Goal: Task Accomplishment & Management: Use online tool/utility

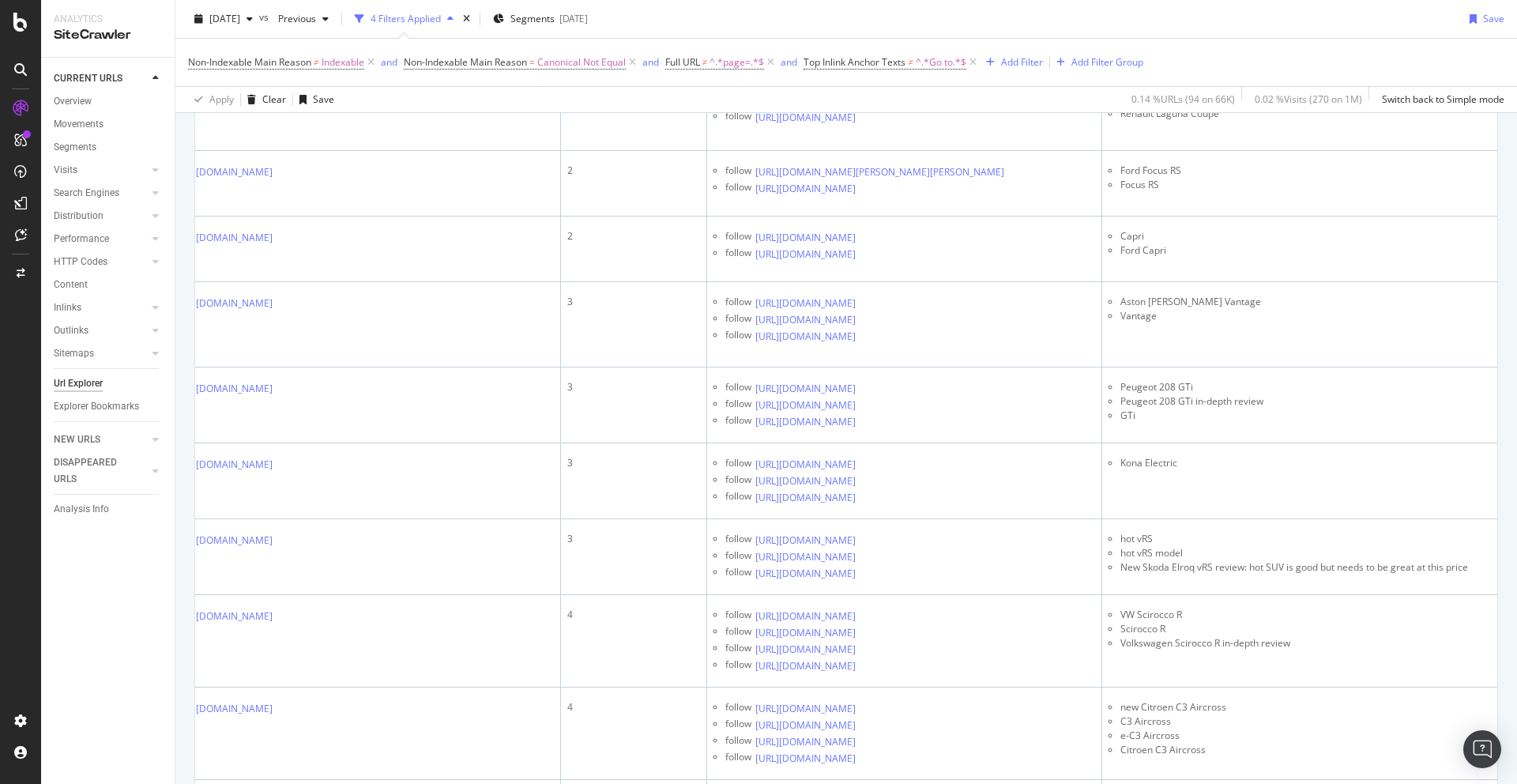
scroll to position [2062, 0]
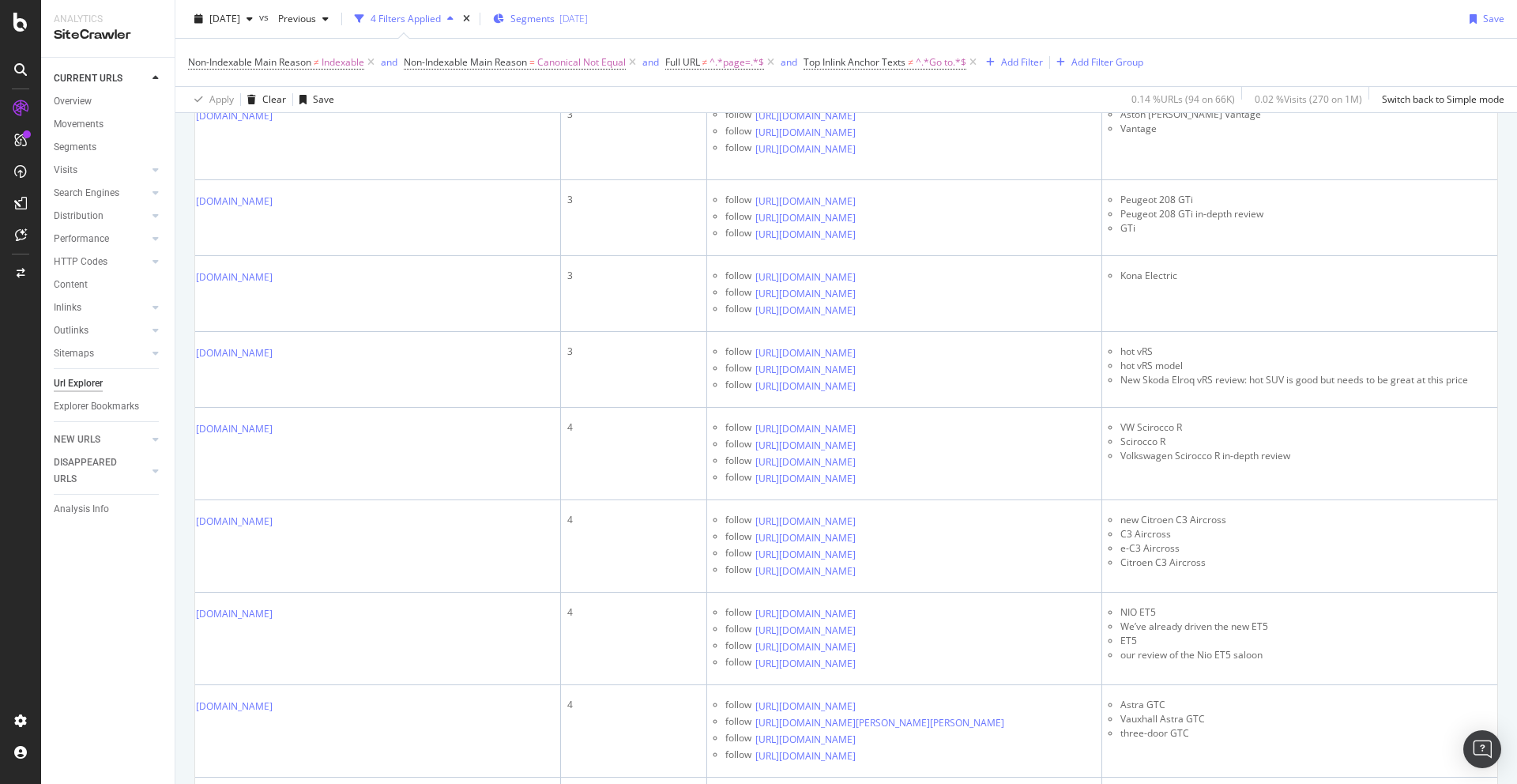
scroll to position [0, 345]
click at [871, 6] on icon at bounding box center [866, 2] width 10 height 10
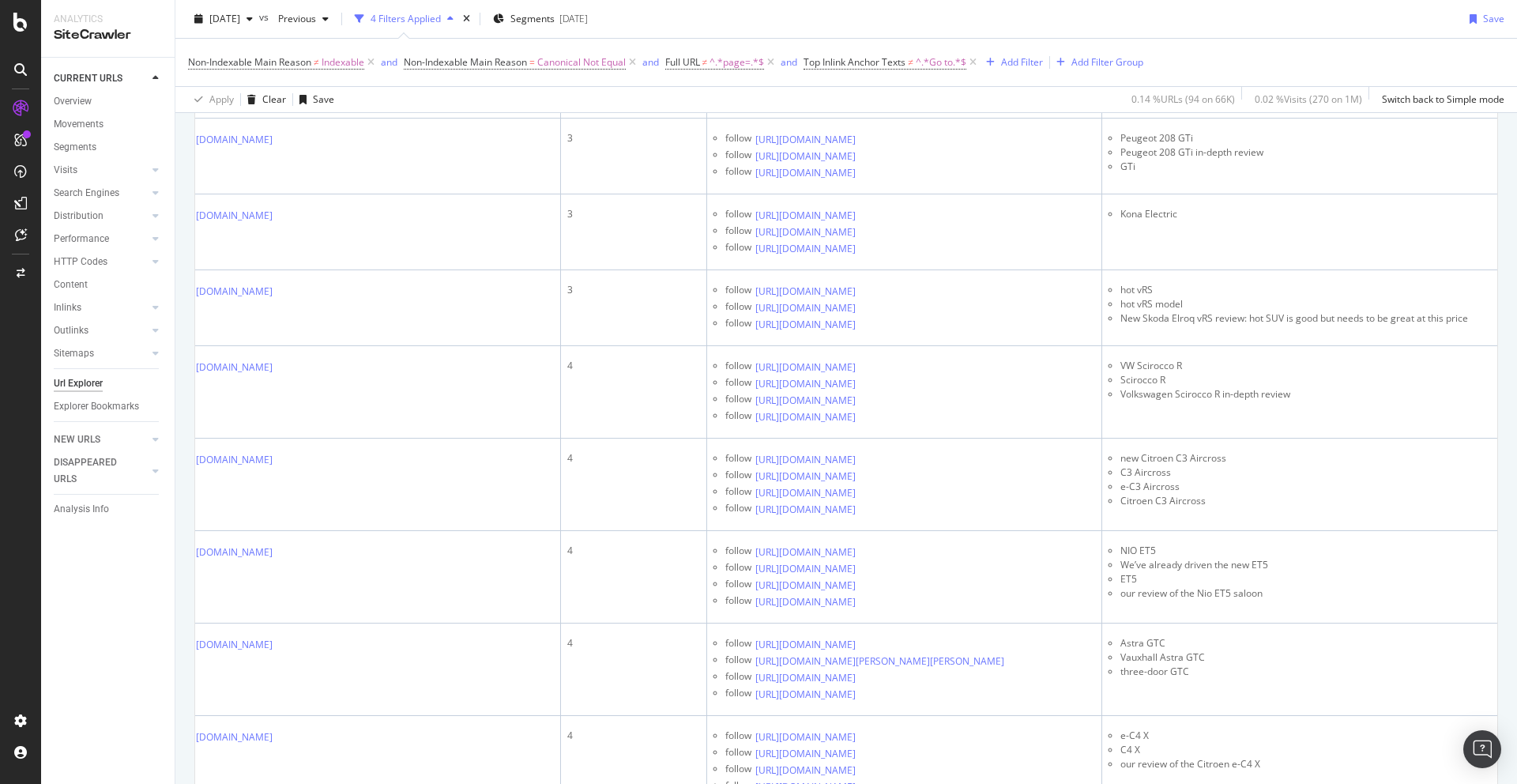
scroll to position [2272, 0]
click at [871, 11] on icon at bounding box center [866, 7] width 10 height 10
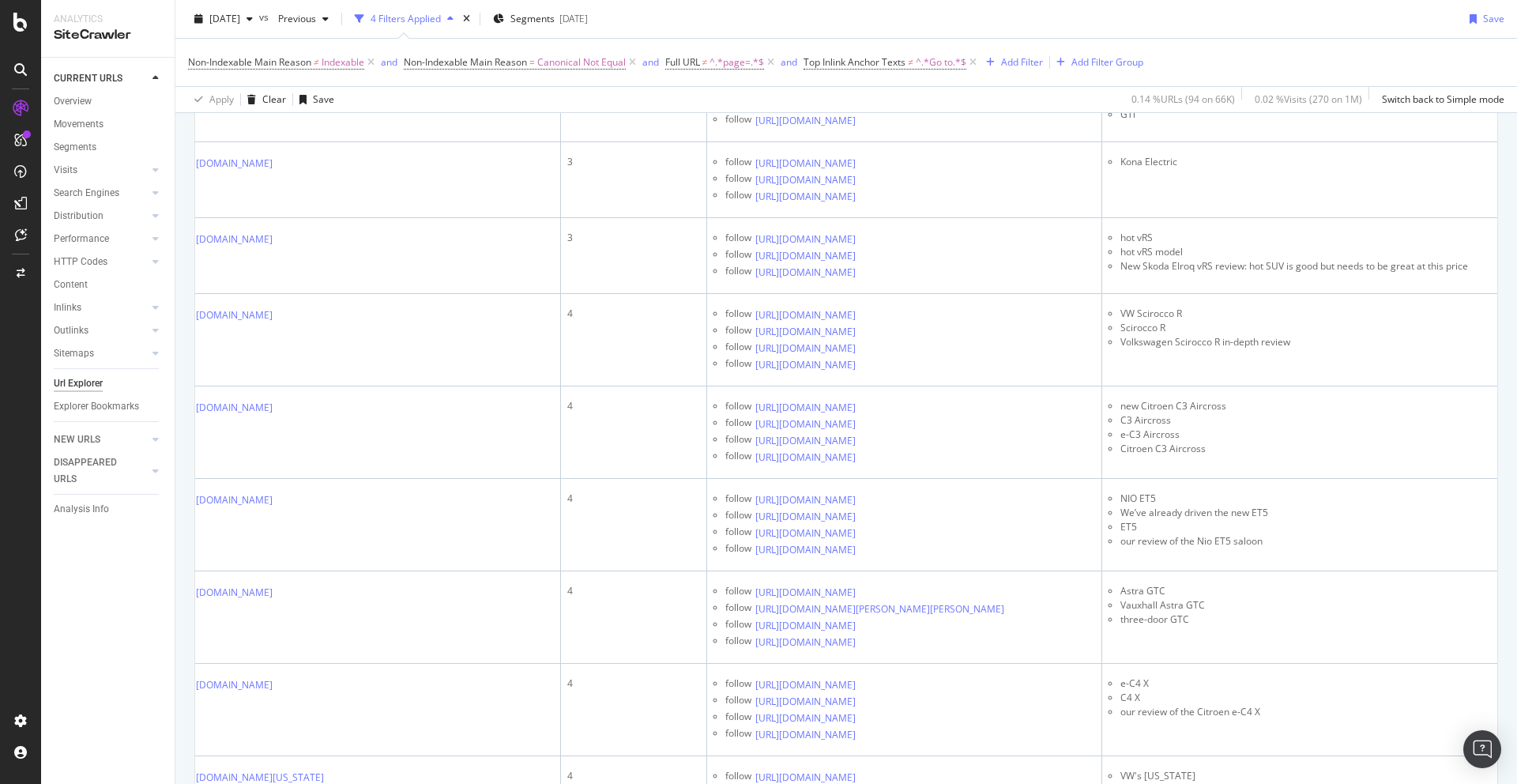
scroll to position [2329, 0]
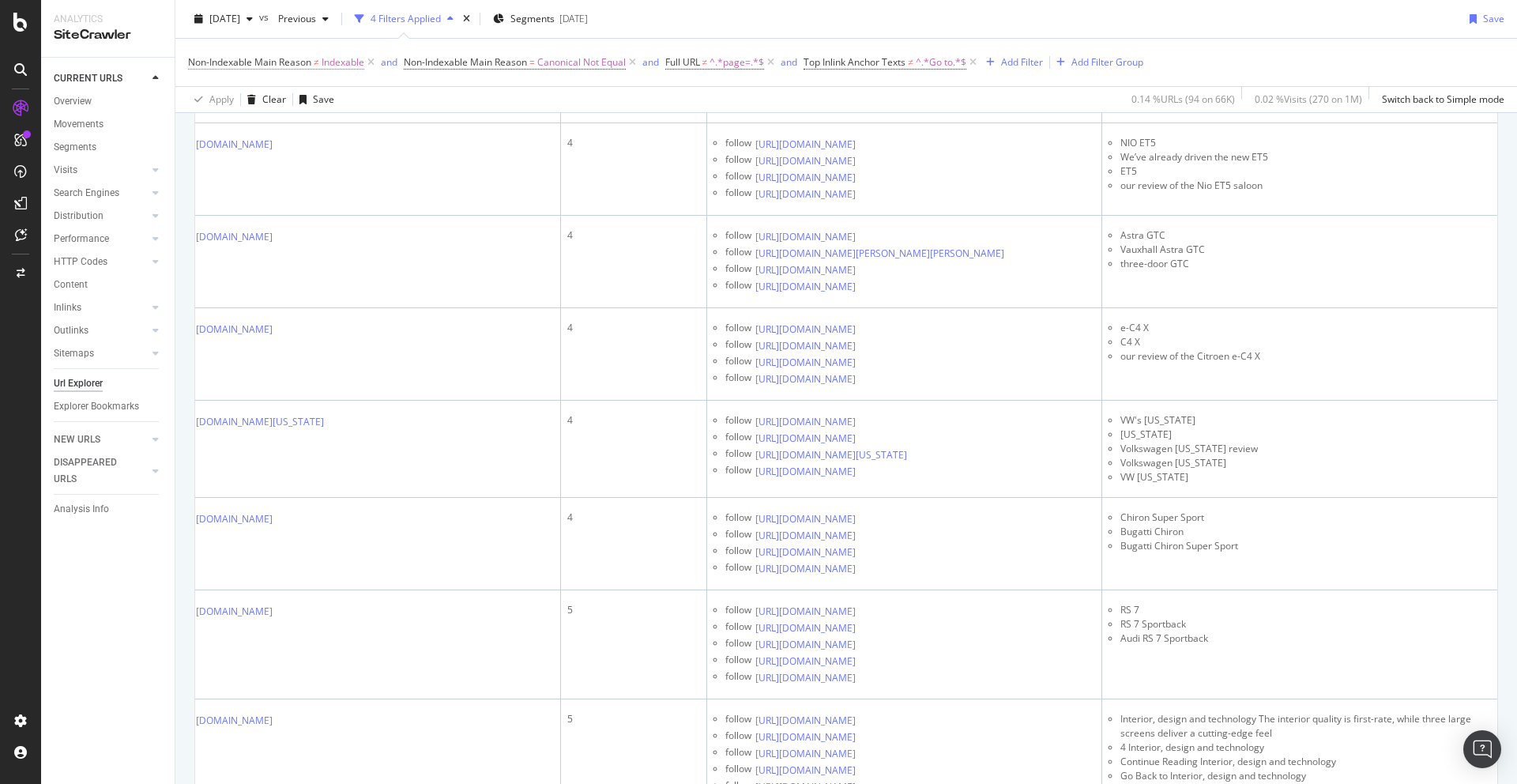
scroll to position [2681, 0]
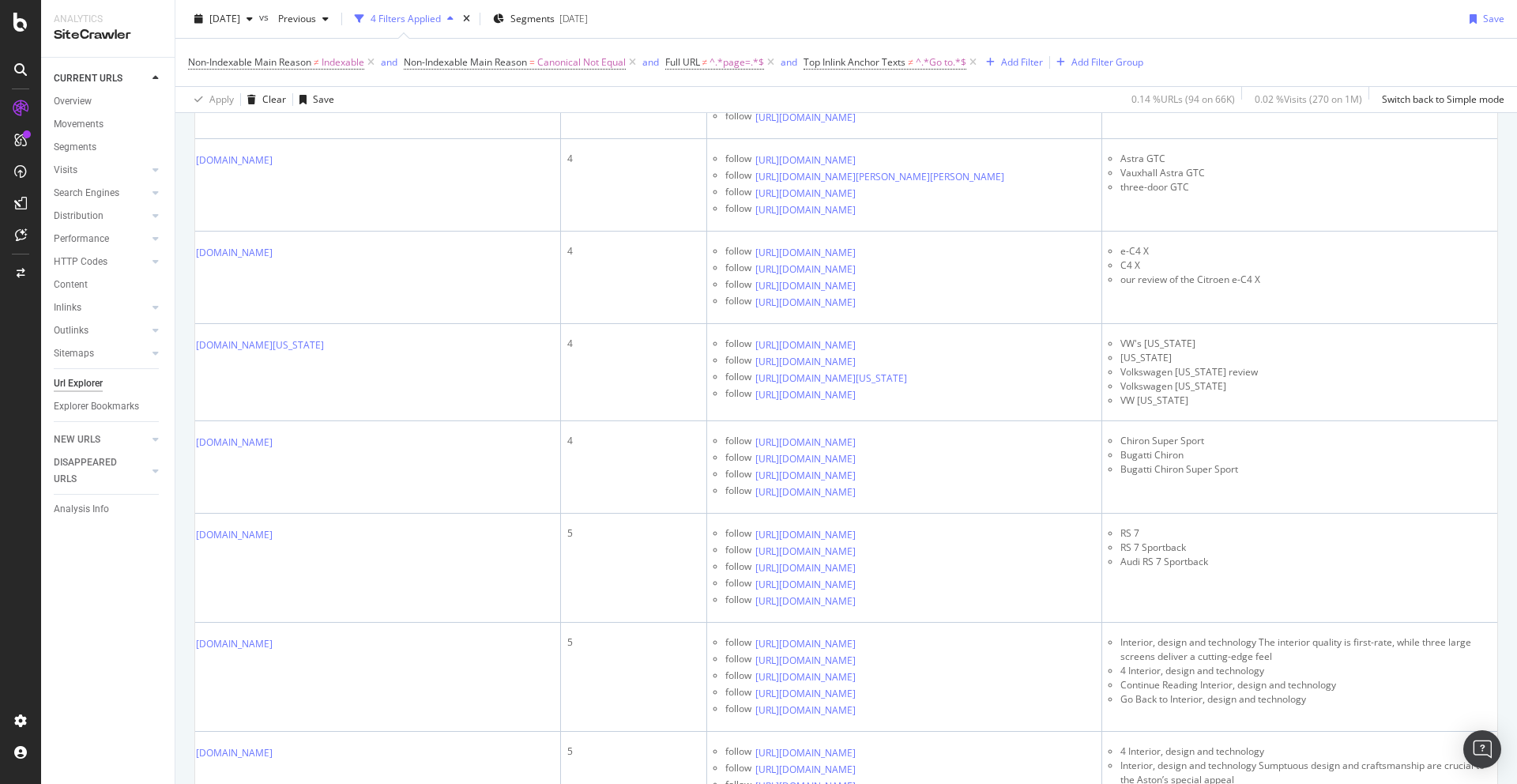
scroll to position [2755, 0]
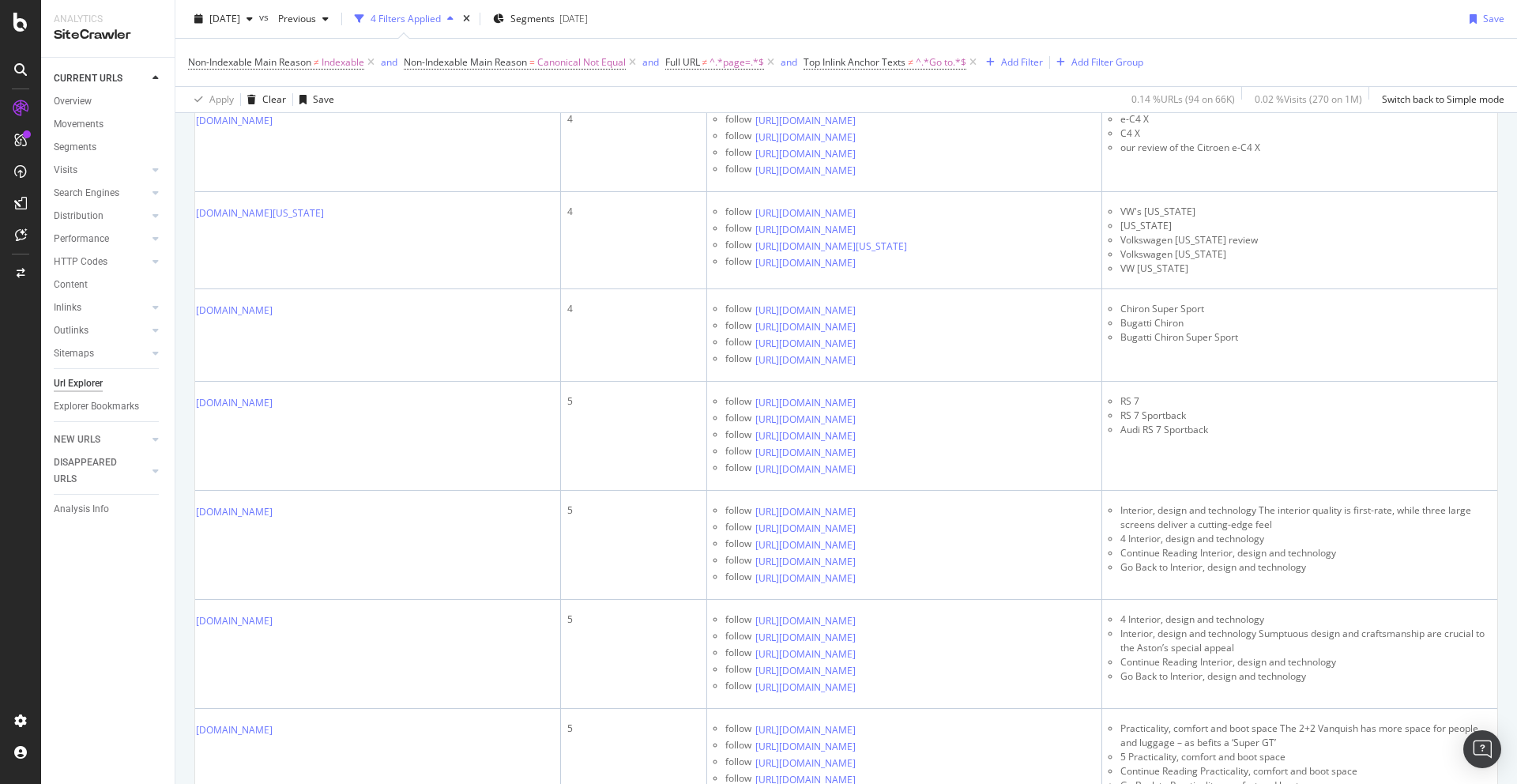
scroll to position [2908, 0]
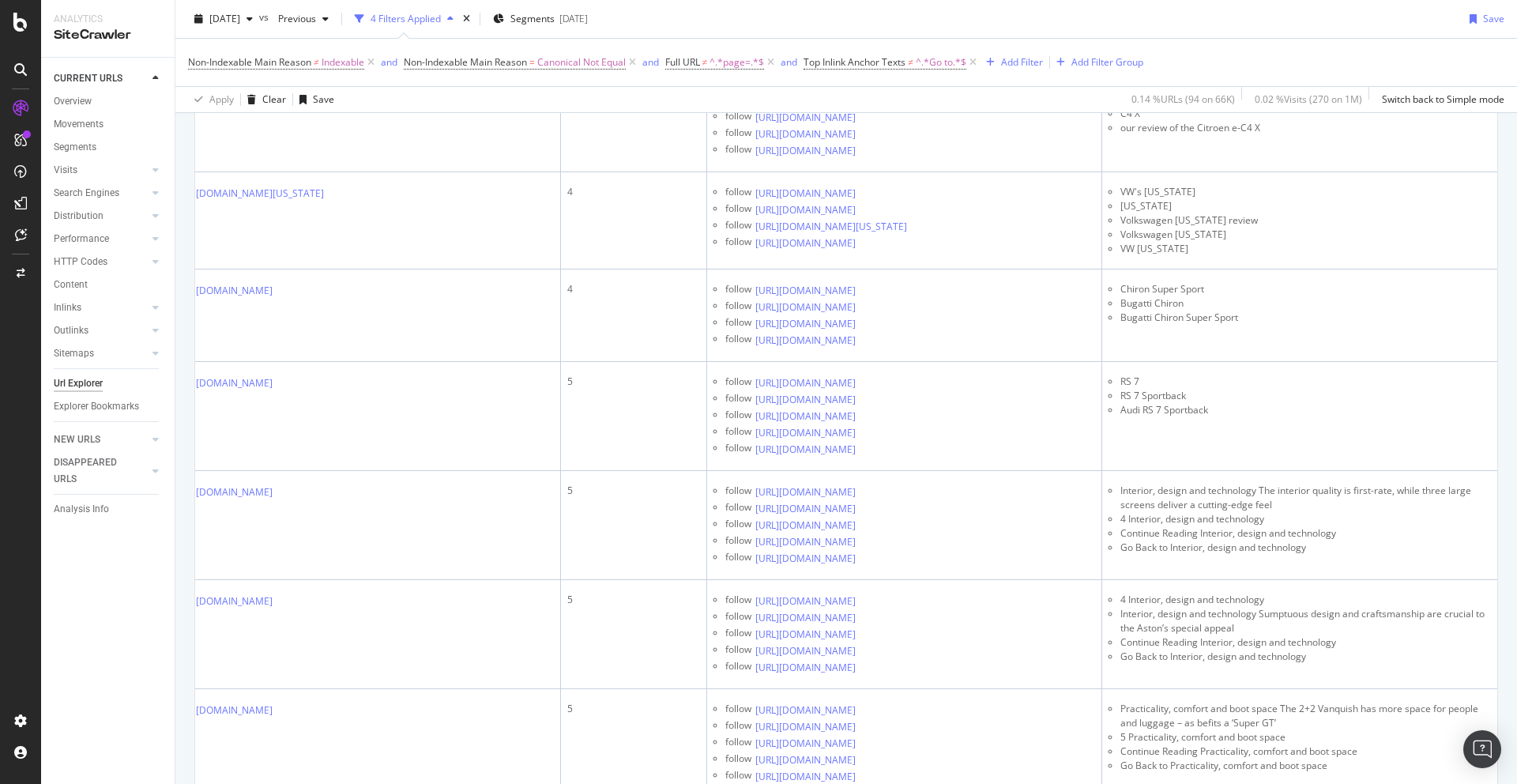
drag, startPoint x: 1158, startPoint y: 195, endPoint x: 1124, endPoint y: 196, distance: 34.0
drag, startPoint x: 1189, startPoint y: 182, endPoint x: 1138, endPoint y: 183, distance: 51.0
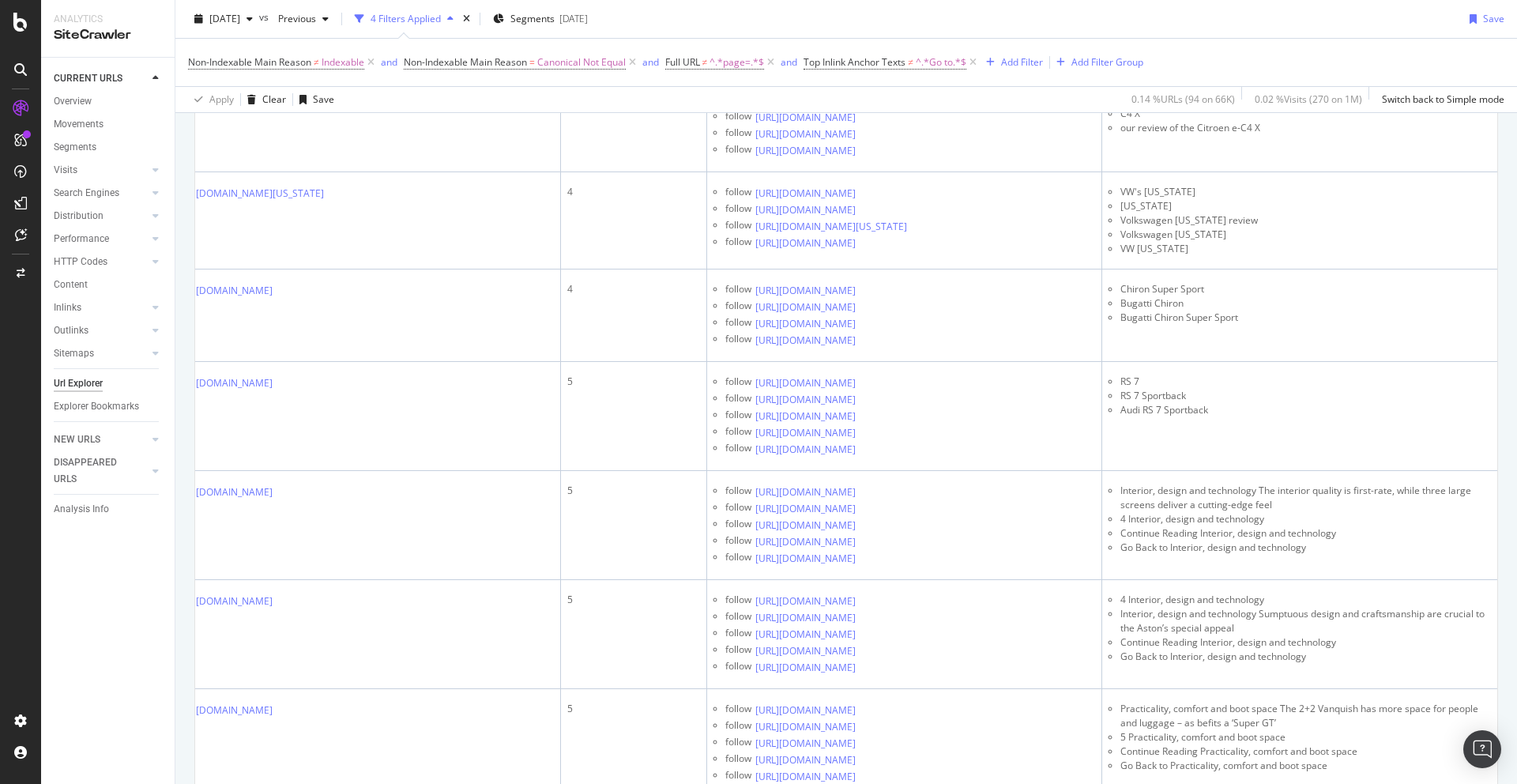
copy li "Scirocco R"
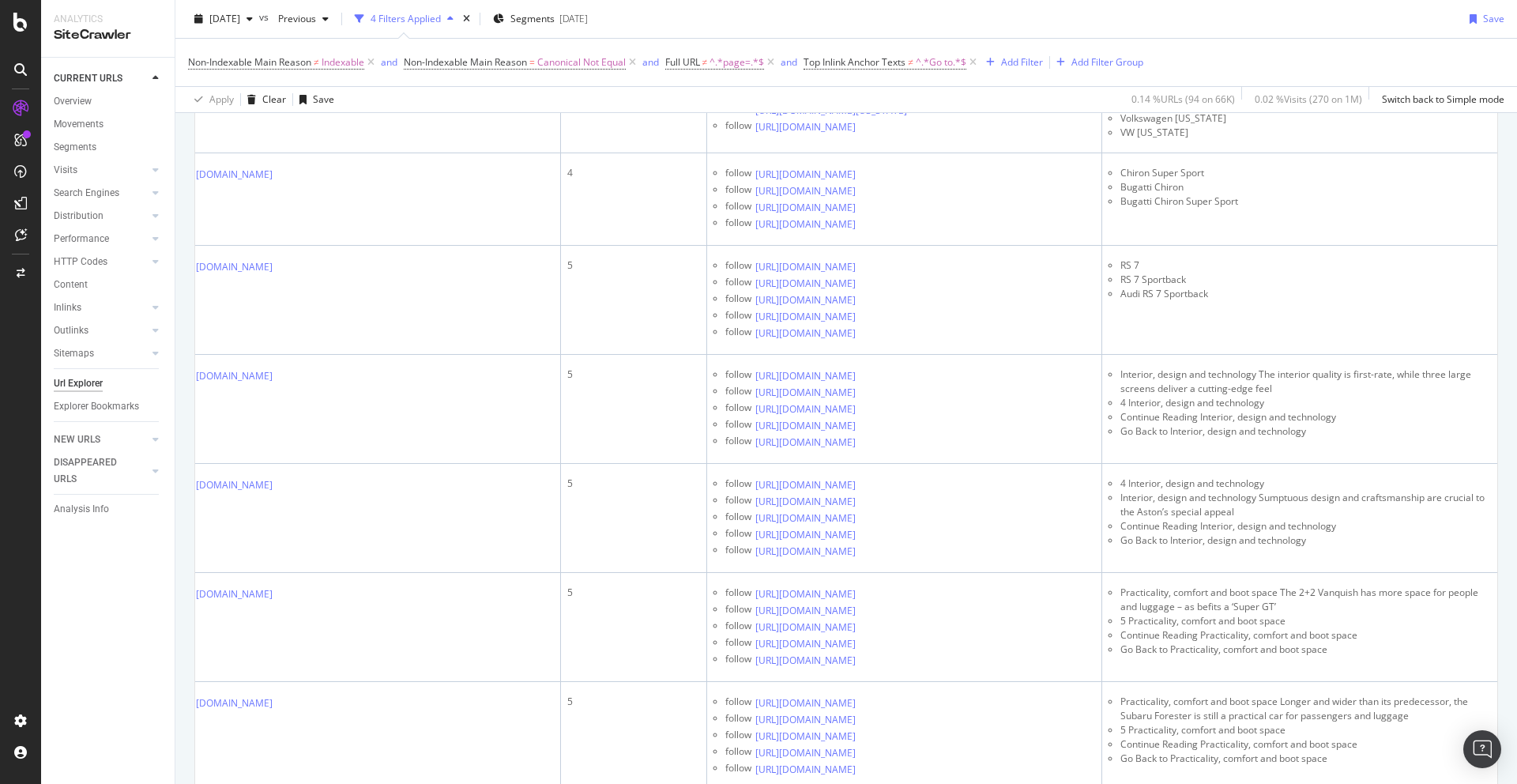
scroll to position [3075, 0]
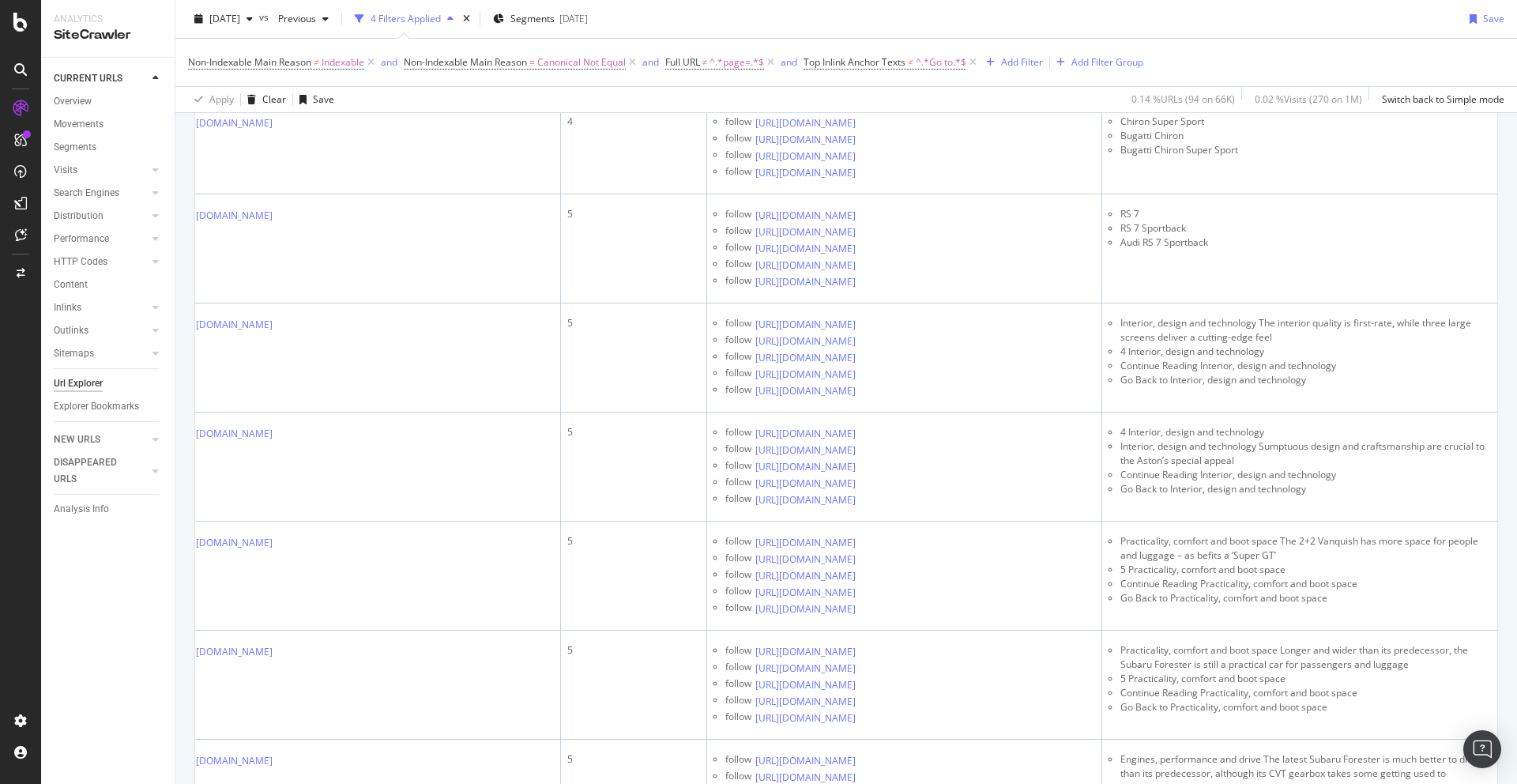
drag, startPoint x: 1177, startPoint y: 169, endPoint x: 1225, endPoint y: 165, distance: 48.2
copy li "C3 Aircross"
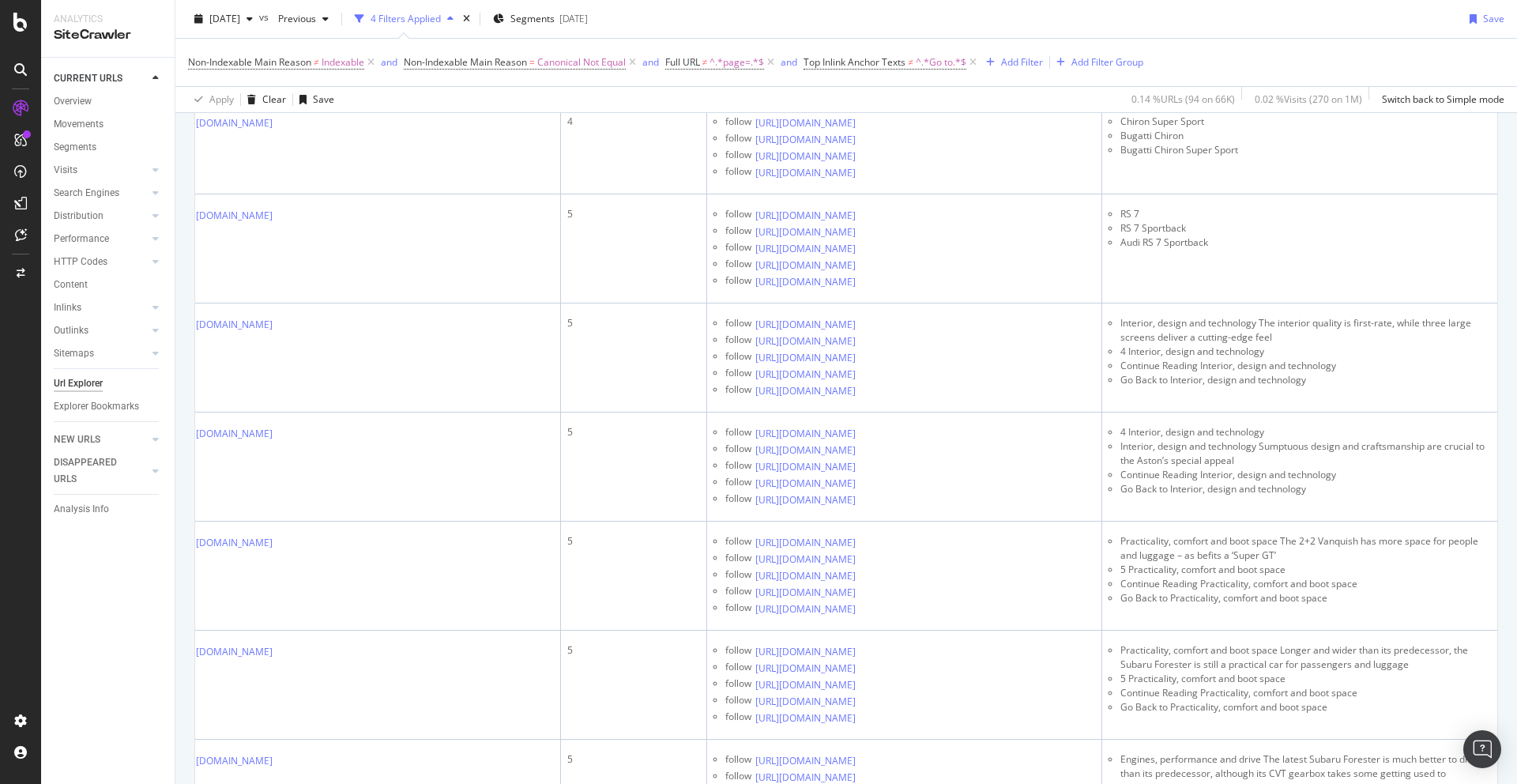
drag, startPoint x: 1227, startPoint y: 173, endPoint x: 1177, endPoint y: 173, distance: 50.0
copy li "C3 Aircross"
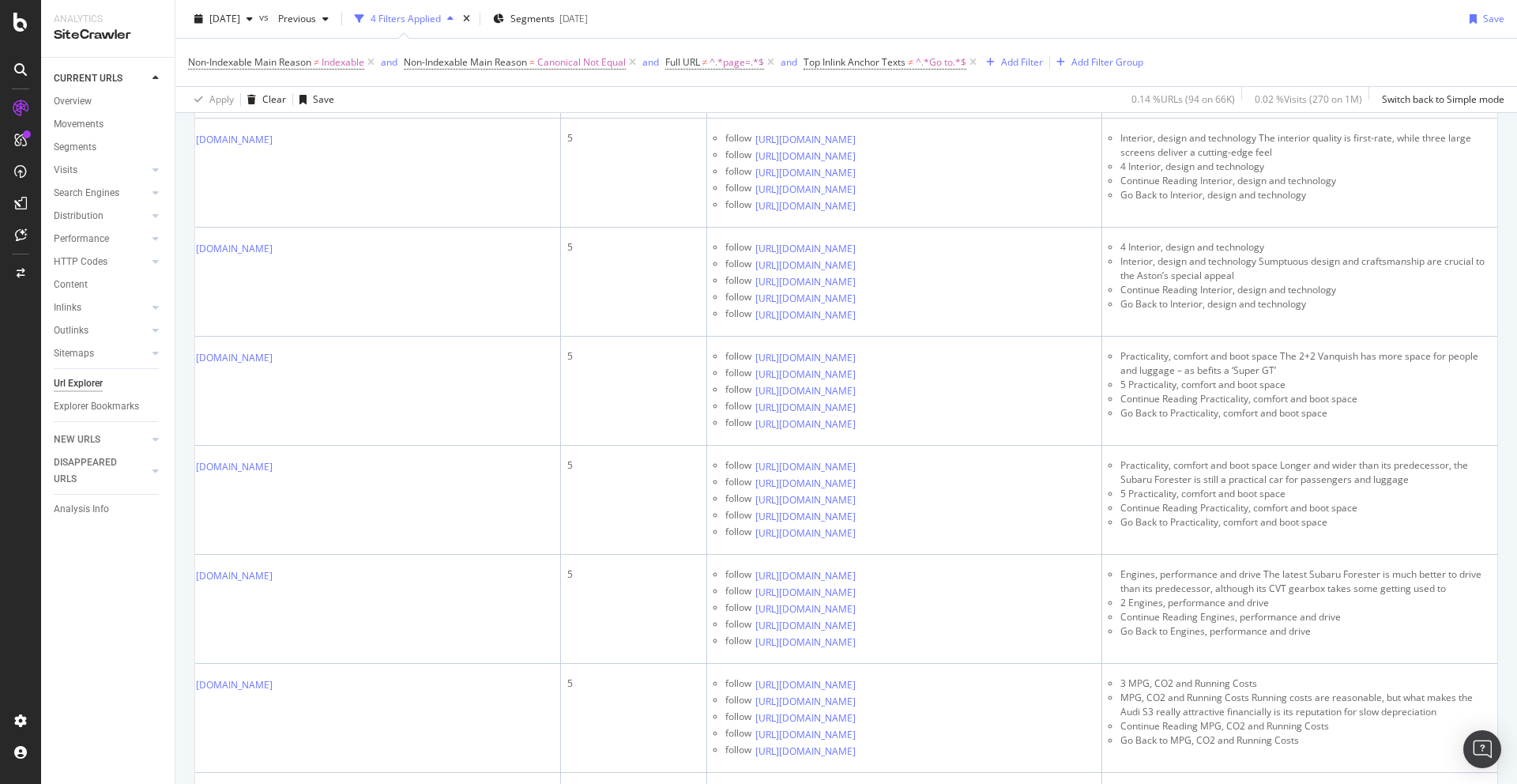
scroll to position [3266, 0]
drag, startPoint x: 1161, startPoint y: 133, endPoint x: 1141, endPoint y: 134, distance: 20.0
copy li "ET5"
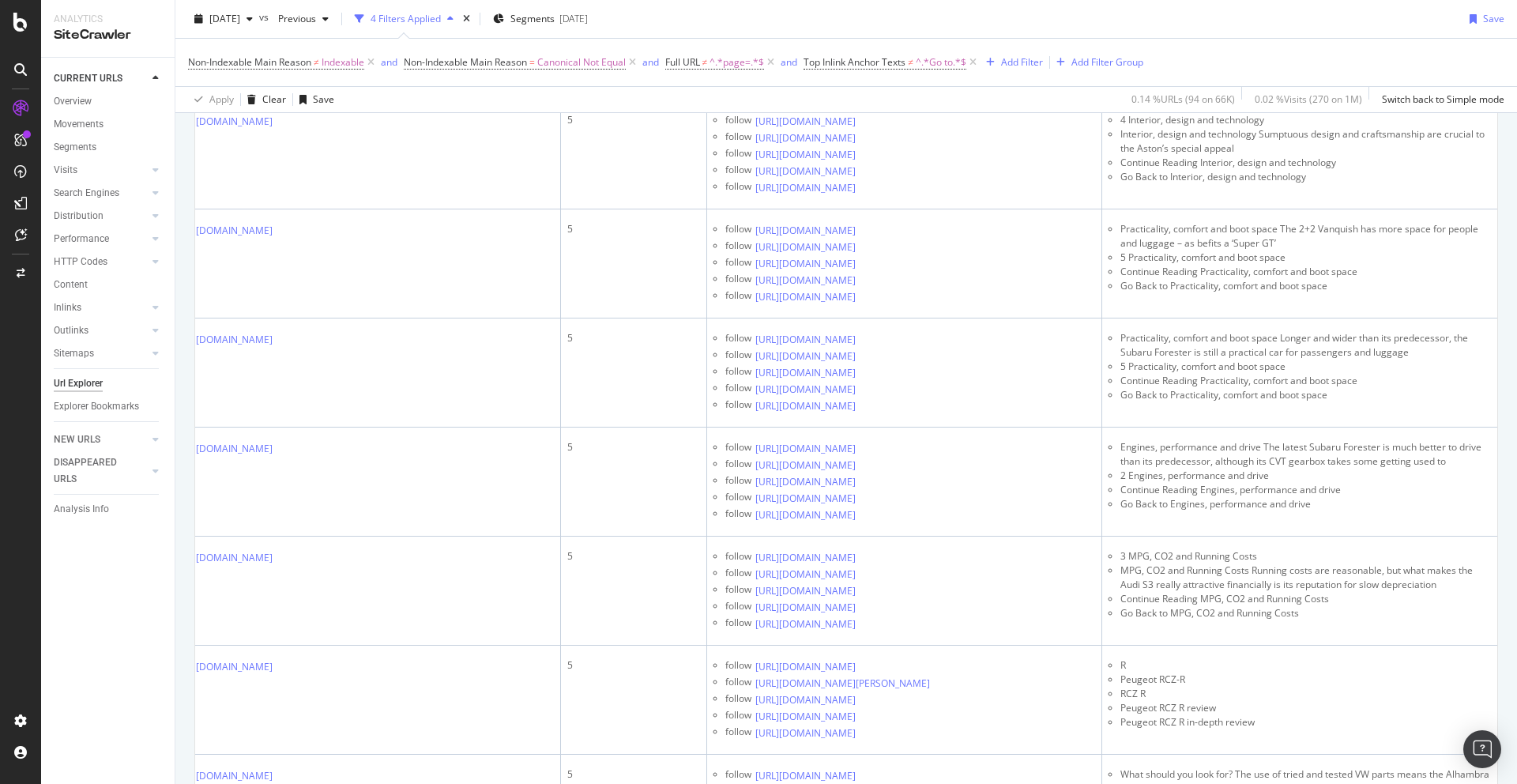
scroll to position [3421, 0]
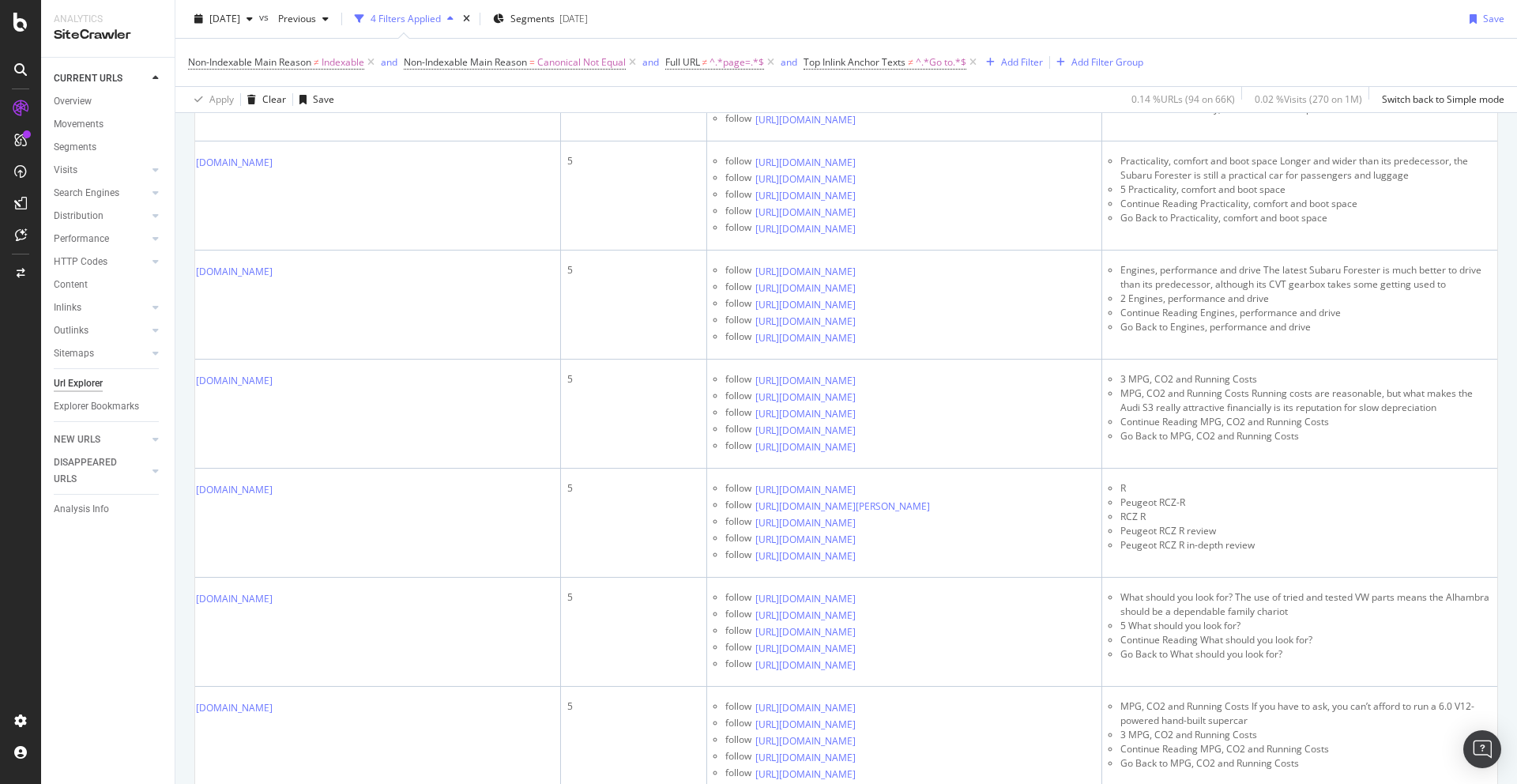
scroll to position [3566, 0]
drag, startPoint x: 1141, startPoint y: 140, endPoint x: 1124, endPoint y: 140, distance: 17.0
drag, startPoint x: 1150, startPoint y: 141, endPoint x: 1120, endPoint y: 142, distance: 30.0
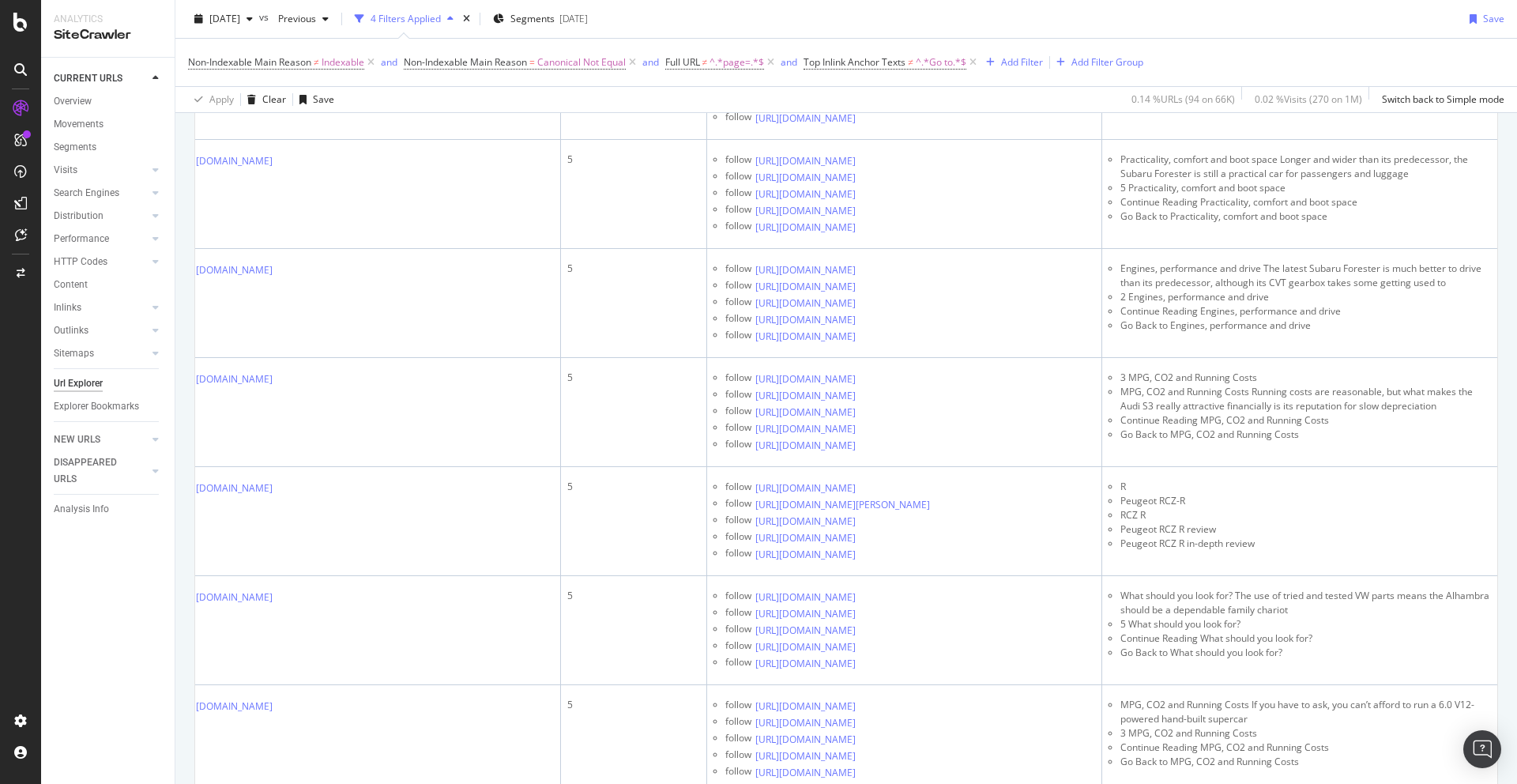
copy li "C4 X"
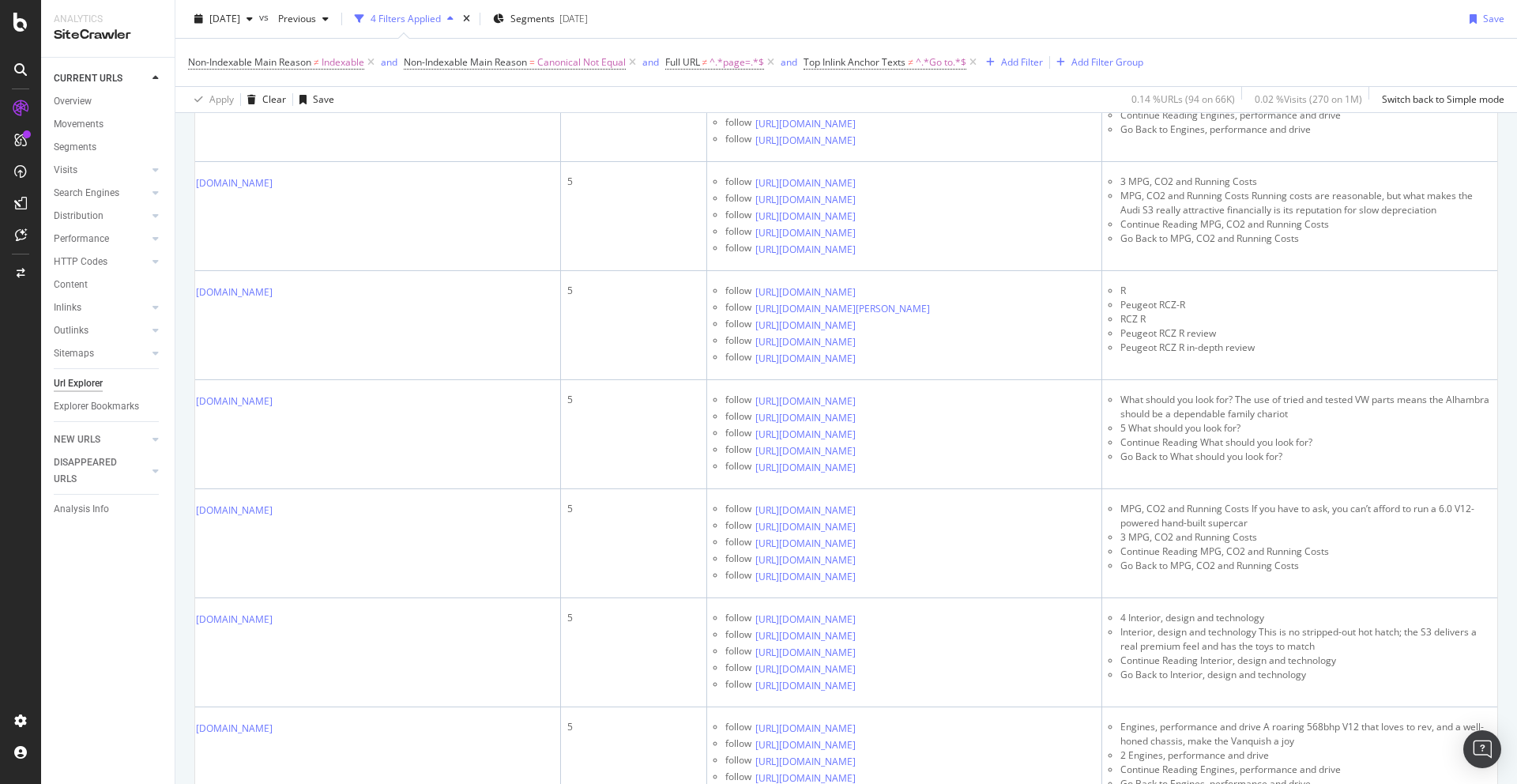
scroll to position [3763, 0]
drag, startPoint x: 1193, startPoint y: 248, endPoint x: 1156, endPoint y: 247, distance: 37.0
copy li "Chiron"
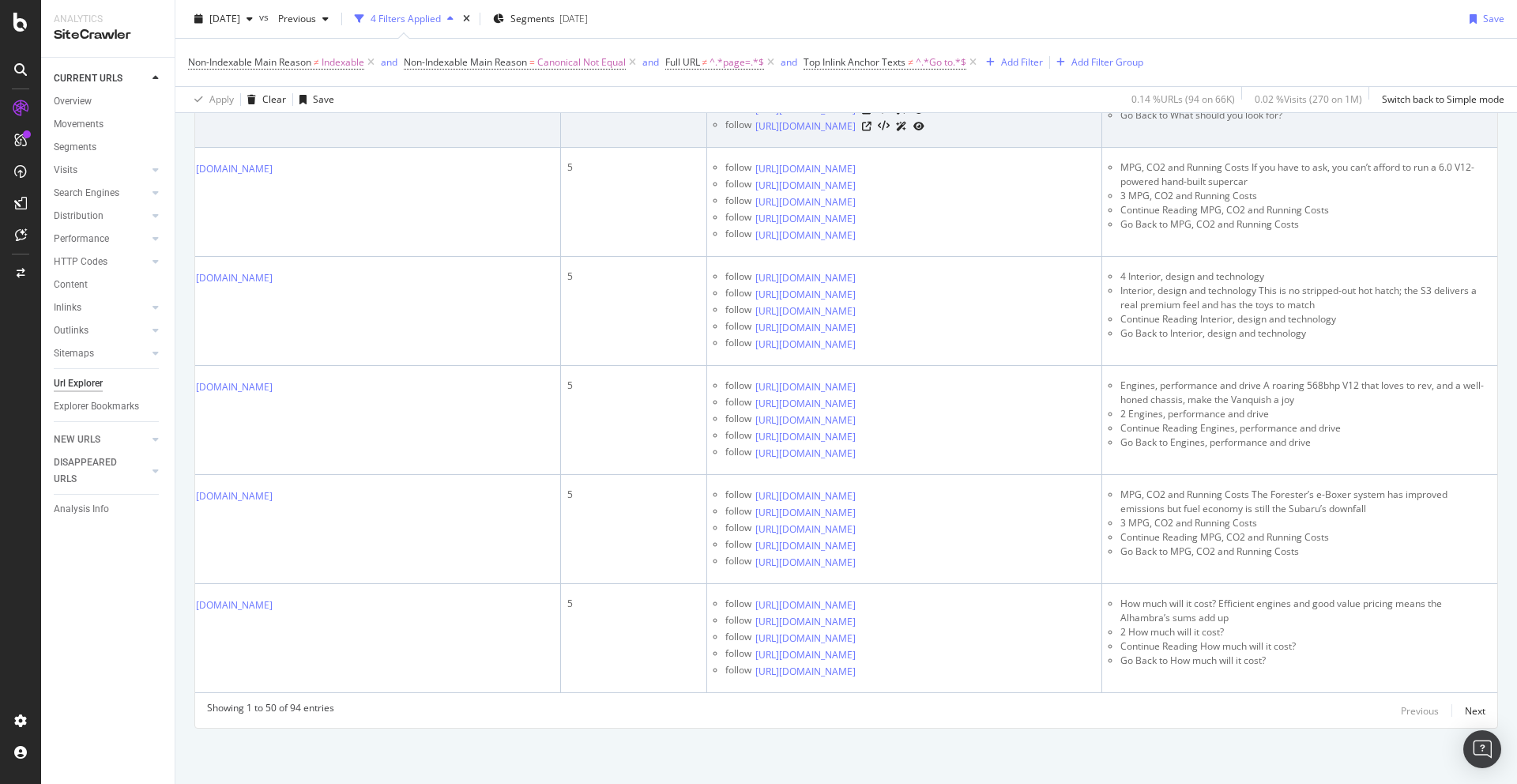
scroll to position [5829, 0]
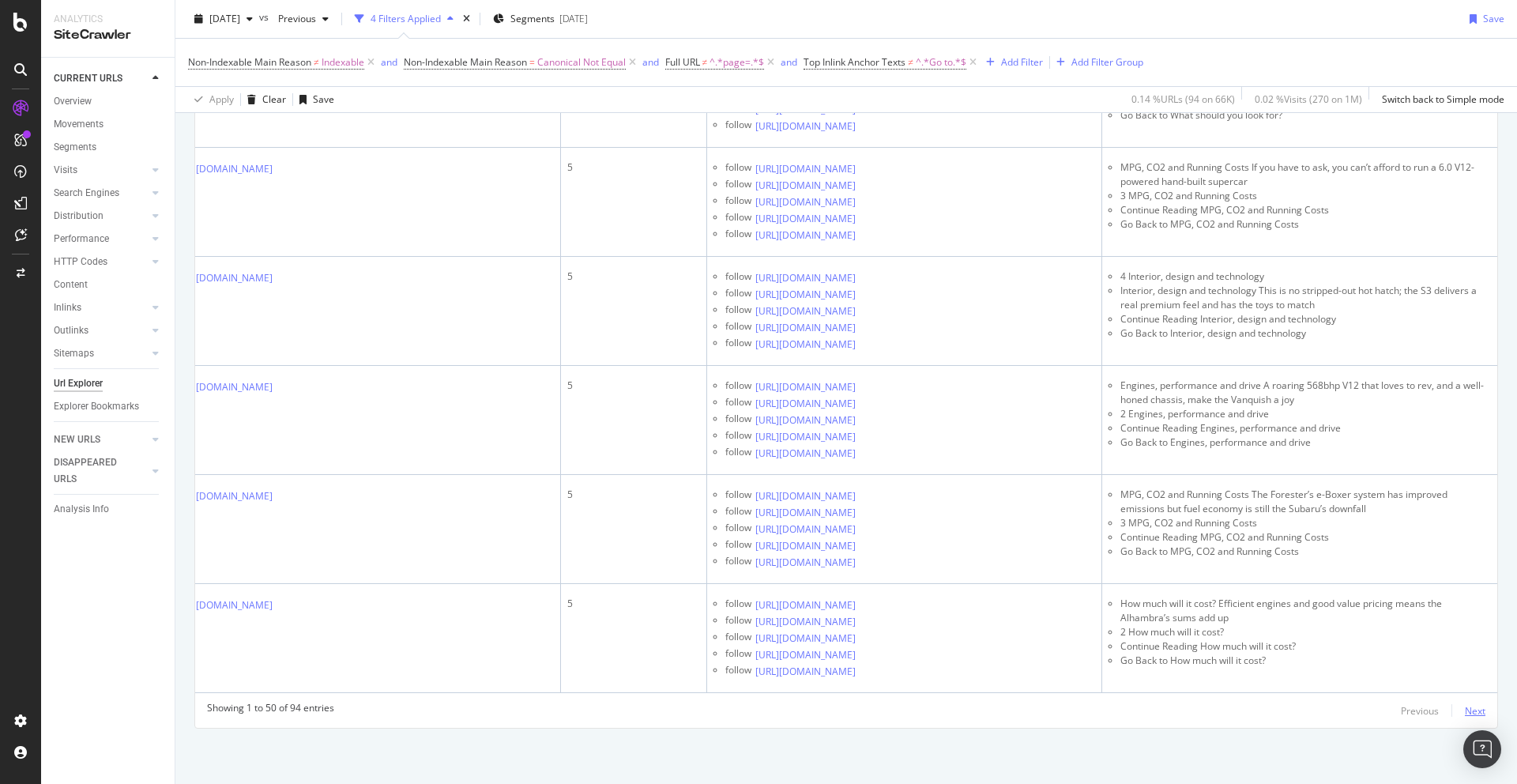
click at [1476, 711] on div "Next" at bounding box center [1475, 710] width 21 height 14
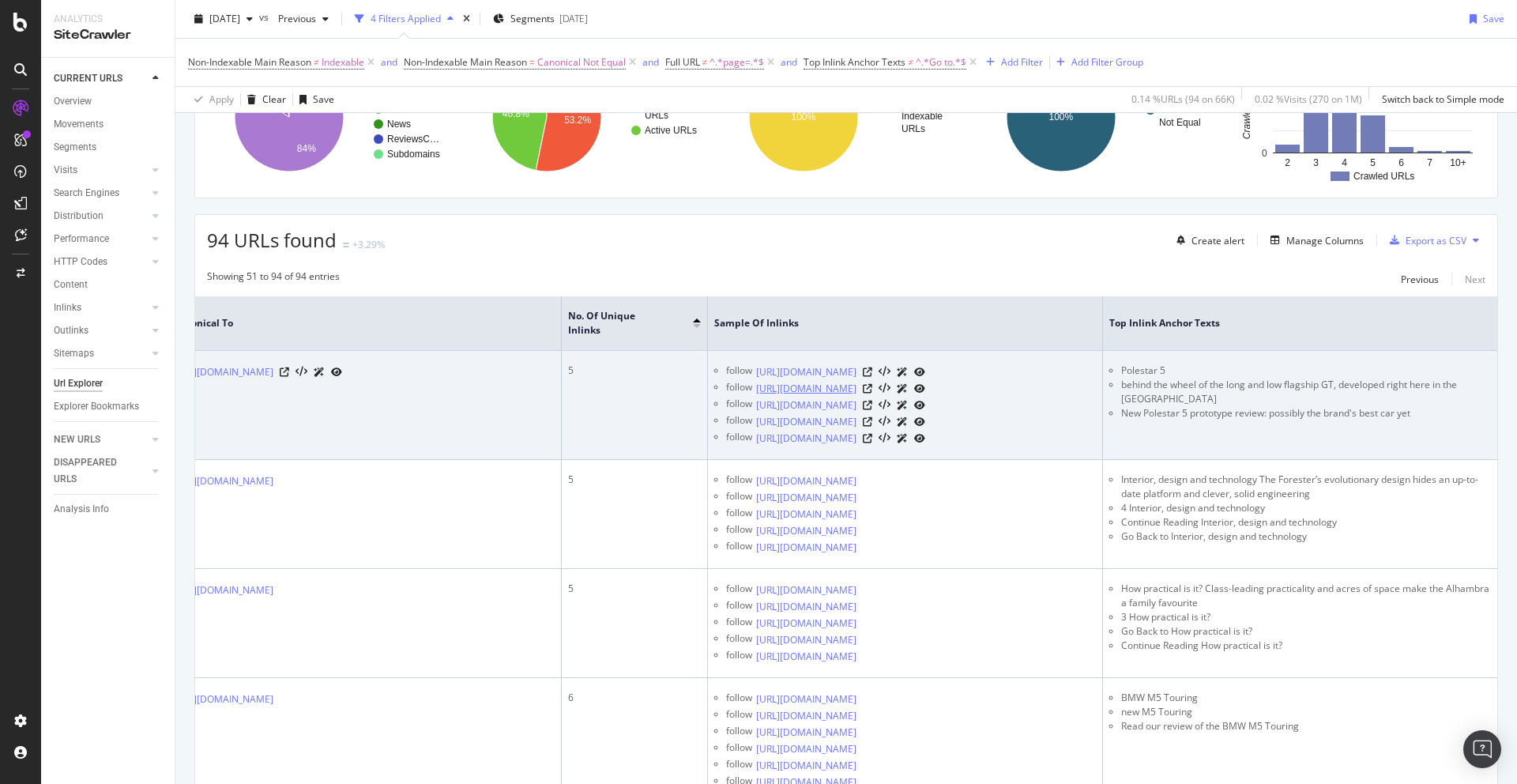
scroll to position [287, 0]
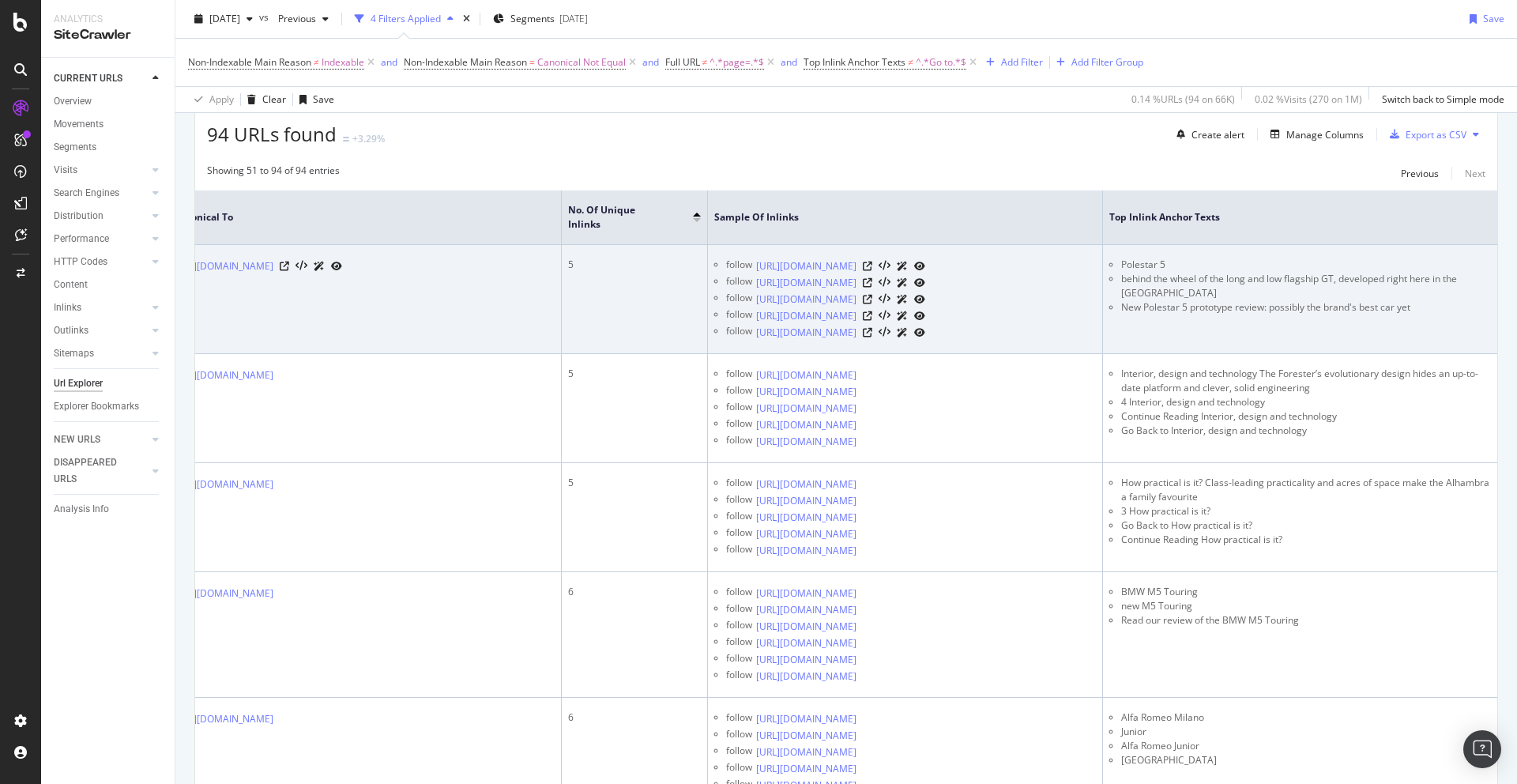
click at [1234, 272] on li "behind the wheel of the long and low flagship GT, developed right here in the UK" at bounding box center [1306, 286] width 371 height 28
copy li "behind the wheel of the long and low flagship GT, developed right here in the UK"
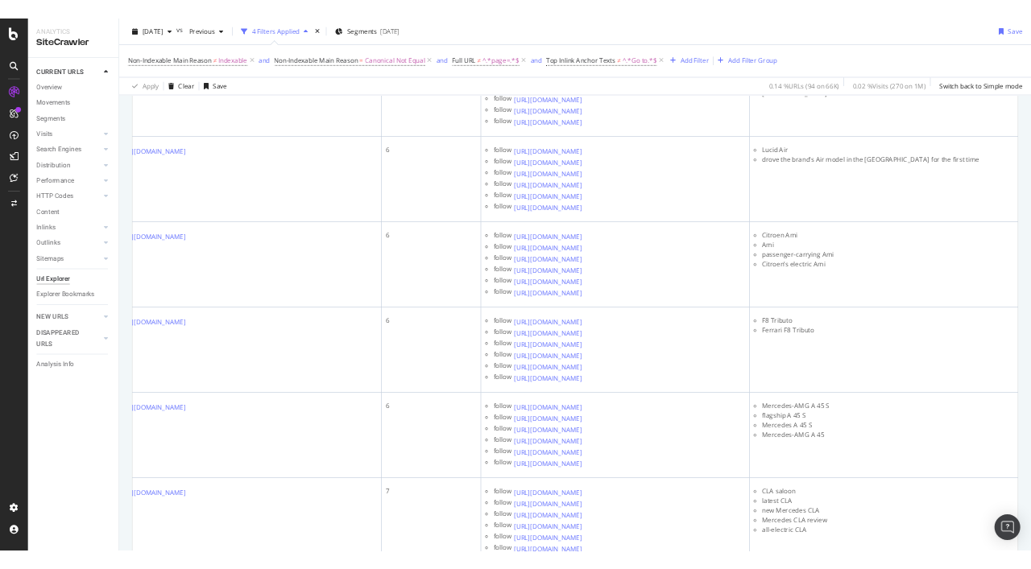
scroll to position [953, 0]
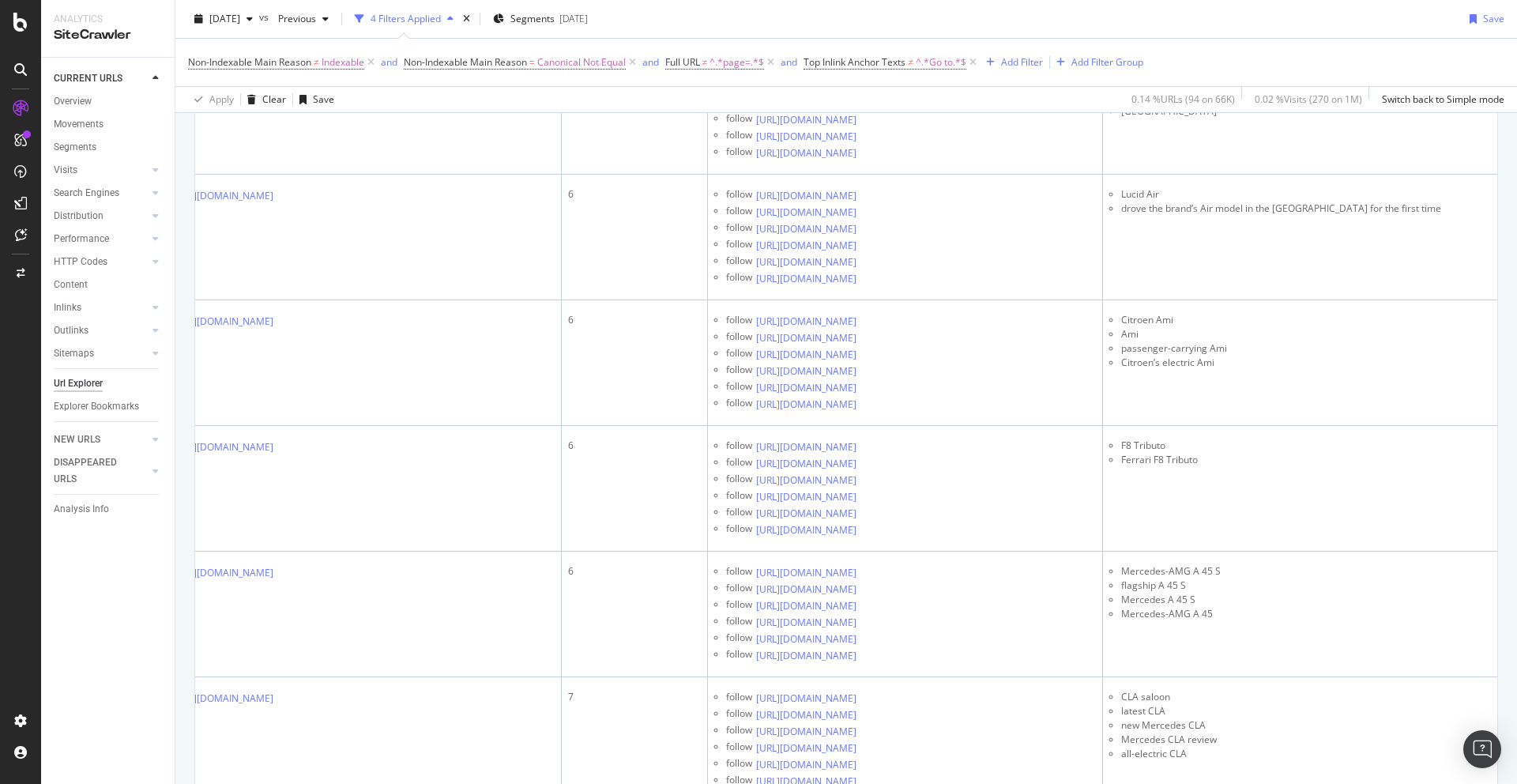
copy li "BMW M5 Touring"
click at [872, 16] on icon at bounding box center [867, 11] width 10 height 10
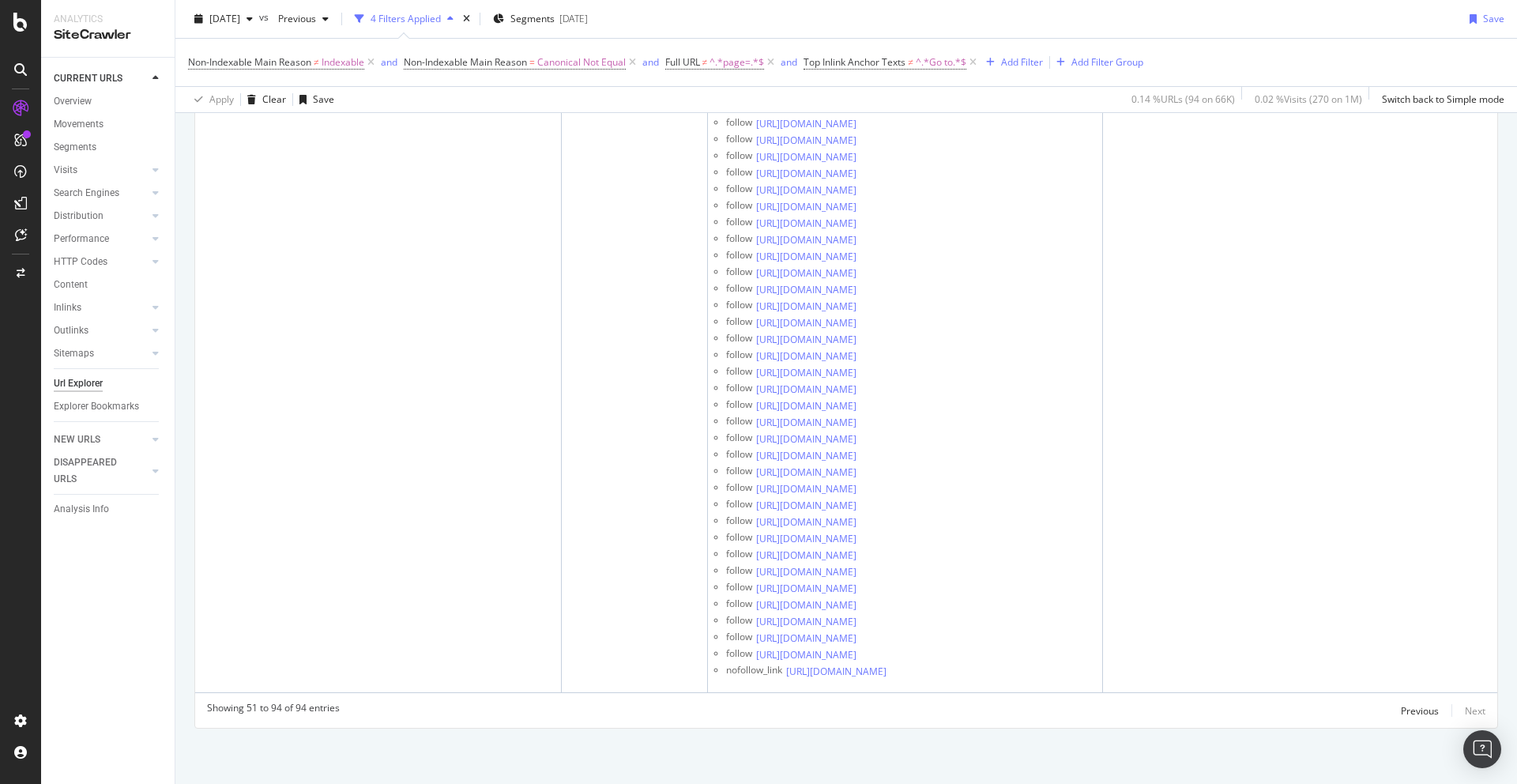
scroll to position [14683, 0]
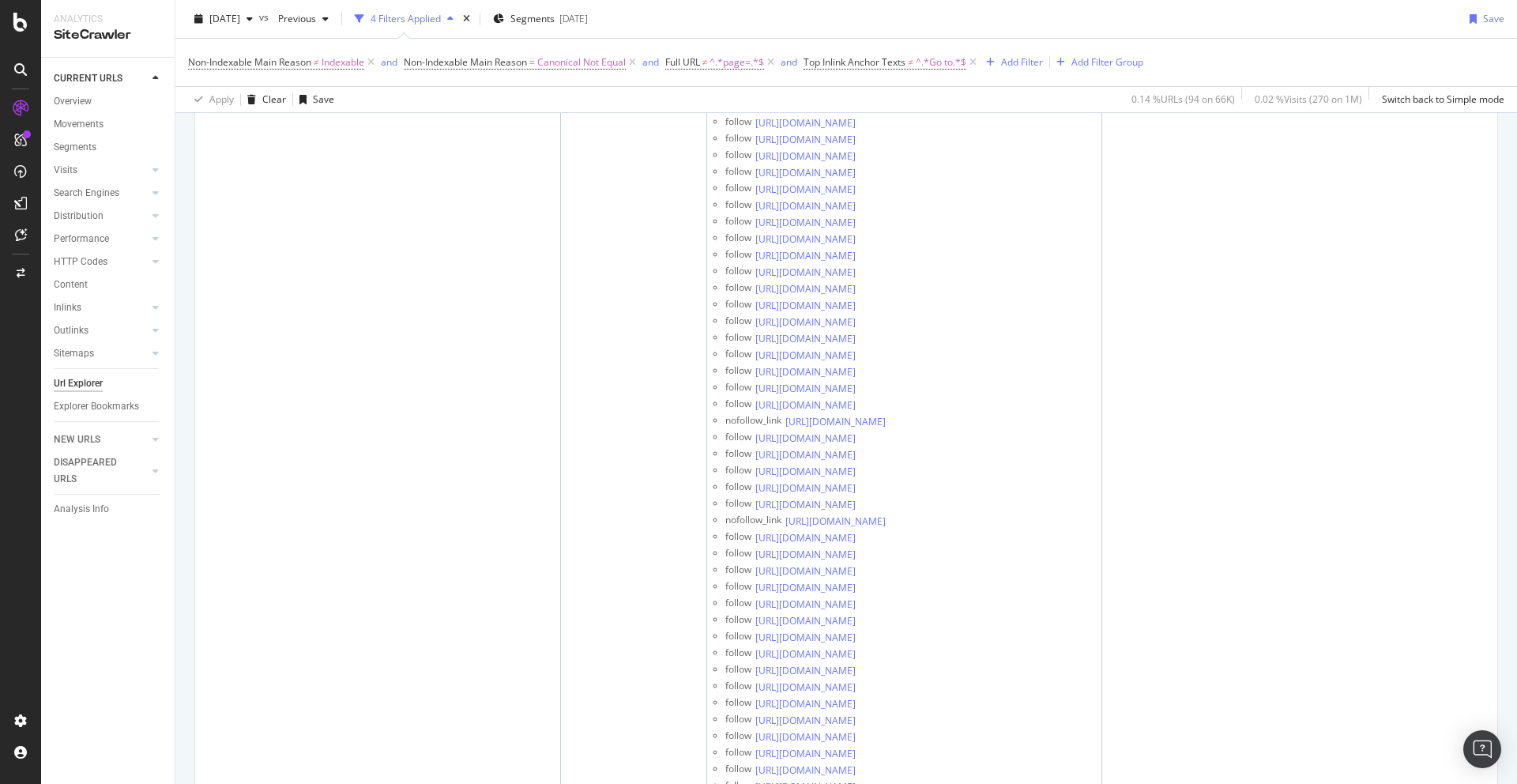
scroll to position [11119, 0]
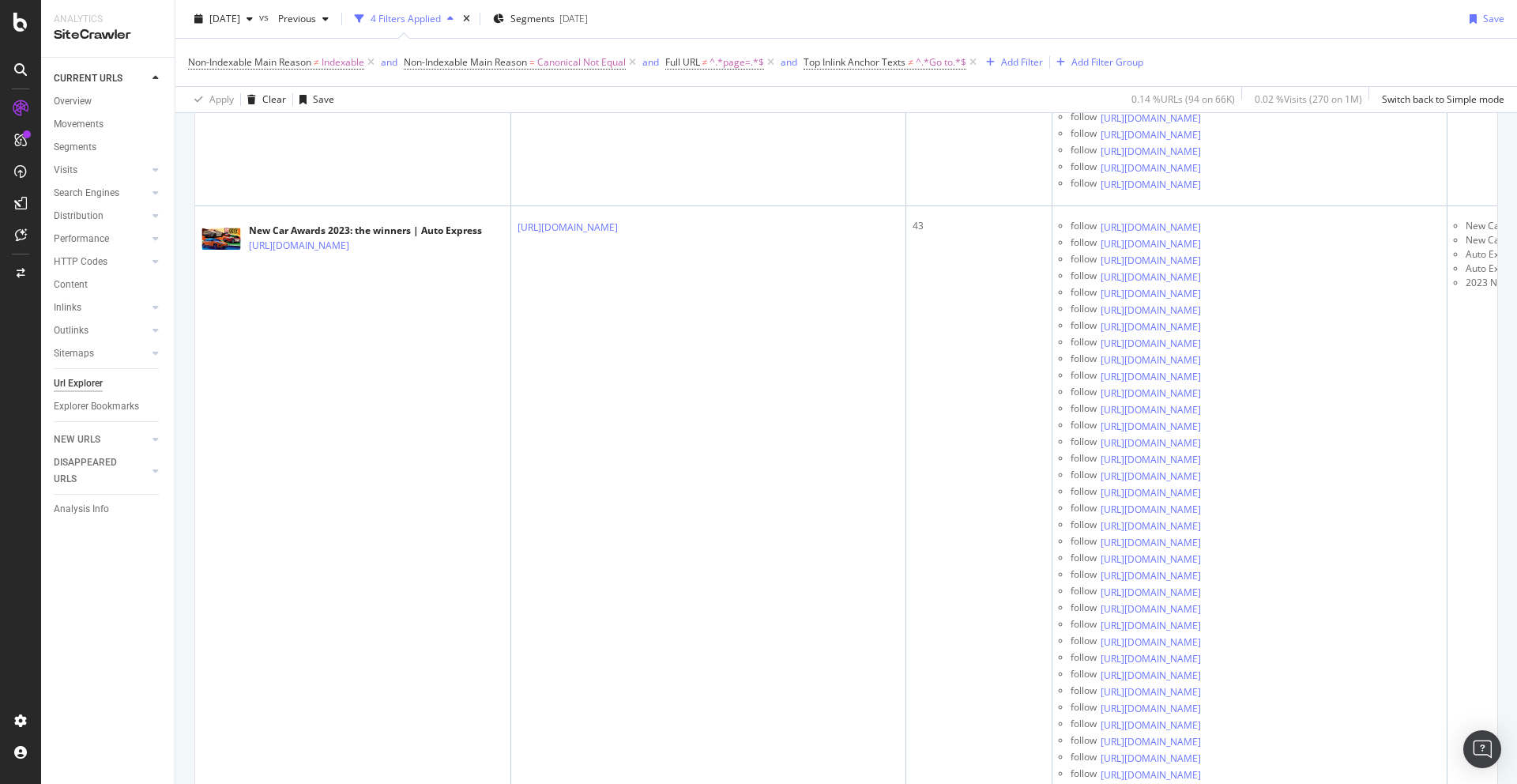
scroll to position [9931, 0]
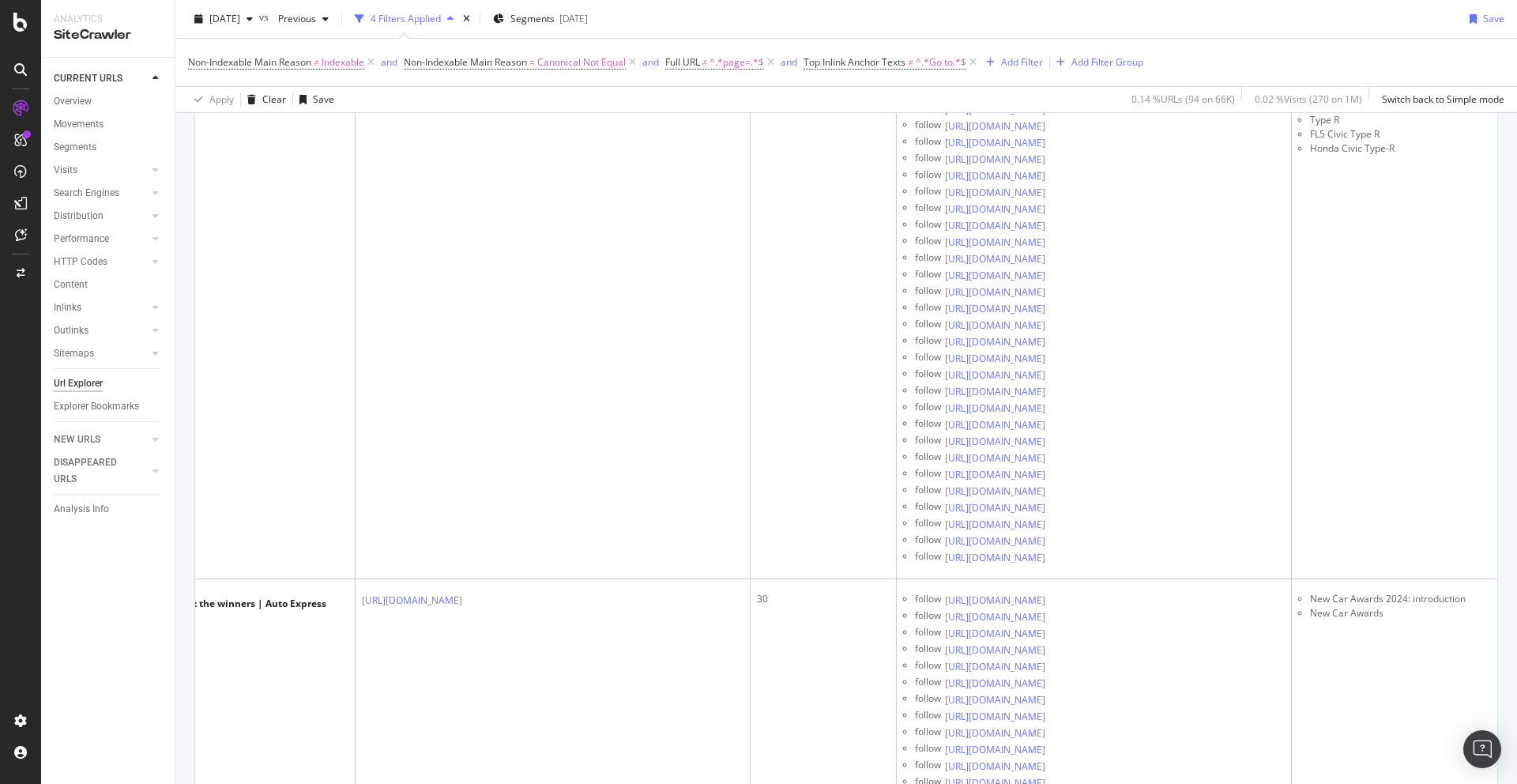
scroll to position [8910, 0]
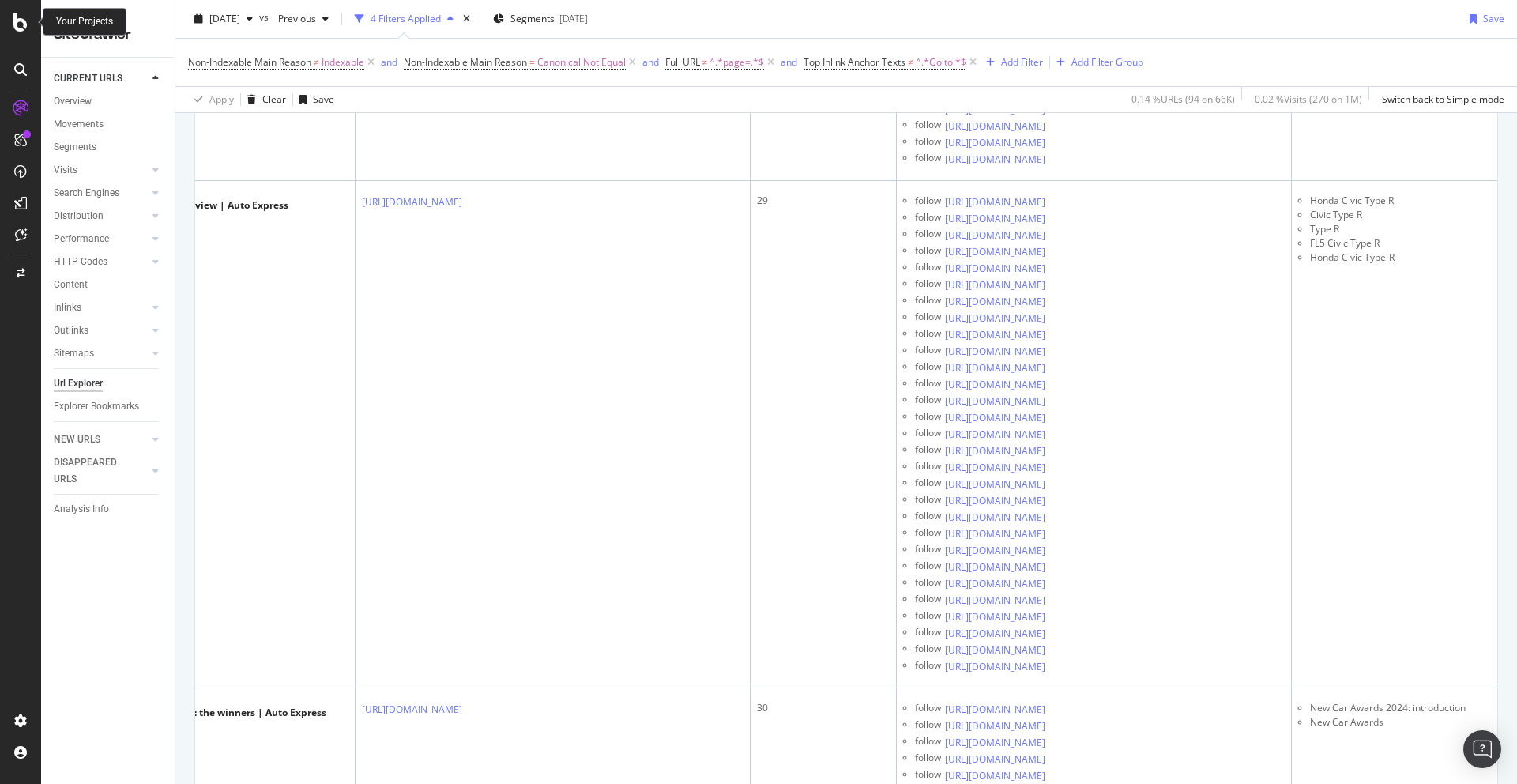
click at [19, 30] on icon at bounding box center [21, 22] width 14 height 19
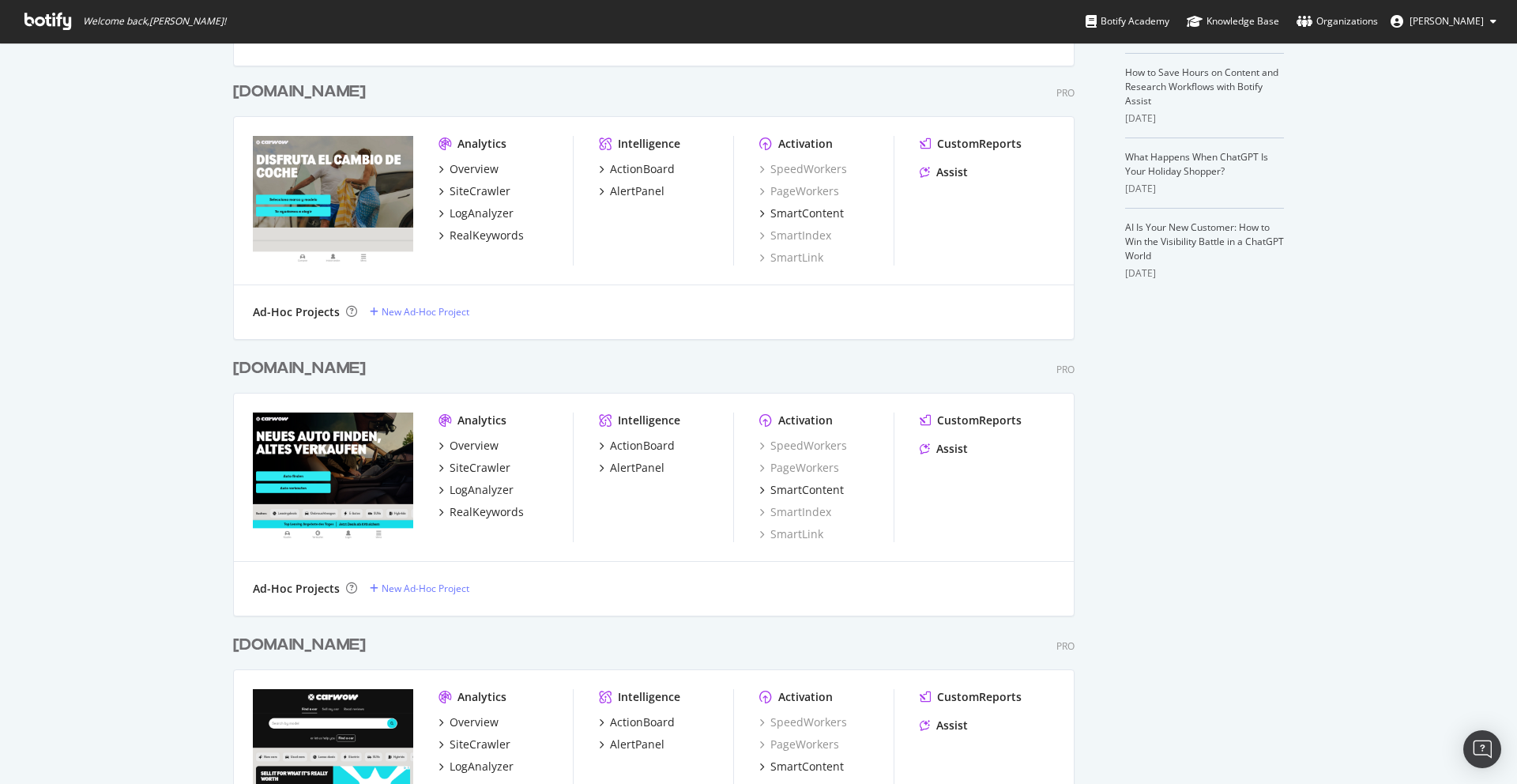
scroll to position [542, 0]
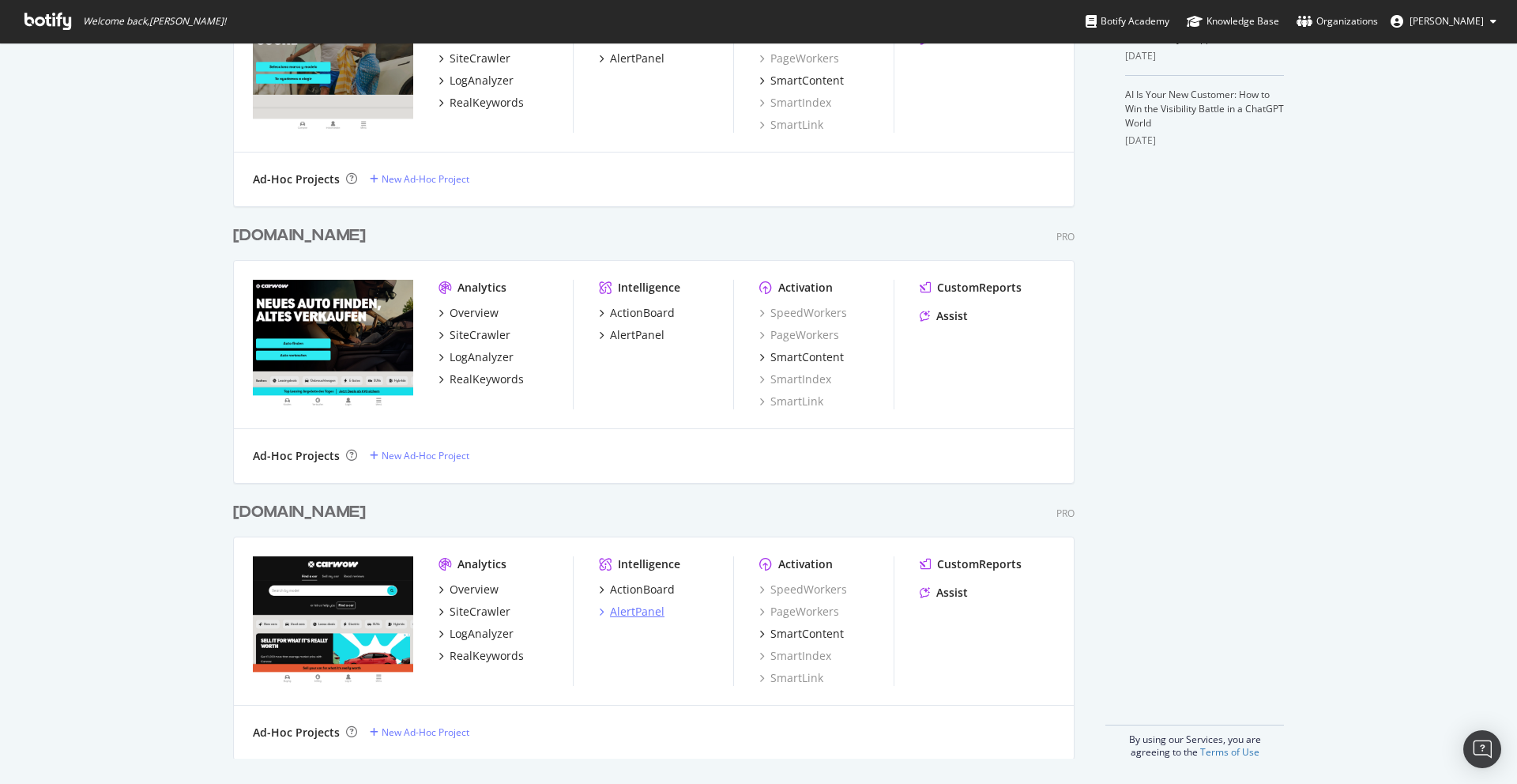
click at [633, 614] on div "AlertPanel" at bounding box center [638, 611] width 55 height 16
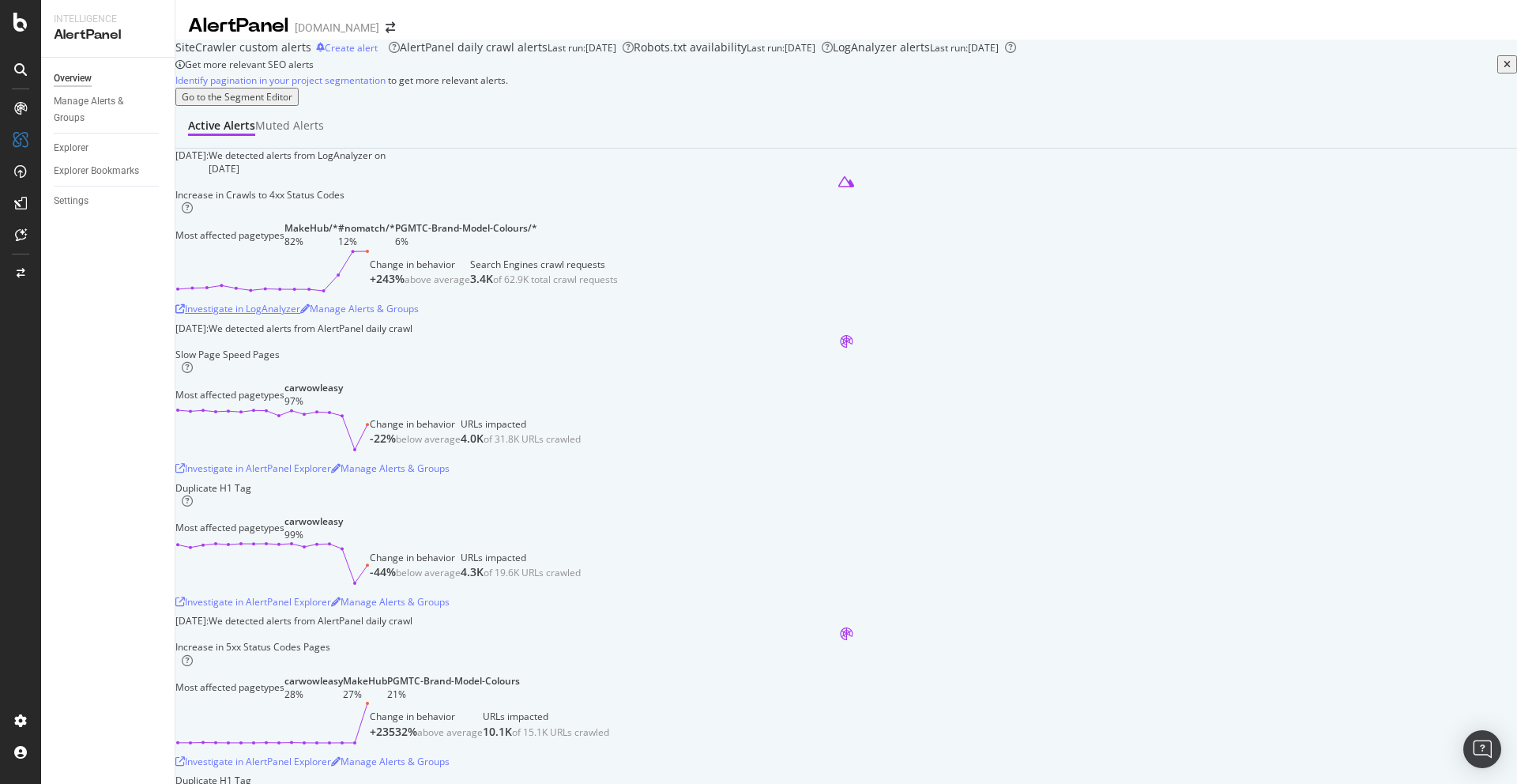
click at [300, 315] on div "Investigate in LogAnalyzer" at bounding box center [237, 309] width 125 height 14
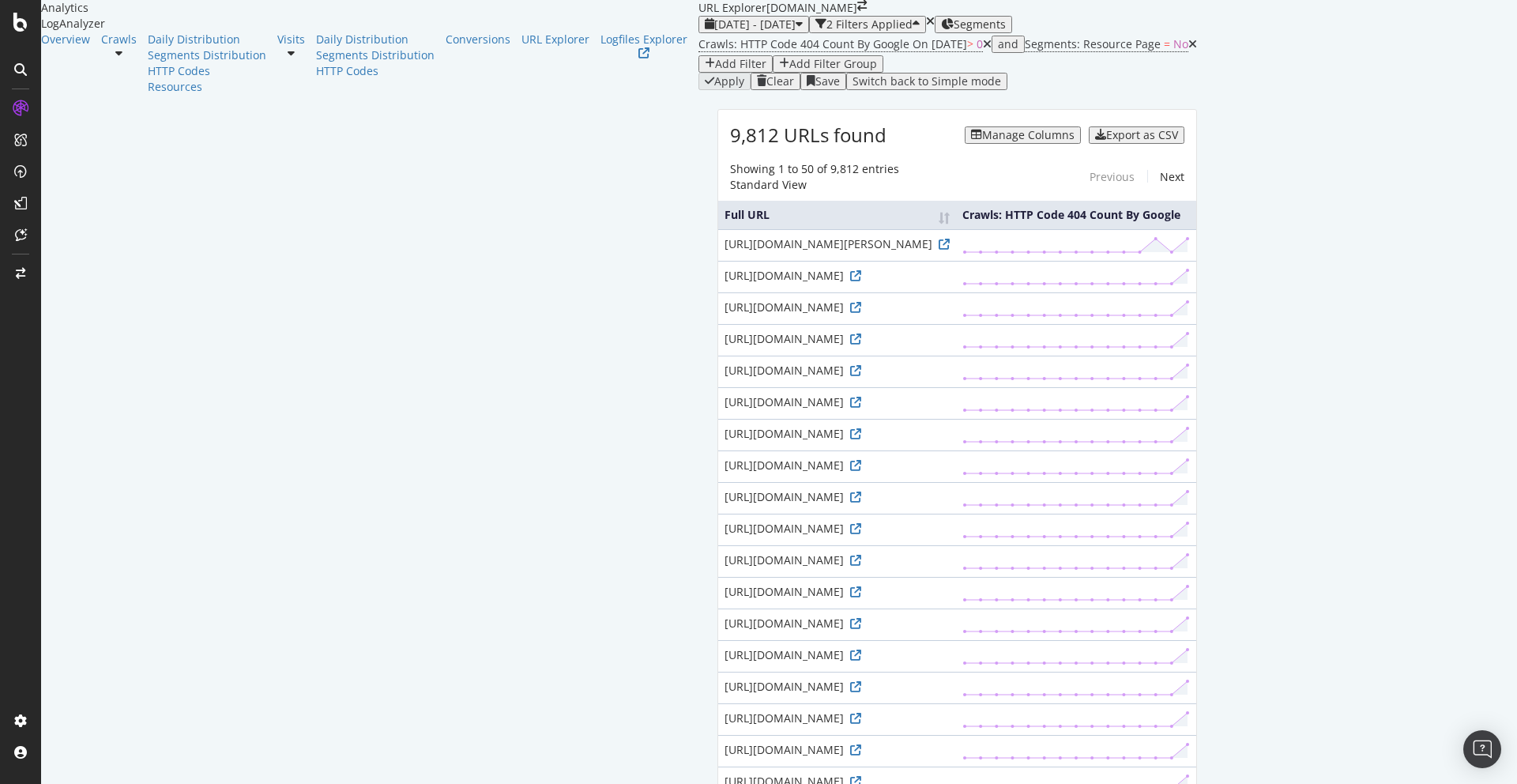
scroll to position [116, 0]
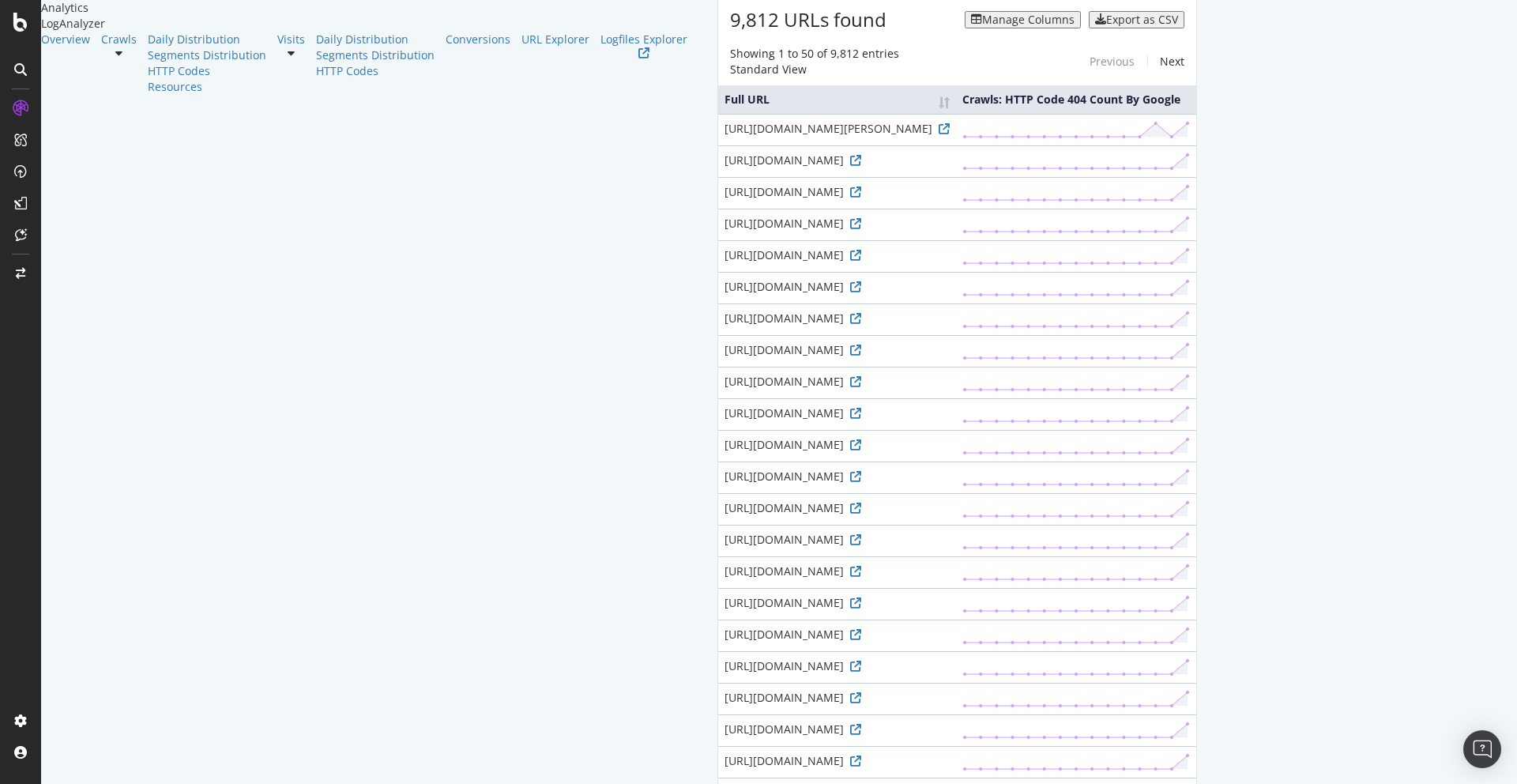
click at [724, 168] on div "https://www.carwow.de/angebote/abarth/595?utm_source=google&utm_medium=cpc&utm_…" at bounding box center [836, 160] width 225 height 16
click at [850, 166] on icon at bounding box center [855, 160] width 11 height 11
click at [724, 168] on div "https://www.carwow.de/angebote/abarth/595?utm_source=google&utm_medium=cpc&utm_…" at bounding box center [836, 160] width 225 height 16
click at [850, 166] on icon at bounding box center [855, 160] width 11 height 11
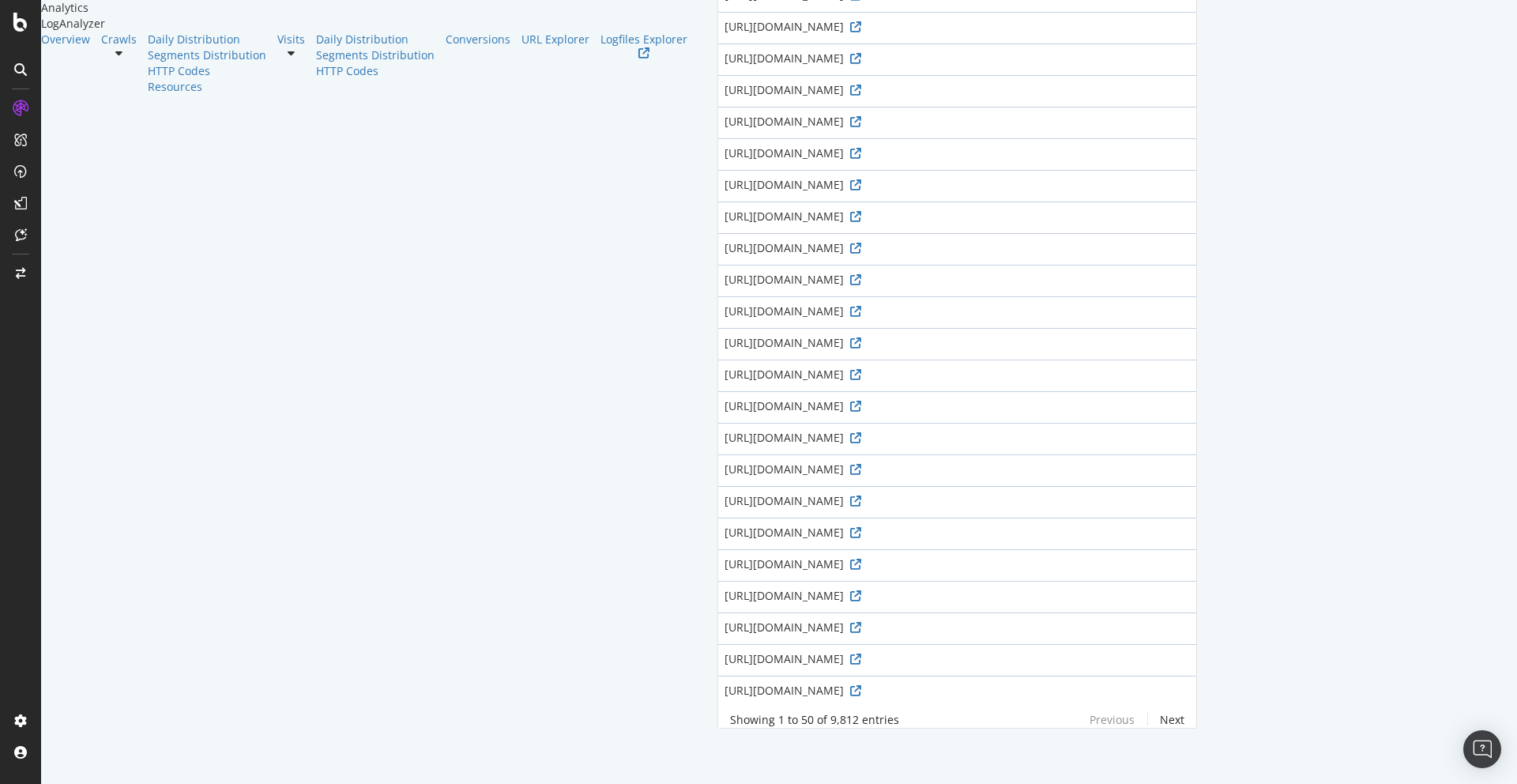
scroll to position [1578, 0]
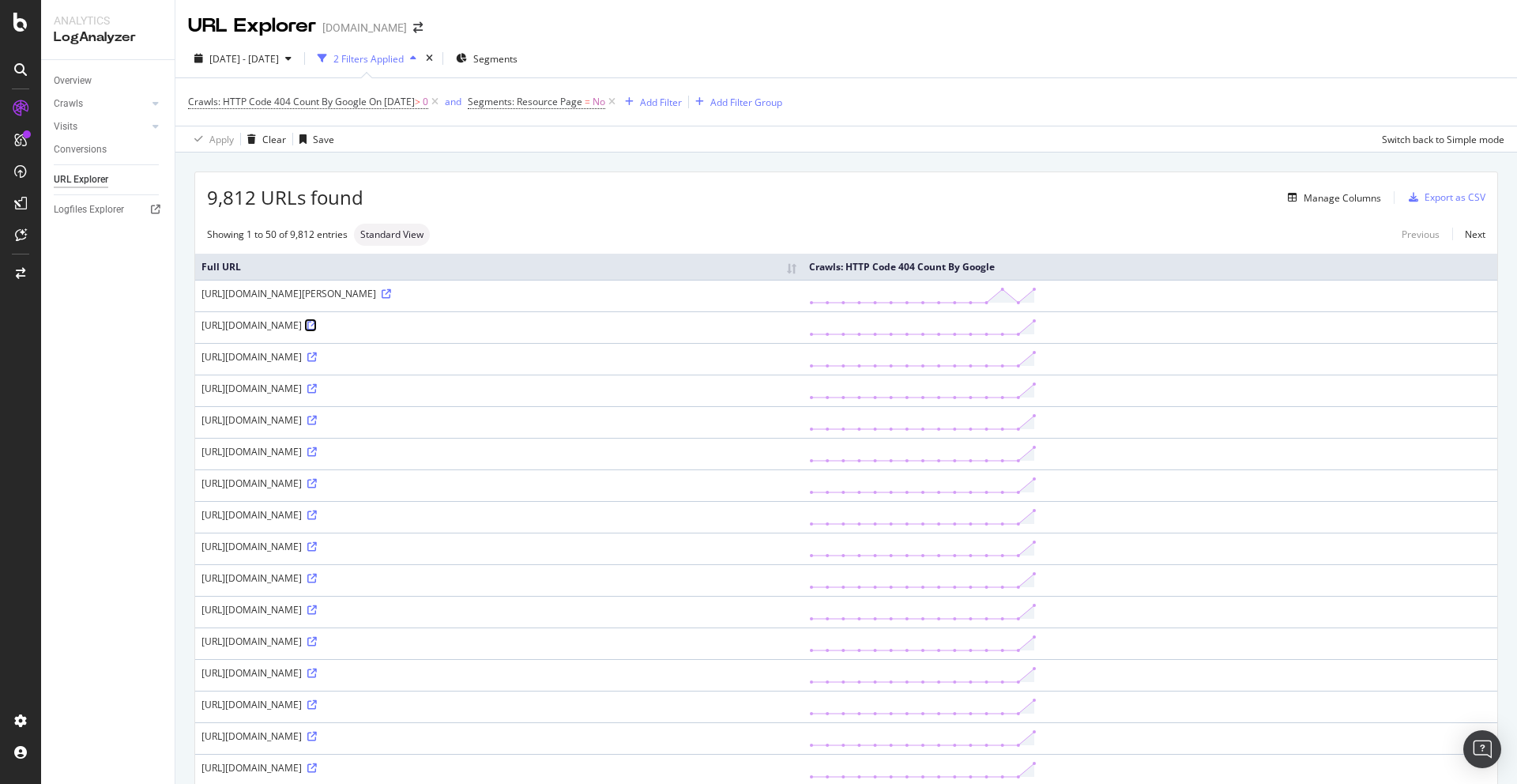
click at [307, 331] on icon at bounding box center [312, 326] width 10 height 10
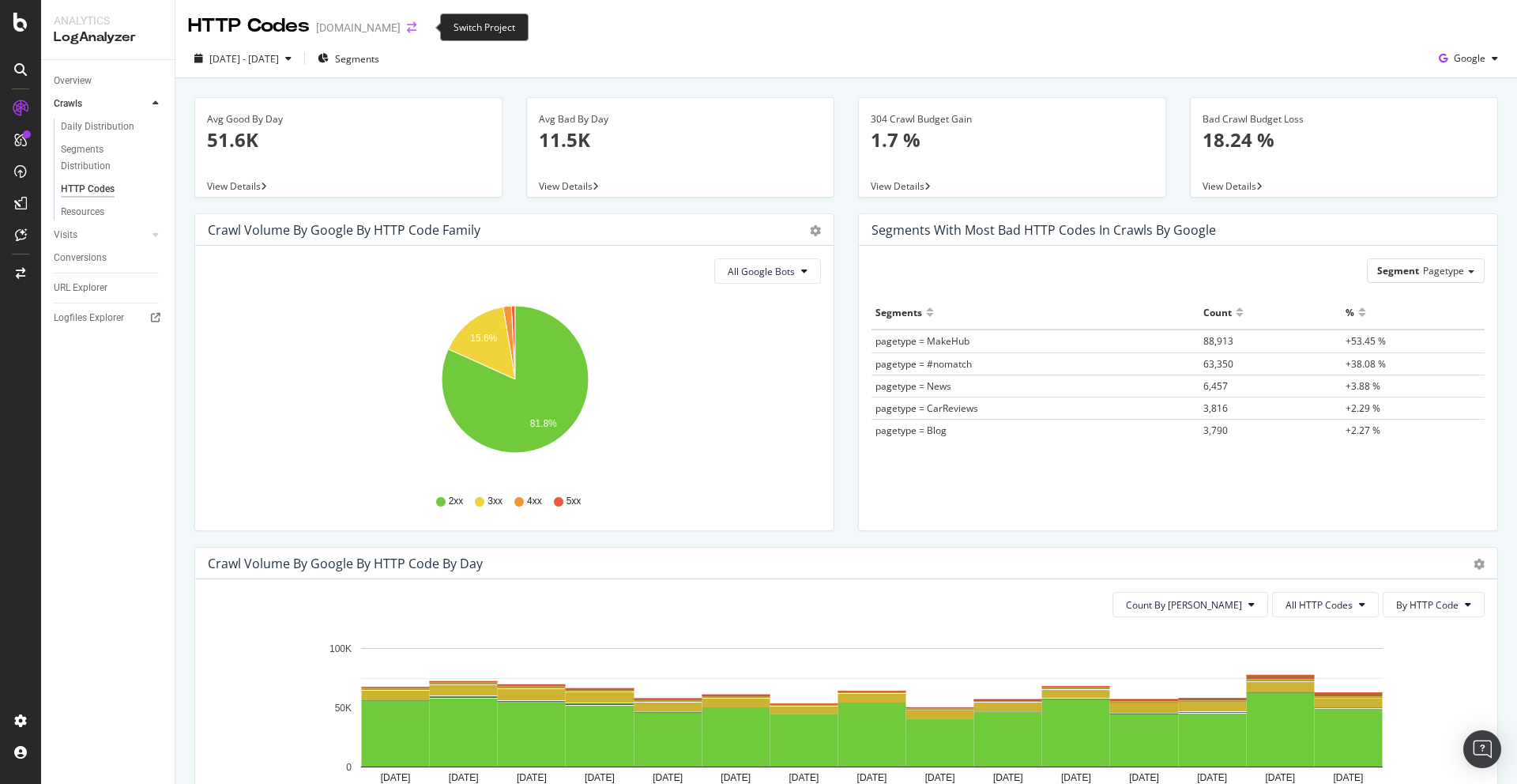
click at [416, 26] on icon "arrow-right-arrow-left" at bounding box center [412, 27] width 10 height 11
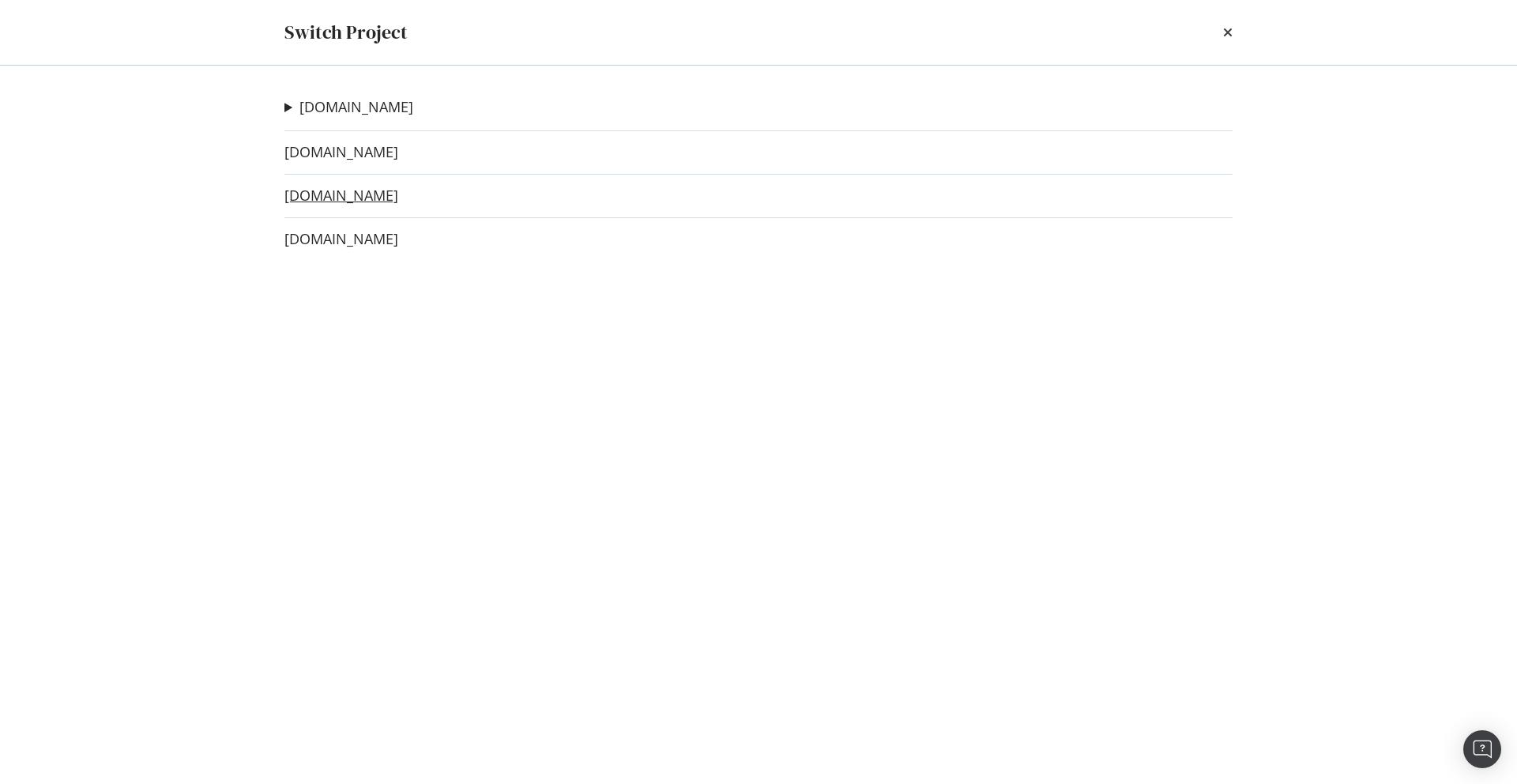
click at [358, 195] on link "[DOMAIN_NAME]" at bounding box center [341, 195] width 114 height 17
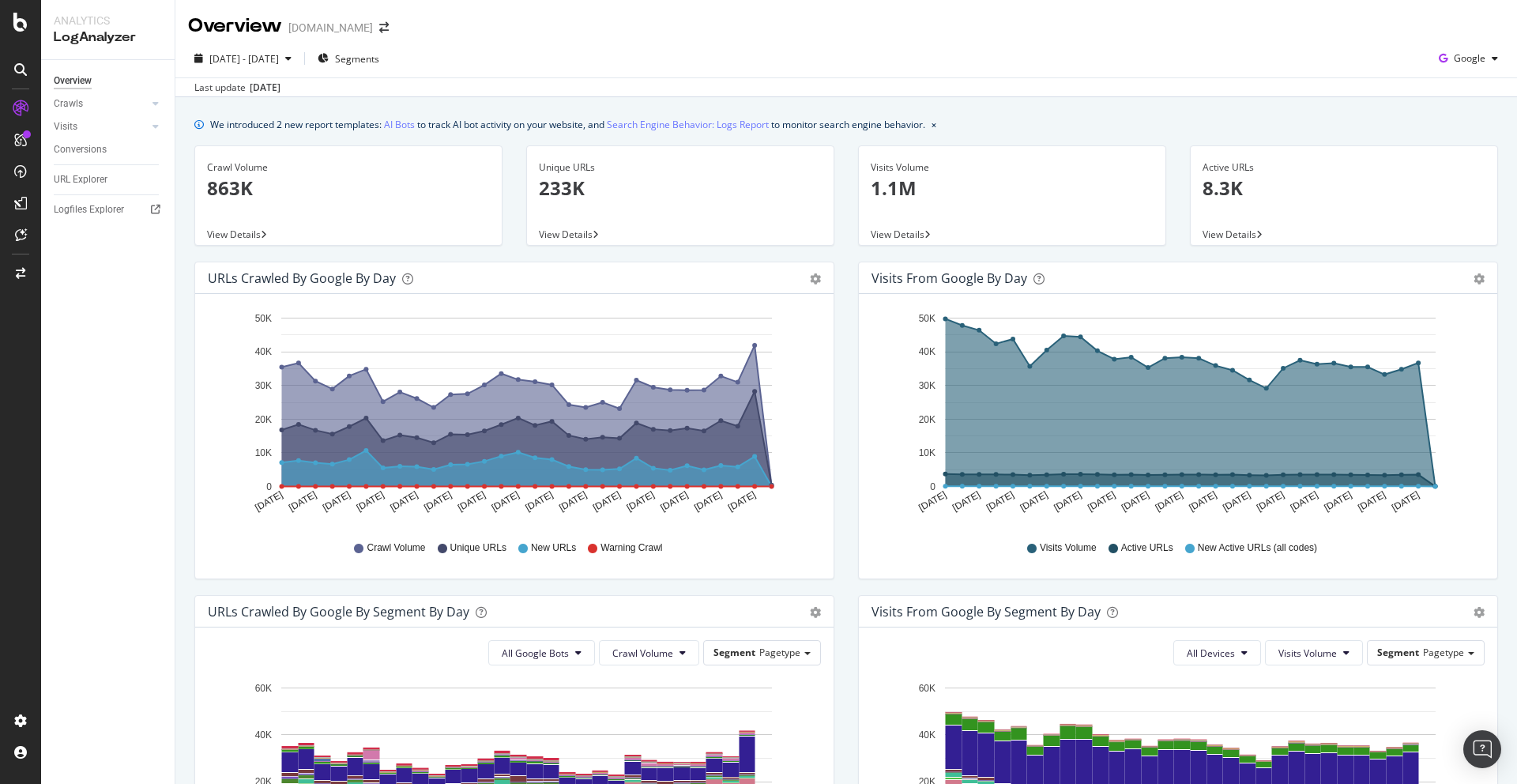
scroll to position [533, 0]
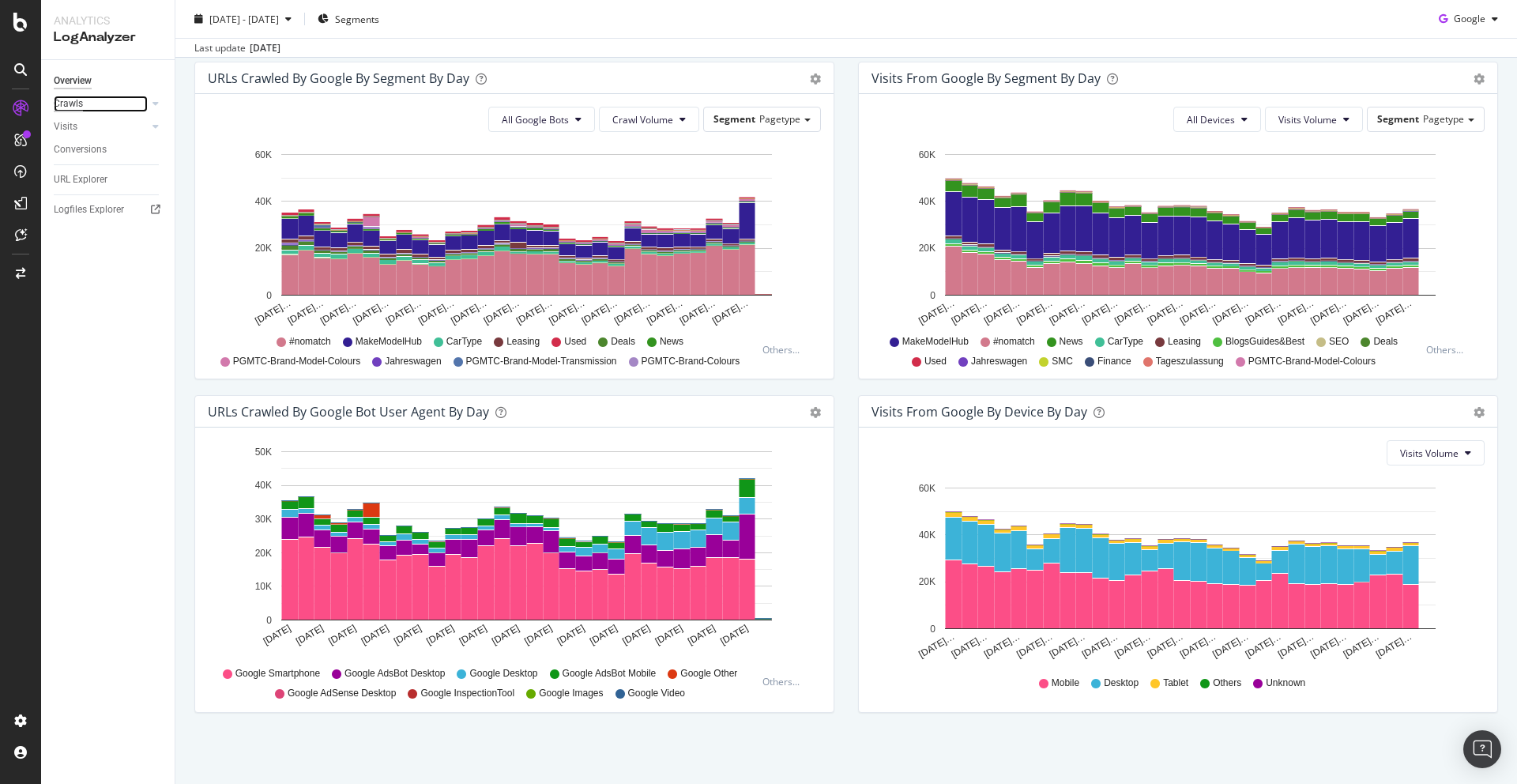
click at [71, 103] on div "Crawls" at bounding box center [69, 103] width 29 height 17
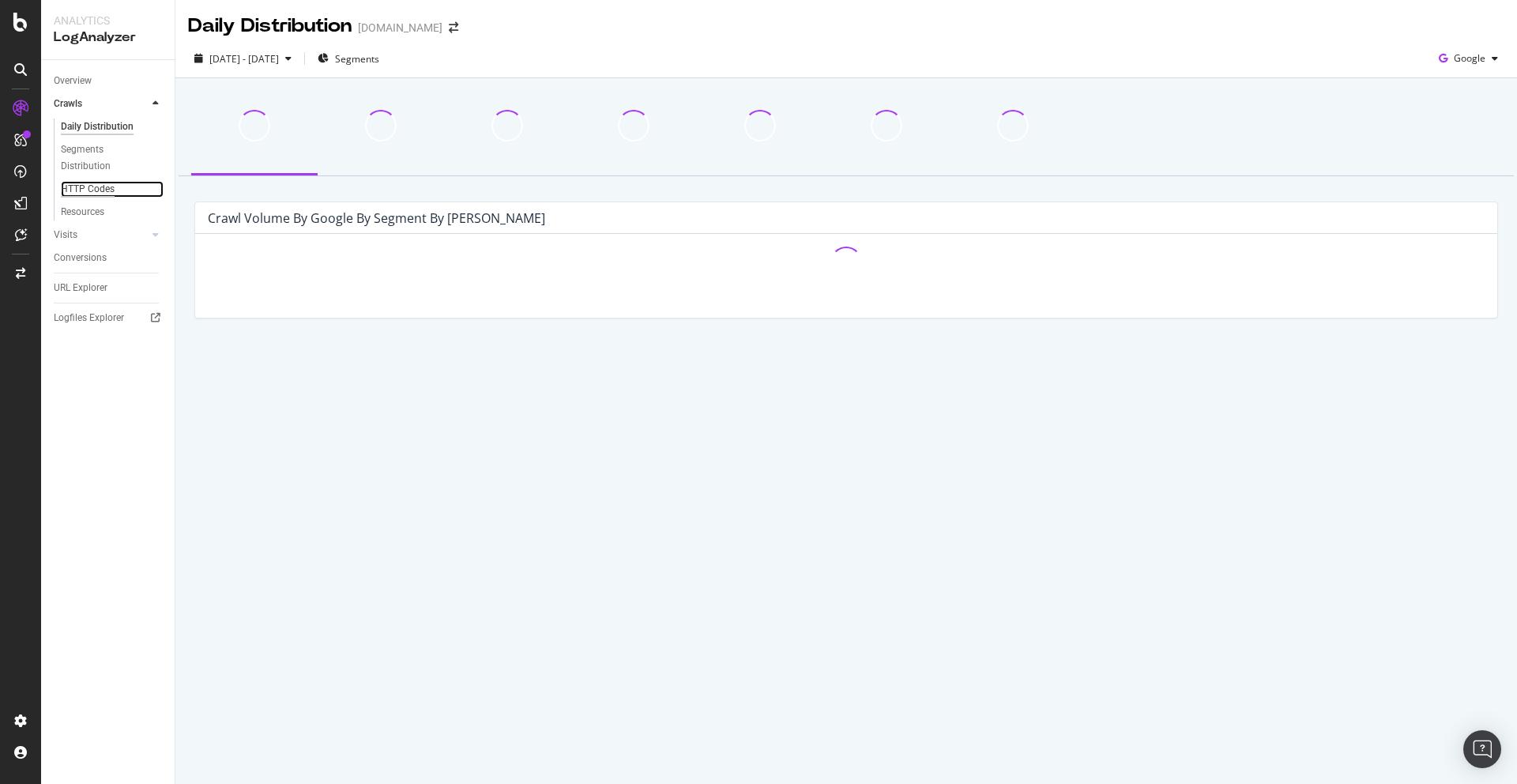
click at [93, 188] on div "HTTP Codes" at bounding box center [87, 188] width 54 height 17
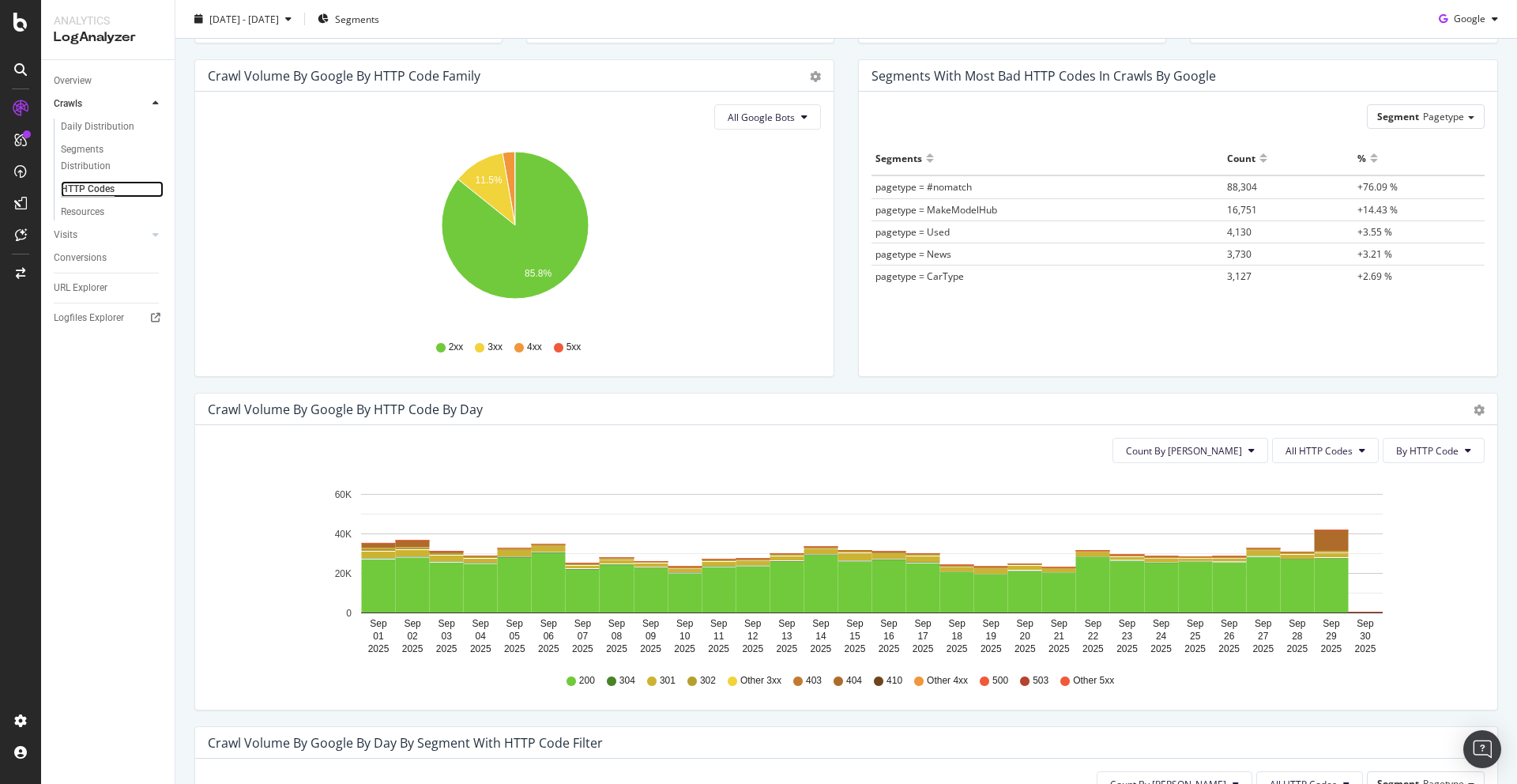
scroll to position [424, 0]
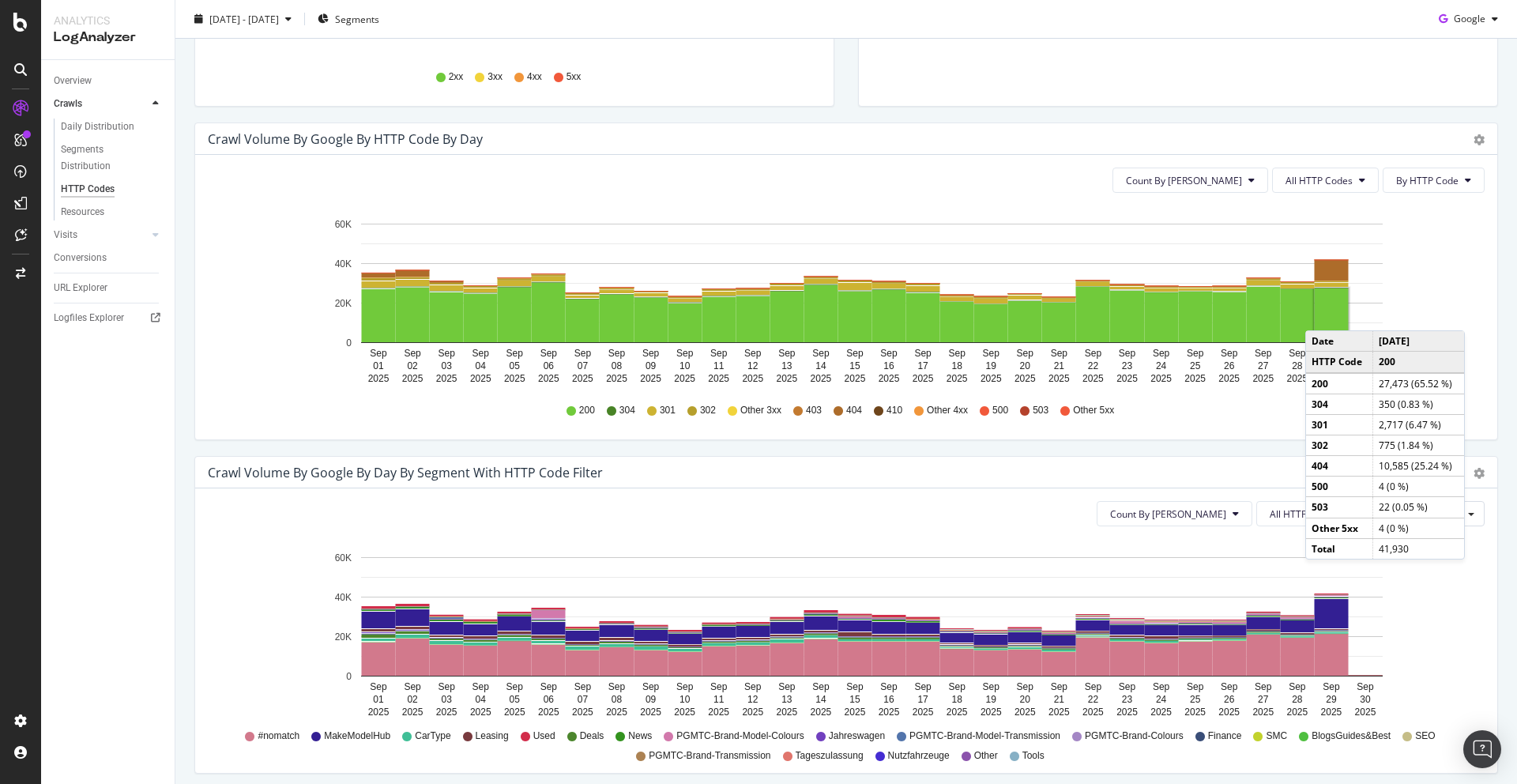
click at [1509, 253] on div "Crawl Volume by google by HTTP Code by Day Timeline (by Value) Timeline (by Per…" at bounding box center [846, 289] width 1328 height 334
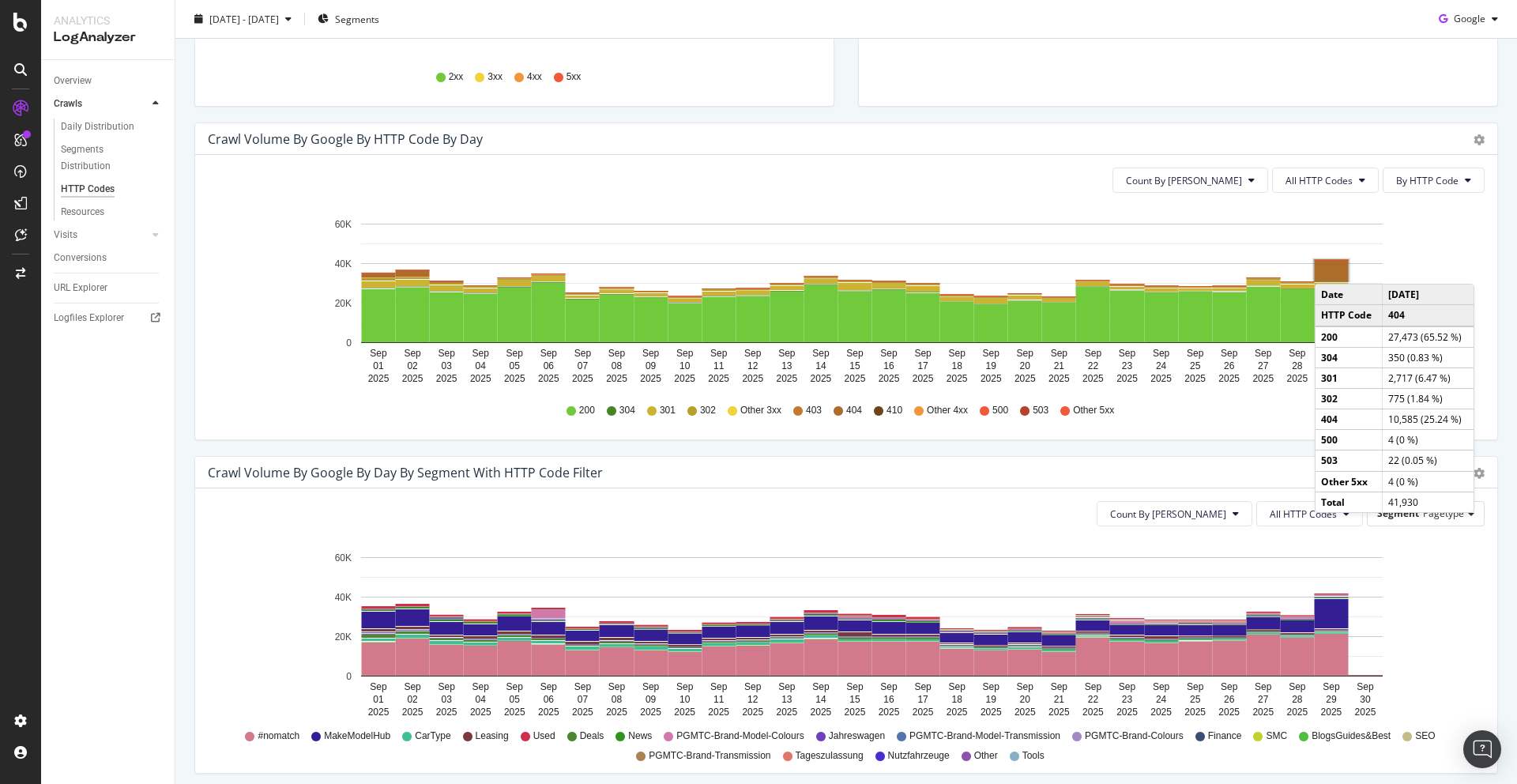
click at [1331, 268] on rect "A chart." at bounding box center [1332, 270] width 34 height 21
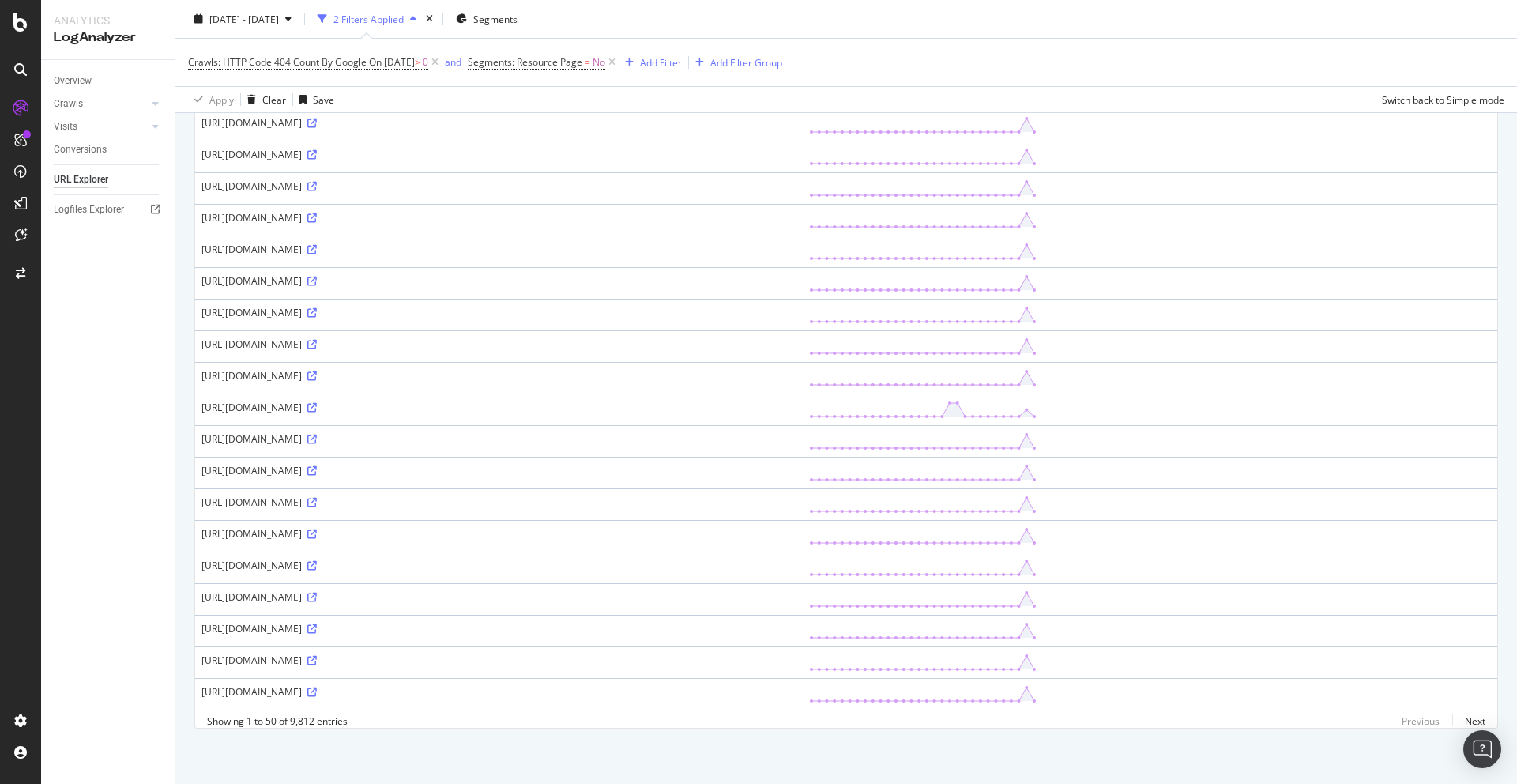
scroll to position [1578, 0]
click at [1481, 720] on link "Next" at bounding box center [1469, 720] width 33 height 23
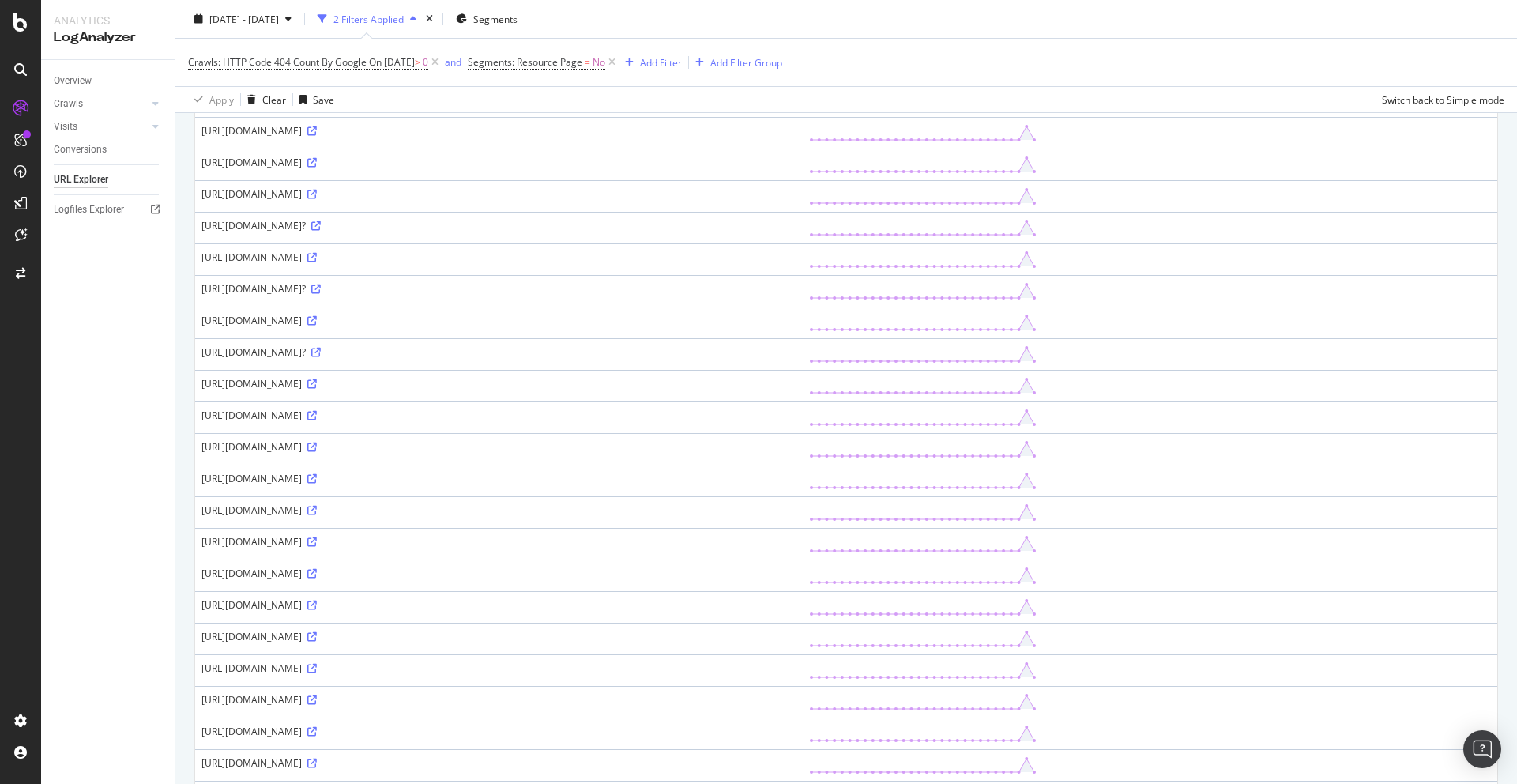
scroll to position [1551, 0]
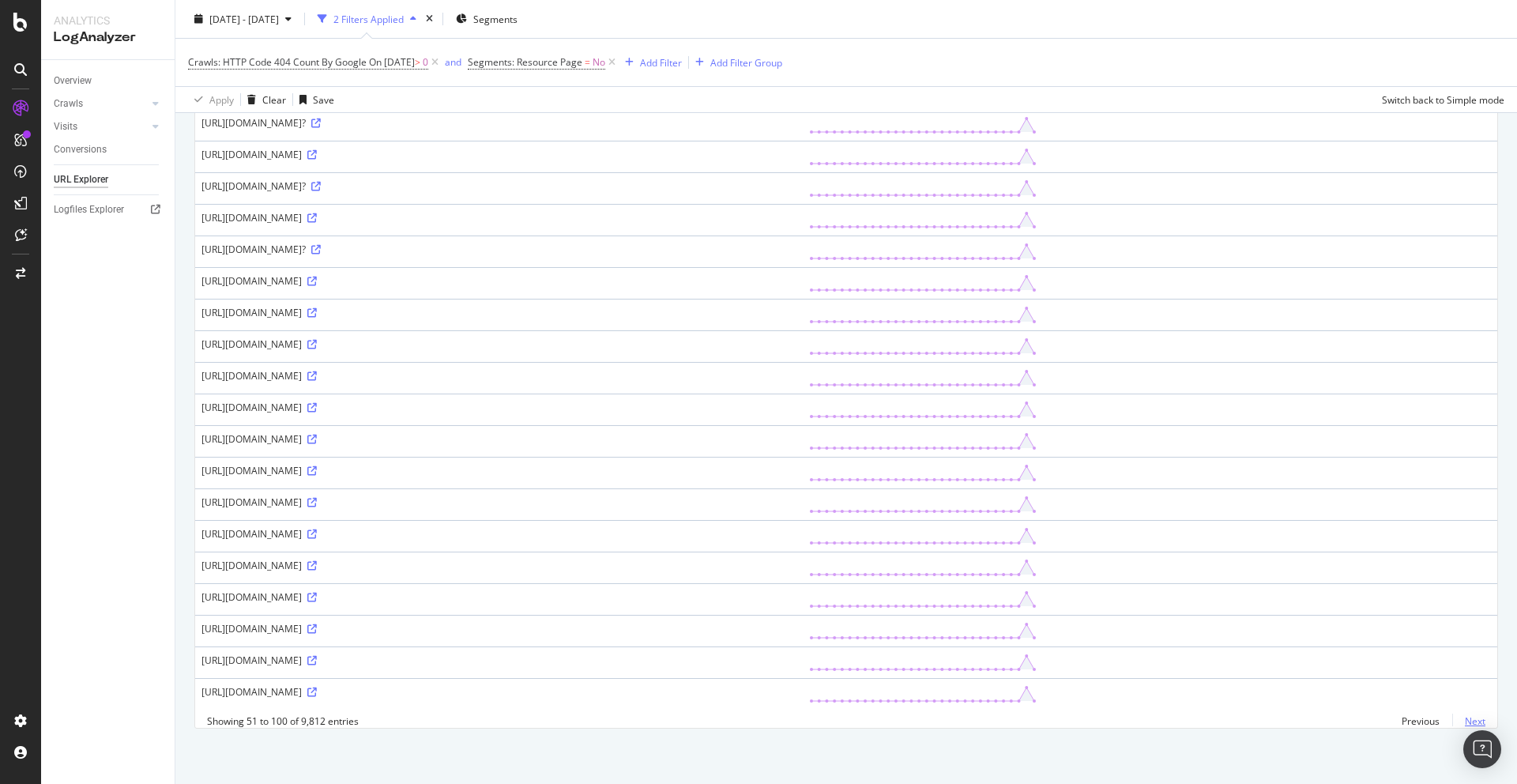
click at [1477, 721] on link "Next" at bounding box center [1469, 720] width 33 height 23
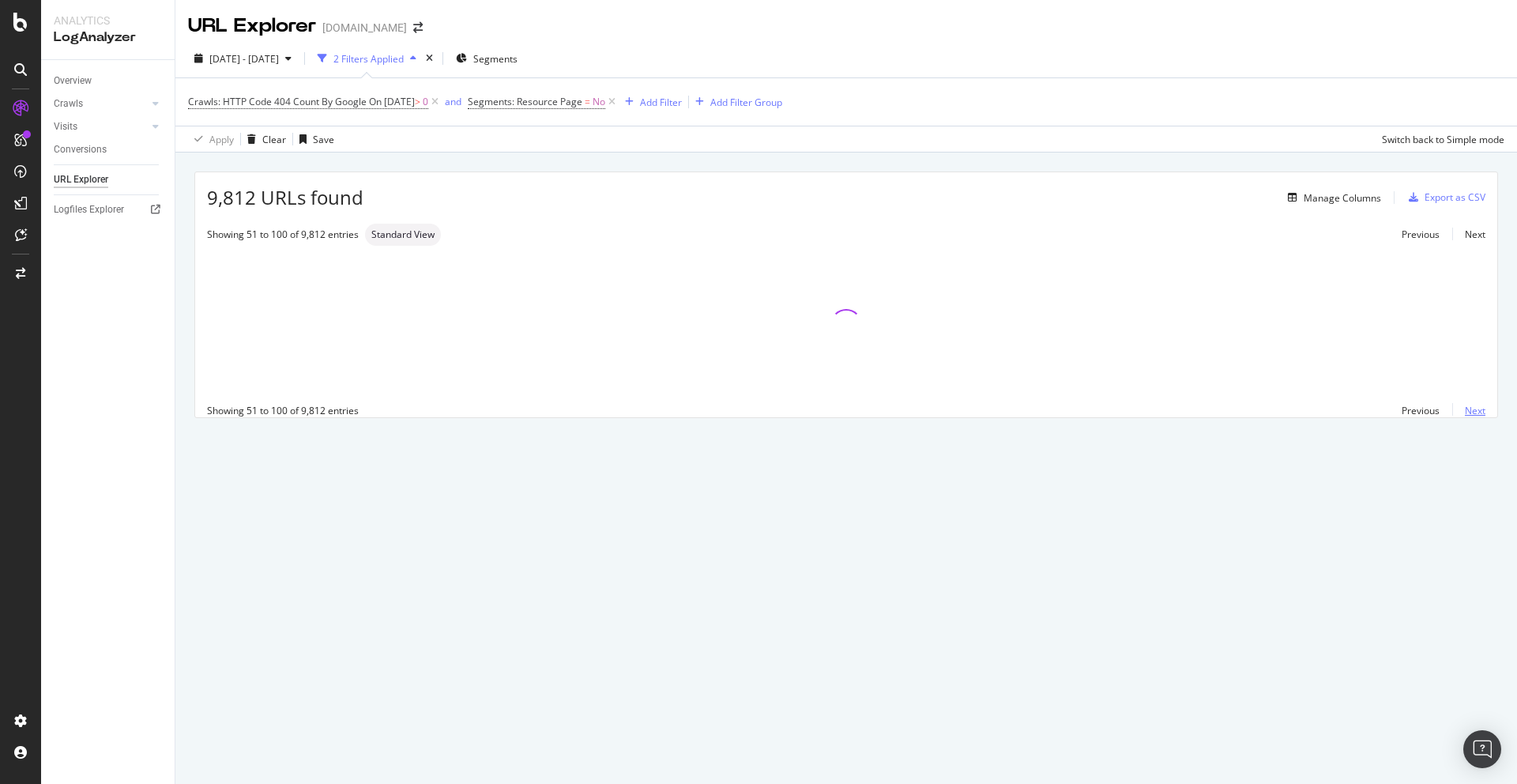
scroll to position [0, 0]
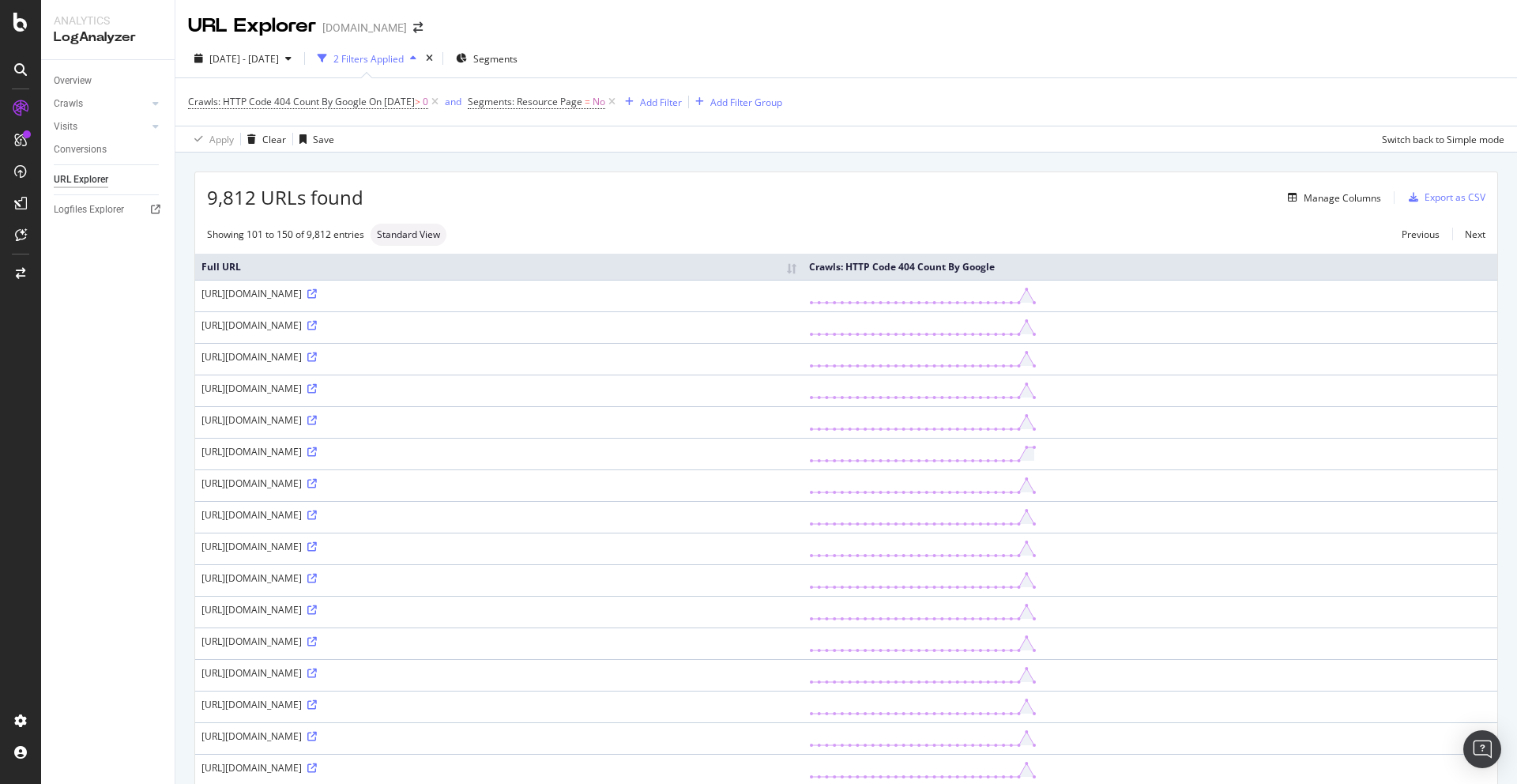
click at [481, 332] on div "https://www.carwow.de/angebote/alfa-romeo/giulia-quadrifoglio?&utm_source=googl…" at bounding box center [498, 325] width 595 height 14
drag, startPoint x: 485, startPoint y: 331, endPoint x: 357, endPoint y: 329, distance: 128.0
click at [357, 329] on div "https://www.carwow.de/angebote/alfa-romeo/giulia-quadrifoglio?&utm_source=googl…" at bounding box center [498, 325] width 595 height 14
copy div "alfa-romeo/giulia-quadrifoglio"
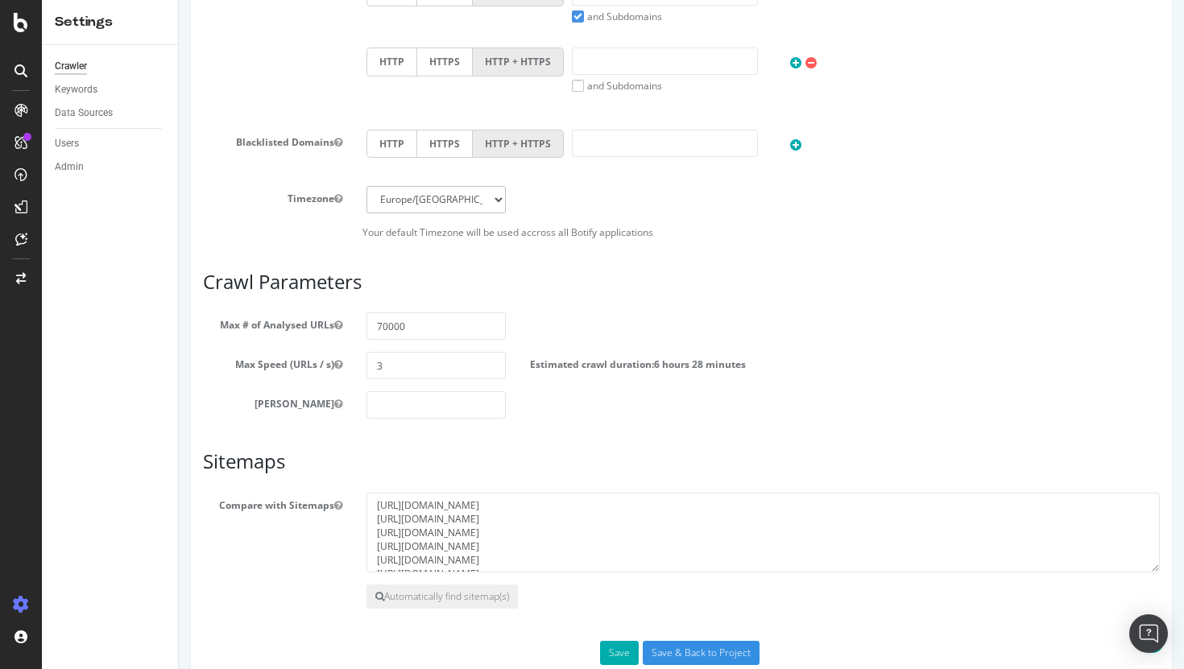
scroll to position [535, 0]
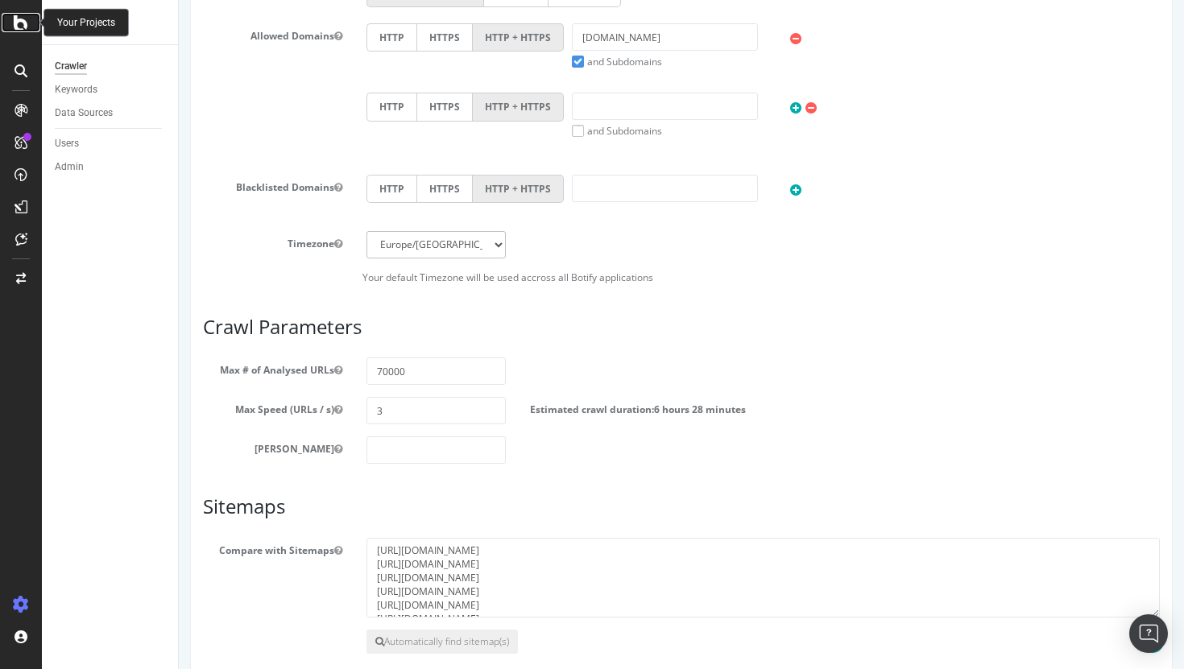
click at [19, 27] on icon at bounding box center [21, 22] width 14 height 19
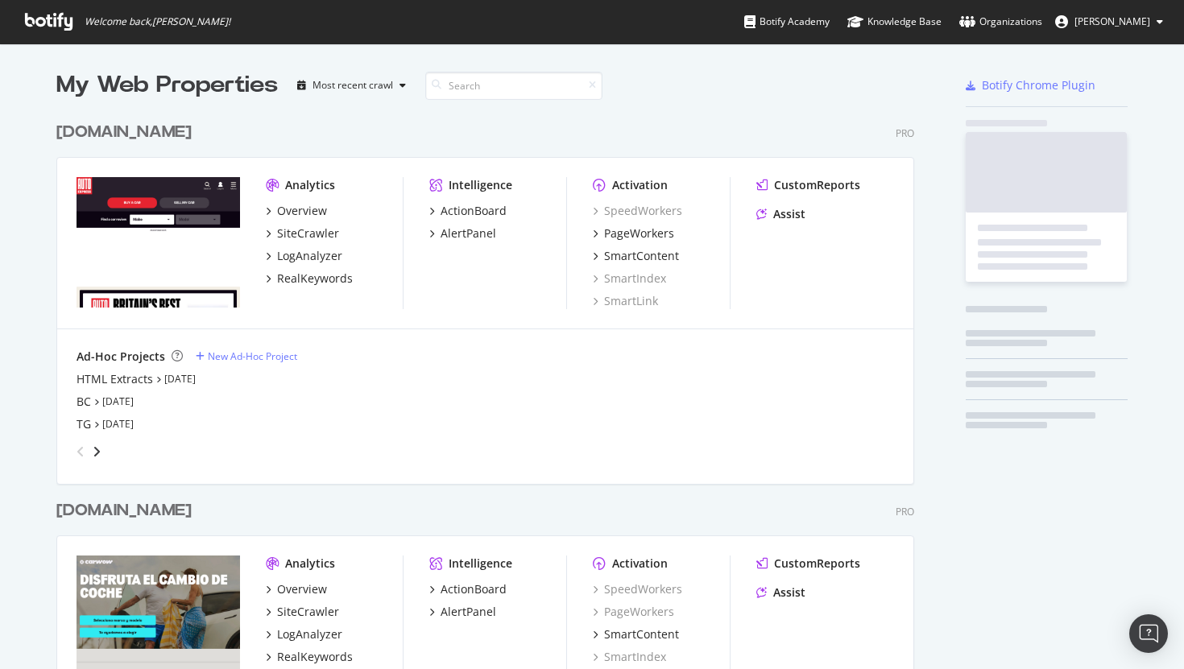
scroll to position [669, 1184]
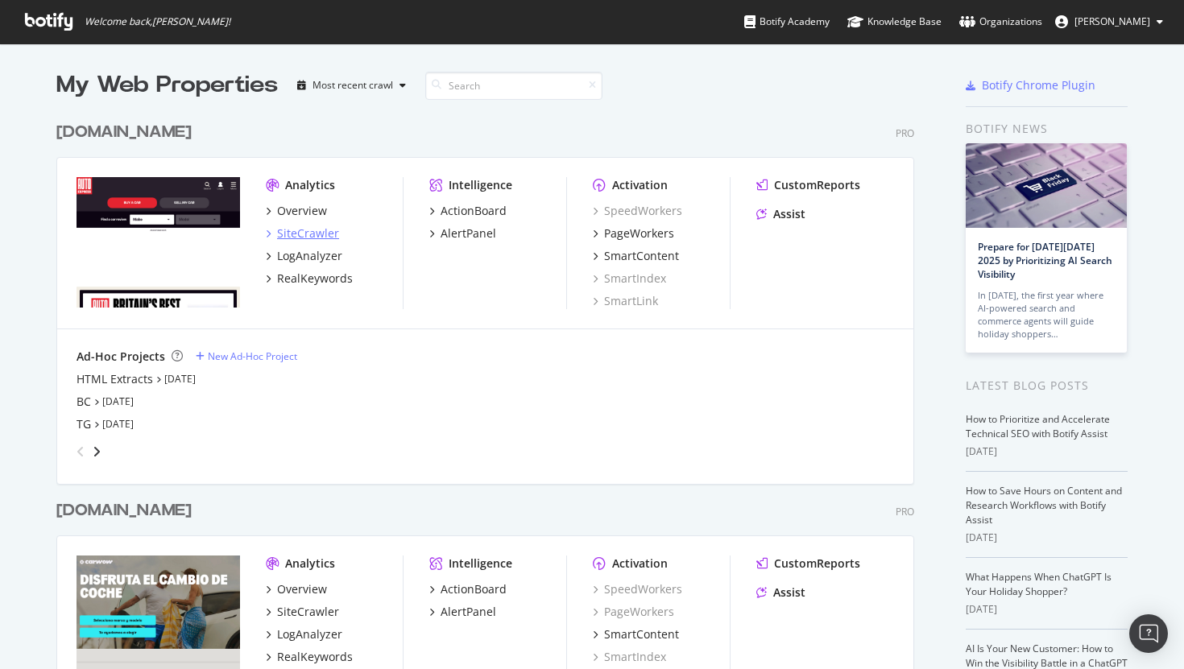
click at [295, 237] on div "SiteCrawler" at bounding box center [308, 233] width 62 height 16
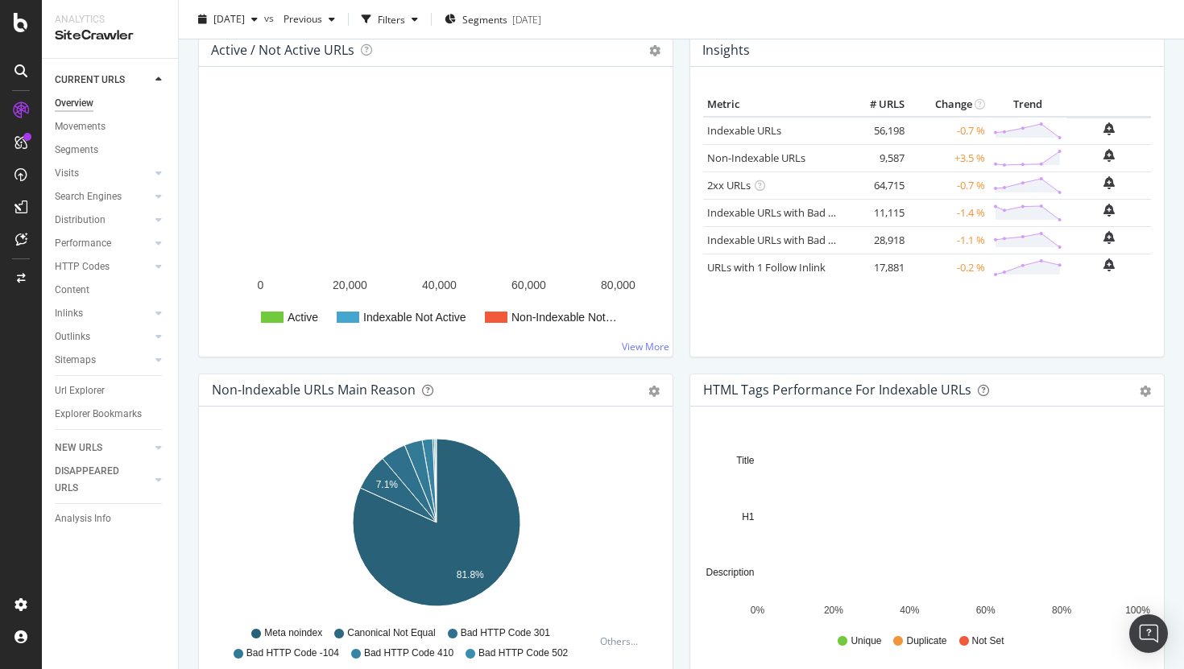
scroll to position [199, 0]
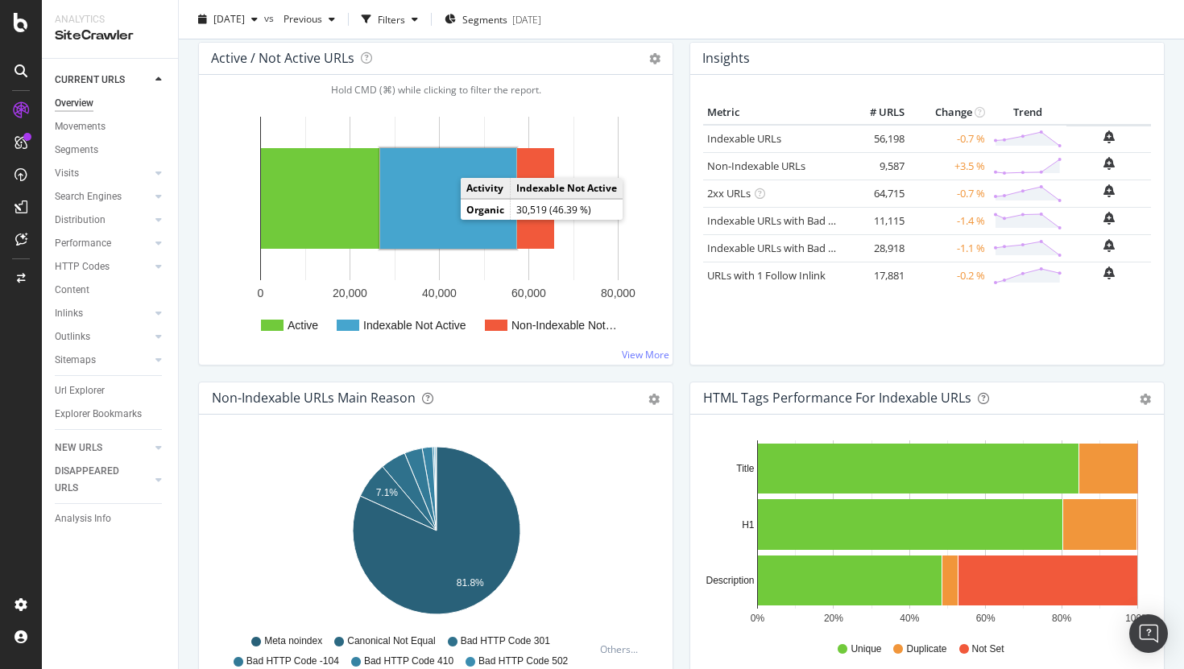
click at [440, 200] on rect "A chart." at bounding box center [448, 198] width 136 height 101
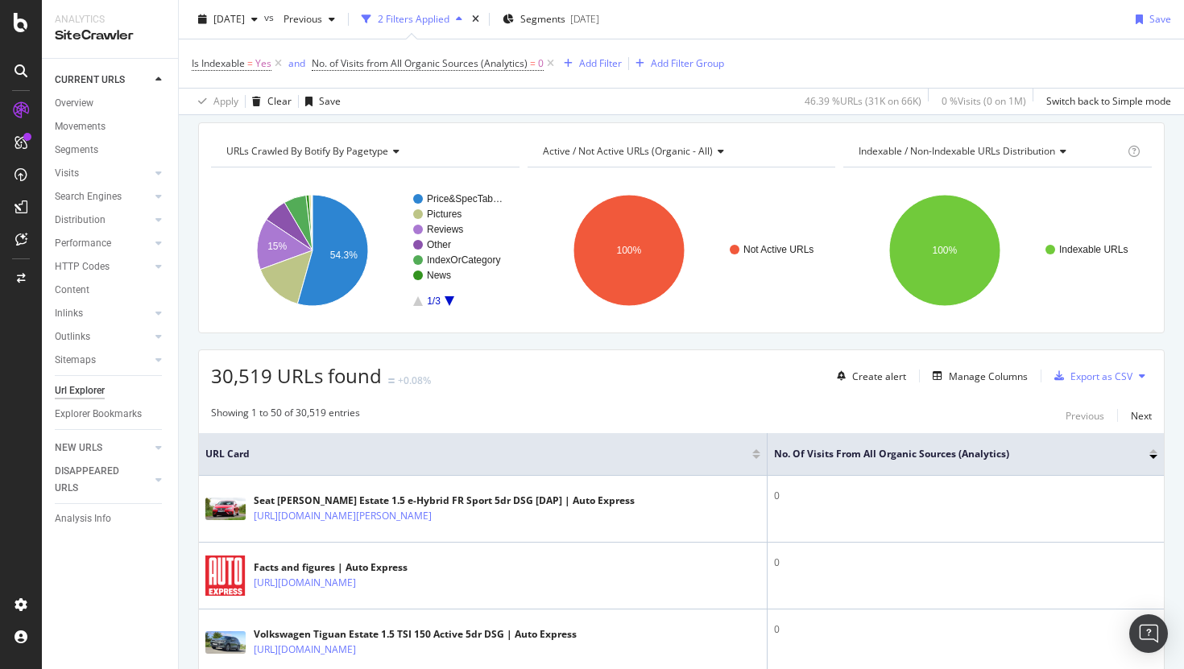
scroll to position [25, 0]
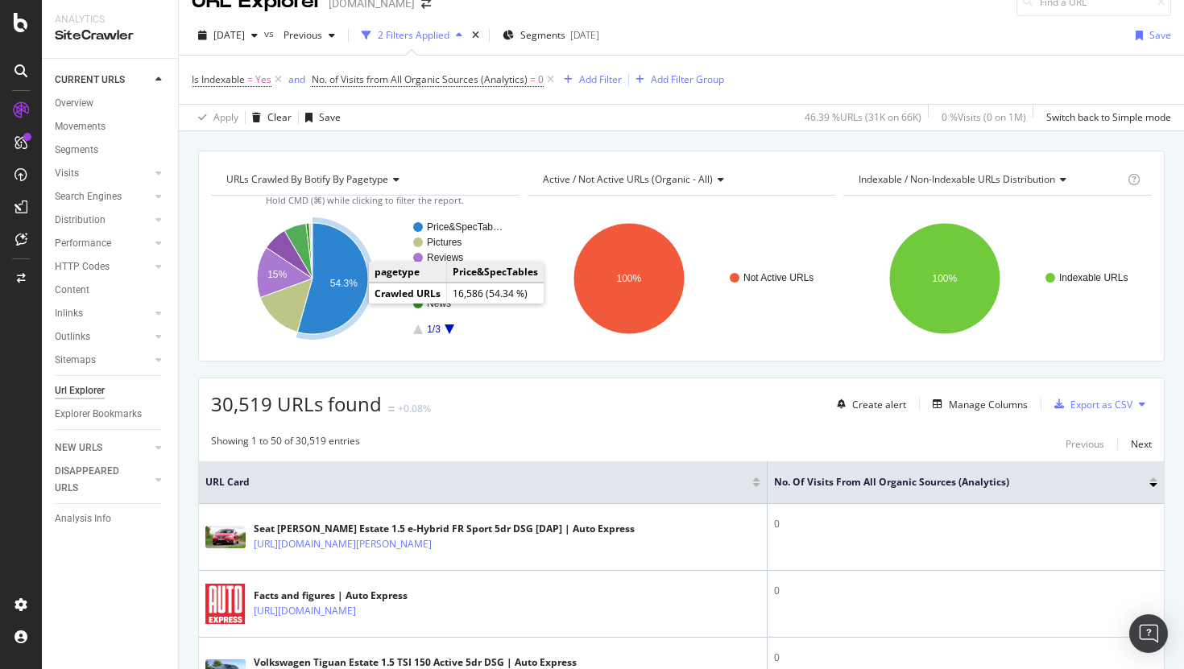
click at [347, 299] on icon "A chart." at bounding box center [332, 278] width 71 height 111
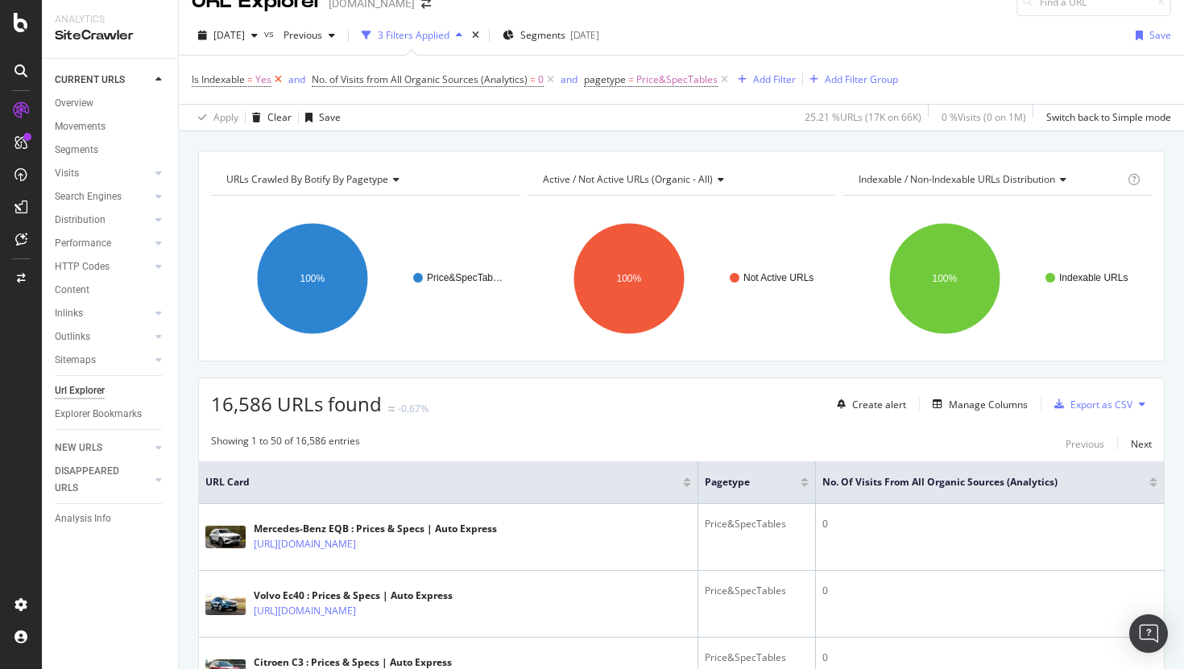
click at [279, 81] on icon at bounding box center [278, 80] width 14 height 16
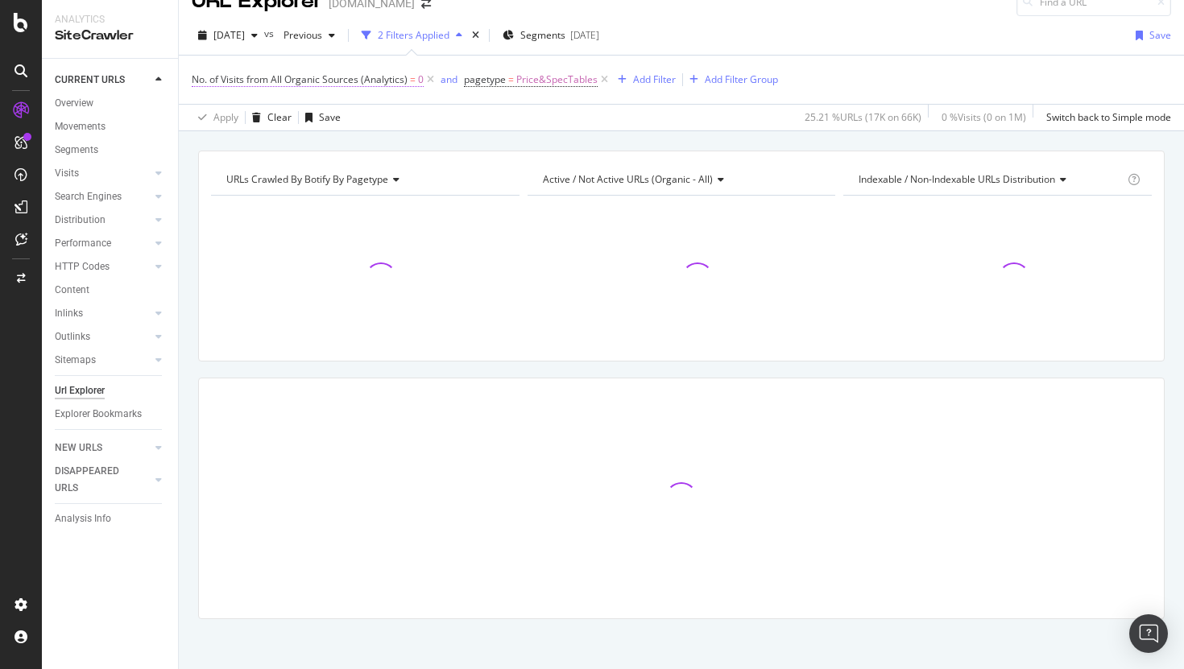
click at [419, 82] on span "0" at bounding box center [421, 79] width 6 height 23
click at [426, 80] on icon at bounding box center [431, 80] width 14 height 16
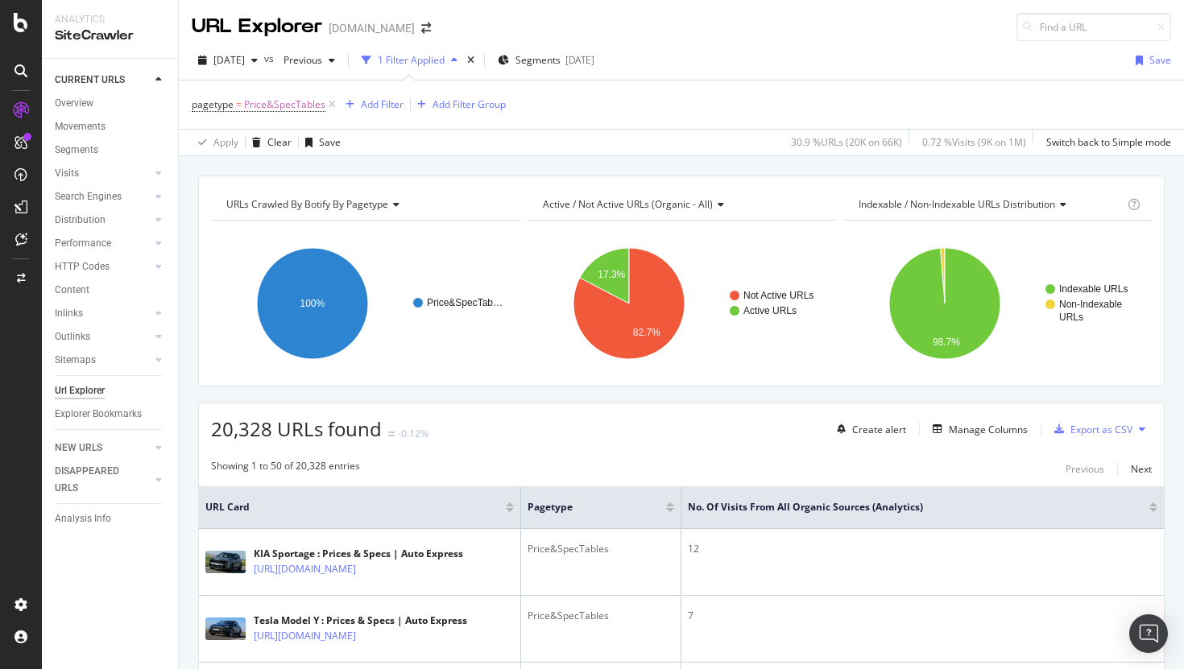
click at [1005, 201] on span "Indexable / Non-Indexable URLs distribution" at bounding box center [956, 204] width 196 height 14
type input "c"
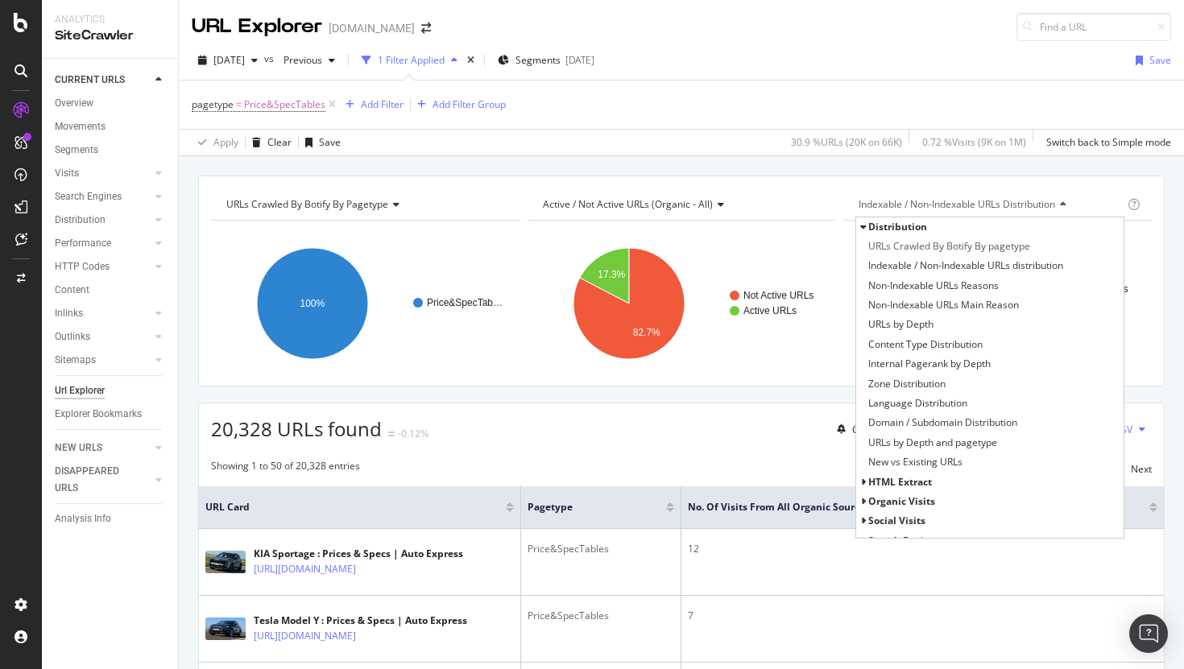
click at [495, 353] on rect "A chart." at bounding box center [365, 303] width 308 height 140
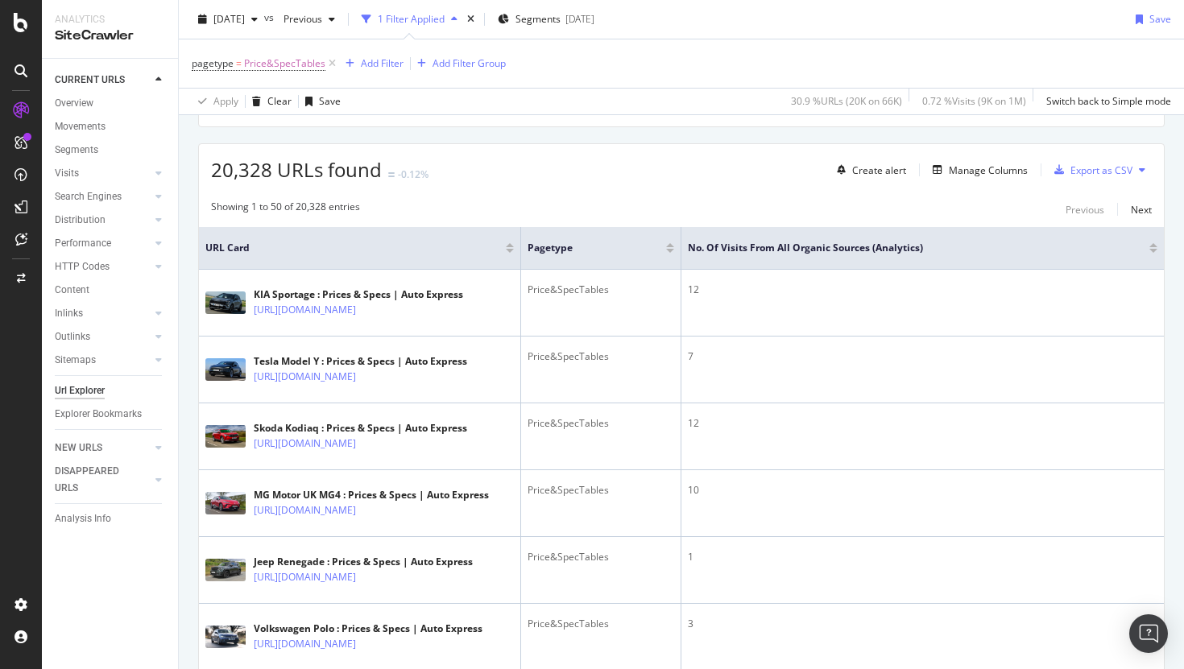
scroll to position [258, 0]
click at [1153, 251] on div at bounding box center [1153, 252] width 8 height 4
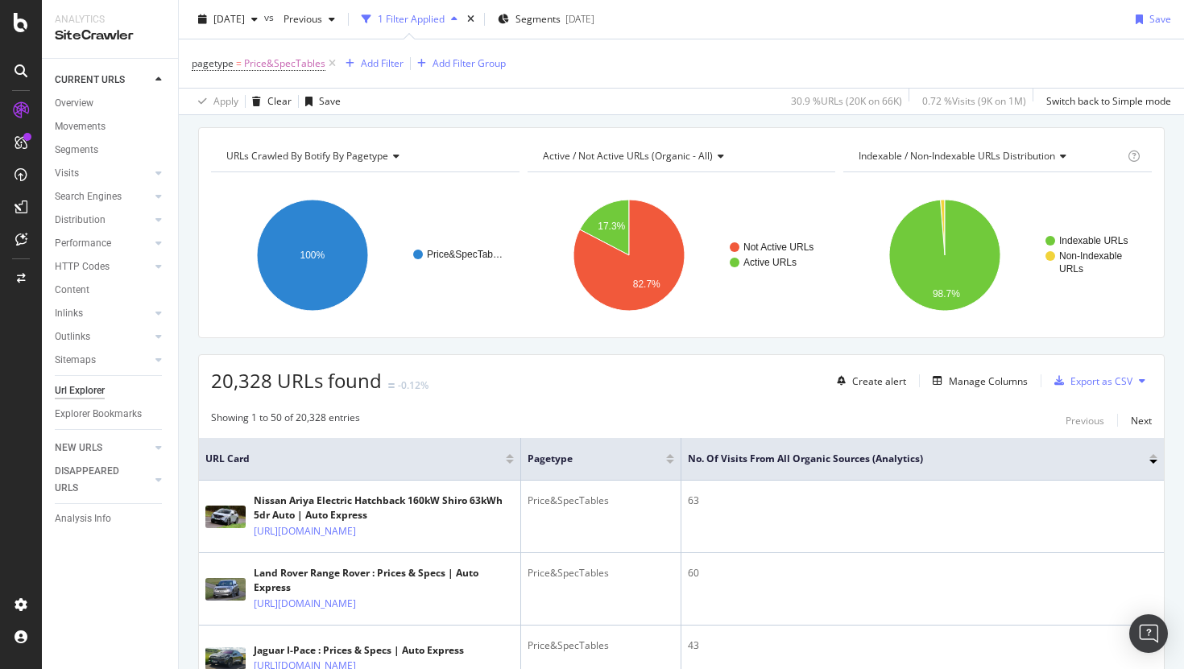
scroll to position [97, 0]
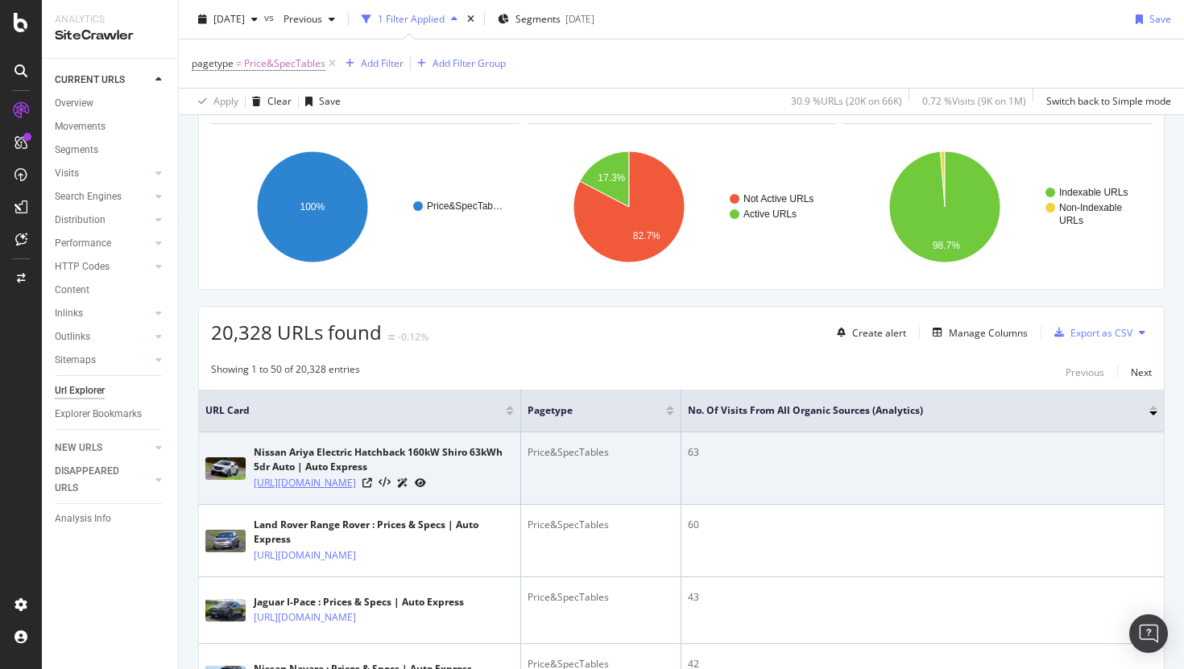
drag, startPoint x: 333, startPoint y: 523, endPoint x: 254, endPoint y: 486, distance: 87.2
click at [254, 486] on td "Nissan Ariya Electric Hatchback 160kW Shiro 63kWh 5dr Auto | Auto Express https…" at bounding box center [360, 468] width 322 height 72
copy link "https://www.autoexpress.co.uk/nissan/ariya/prices-specs/108316/160kw-shiro-63kw…"
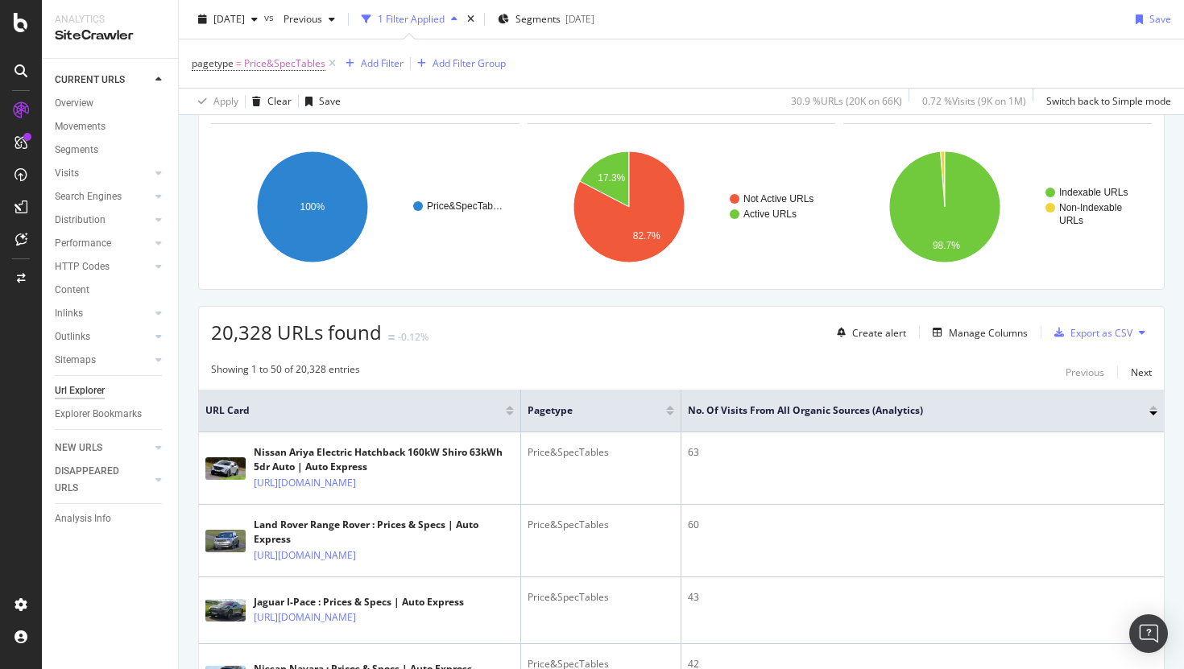
scroll to position [0, 0]
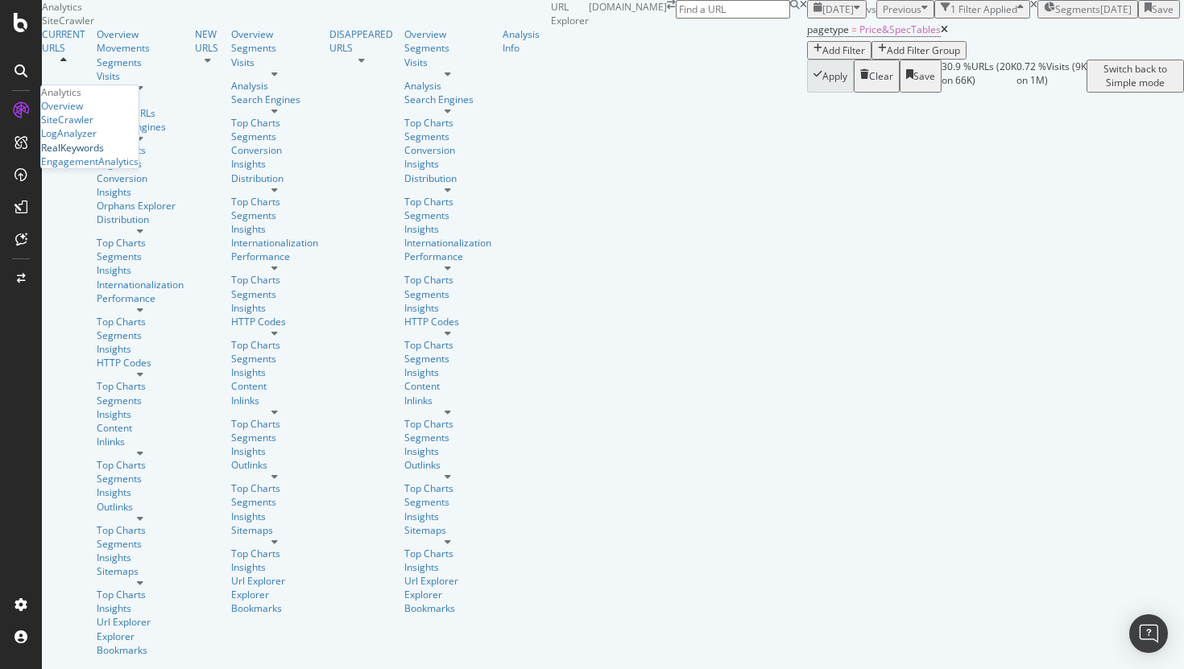
click at [92, 155] on div "RealKeywords" at bounding box center [72, 148] width 63 height 14
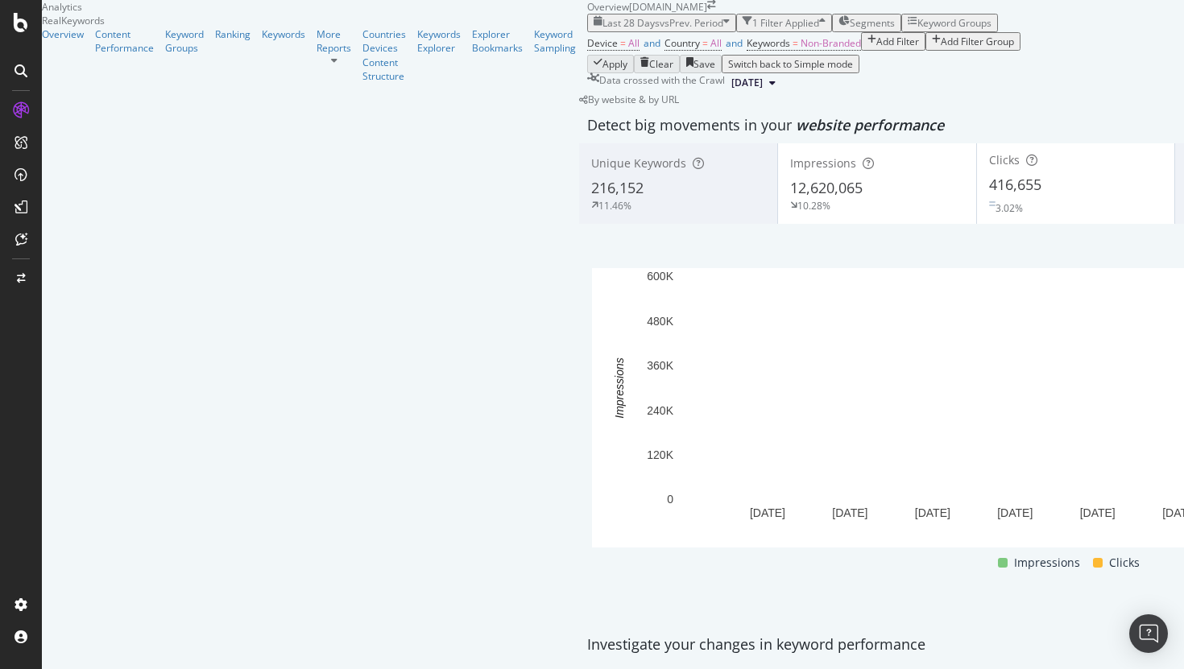
scroll to position [1130, 0]
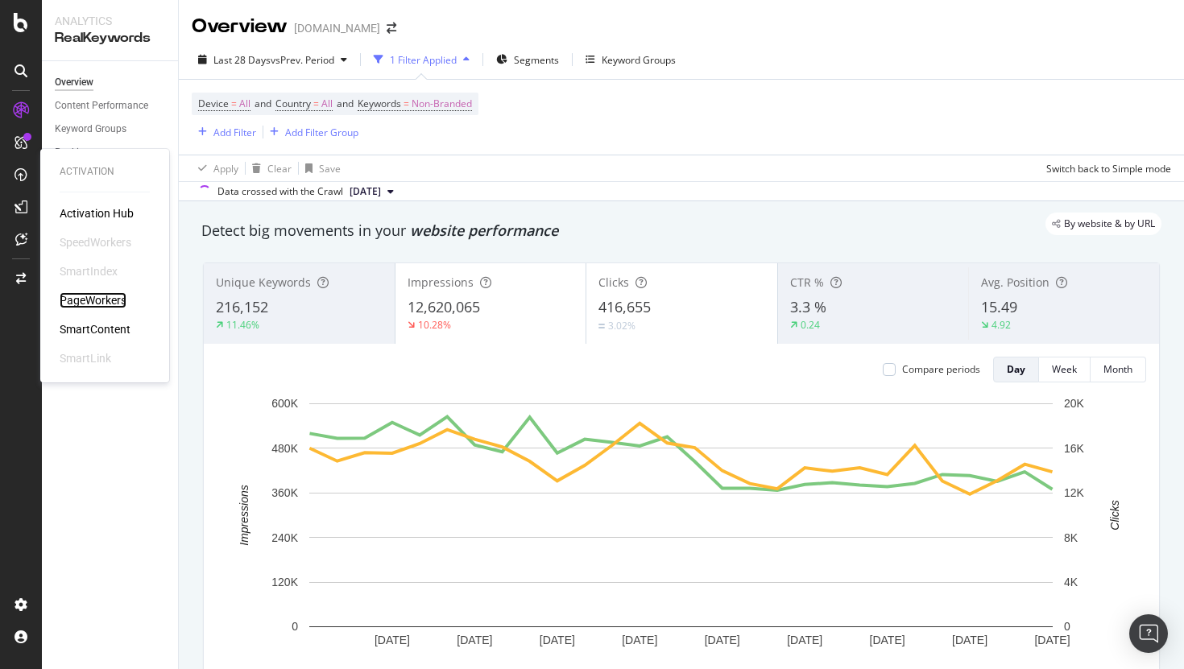
click at [81, 296] on div "PageWorkers" at bounding box center [93, 300] width 67 height 16
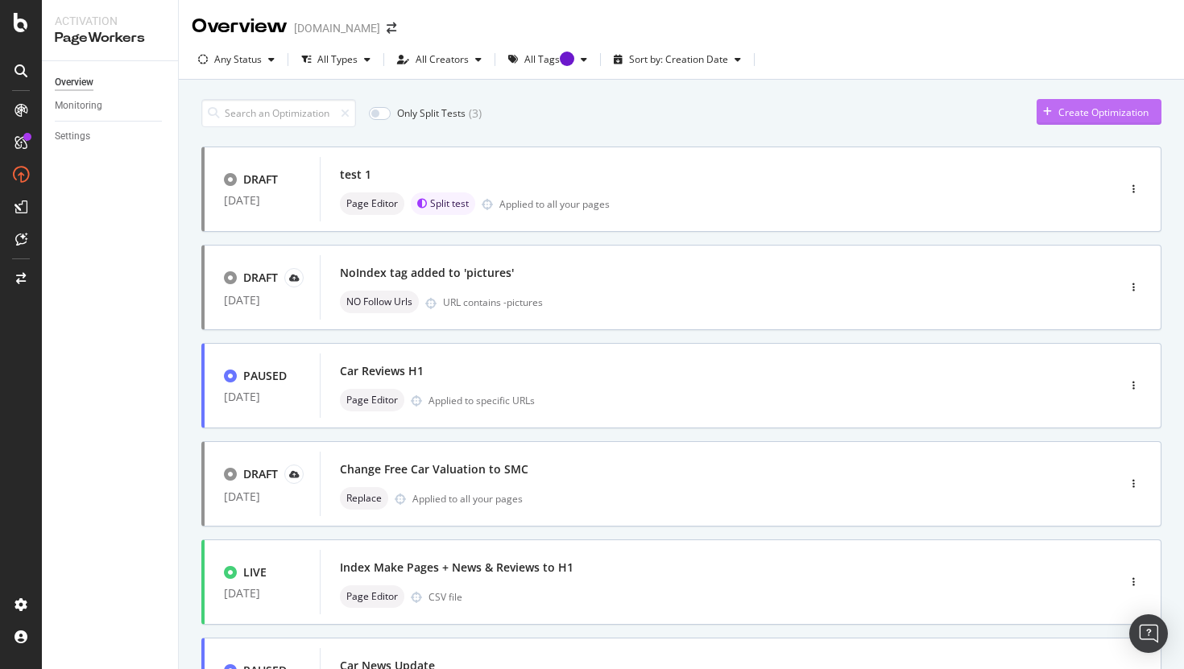
click at [1095, 120] on div "Create Optimization" at bounding box center [1092, 112] width 112 height 24
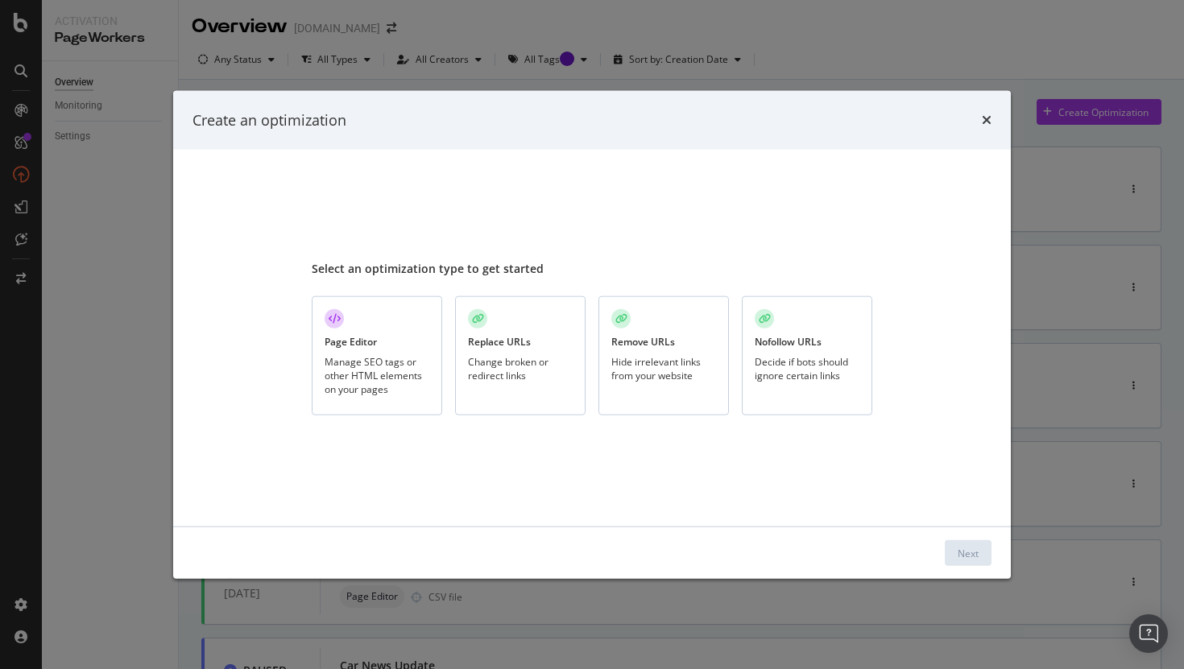
click at [390, 344] on div "Page Editor Manage SEO tags or other HTML elements on your pages" at bounding box center [377, 356] width 130 height 120
click at [967, 553] on div "Next" at bounding box center [967, 553] width 21 height 14
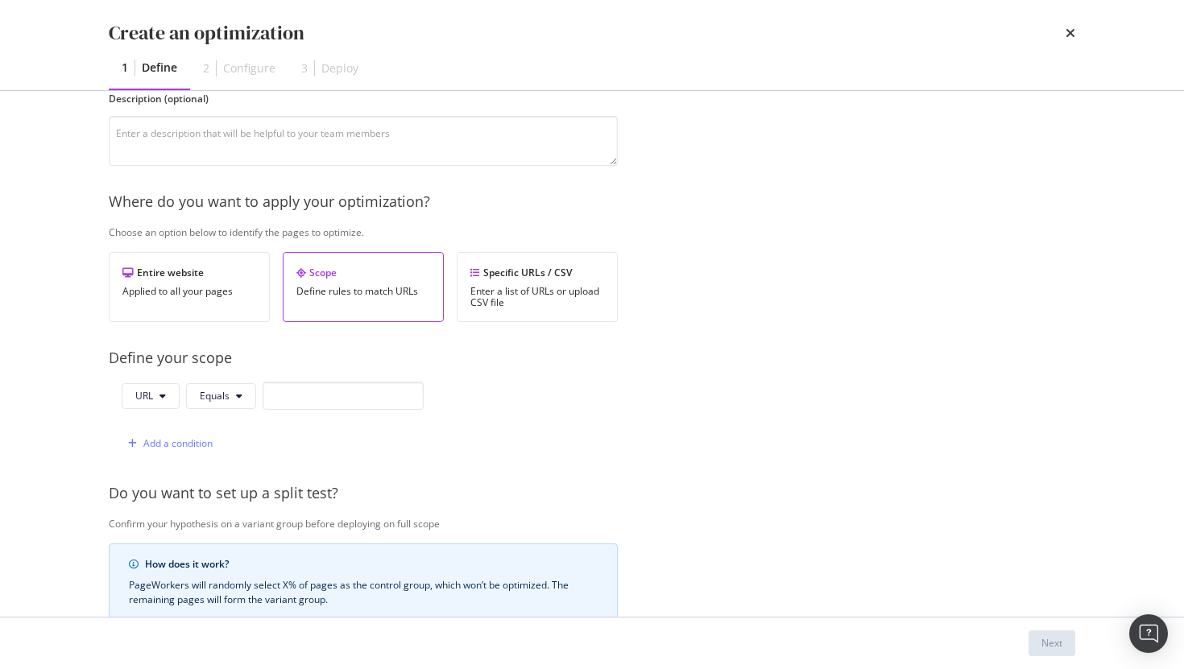
scroll to position [151, 0]
type input "Price and specs no index"
click at [151, 391] on span "URL" at bounding box center [144, 395] width 18 height 14
click at [224, 397] on span "Equals" at bounding box center [215, 395] width 30 height 14
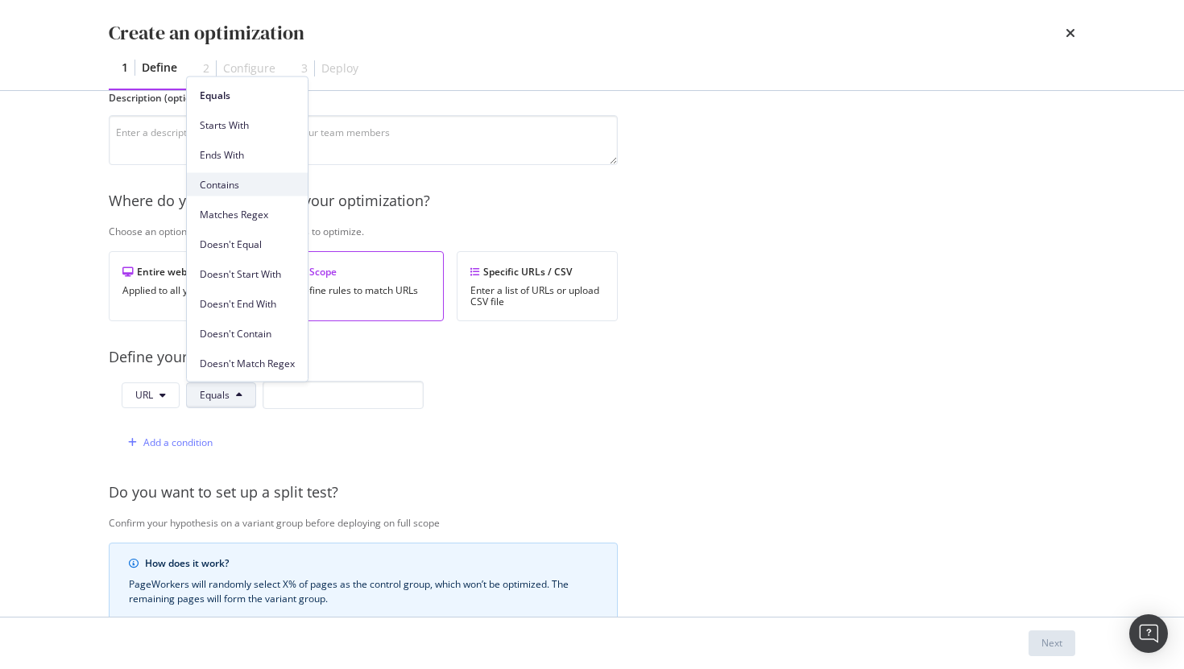
click at [246, 194] on div "Contains" at bounding box center [247, 184] width 121 height 23
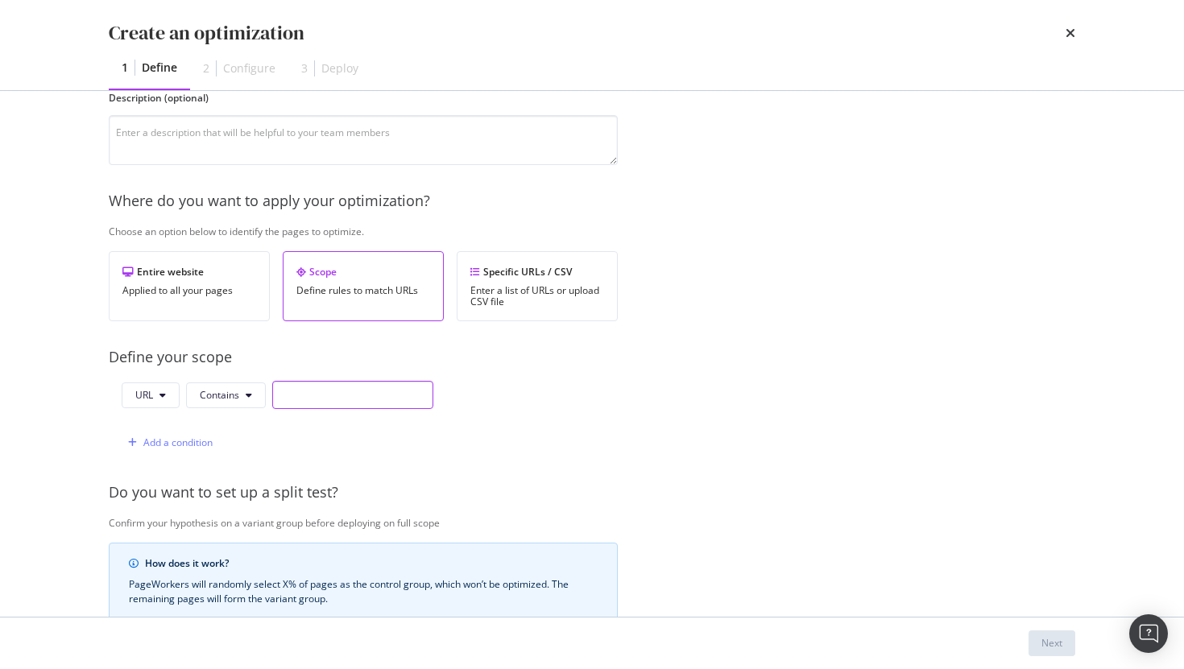
click at [315, 397] on input "modal" at bounding box center [352, 395] width 161 height 28
click at [209, 399] on span "Contains" at bounding box center [219, 395] width 39 height 14
click at [378, 395] on input "/prices-specs" at bounding box center [352, 395] width 161 height 28
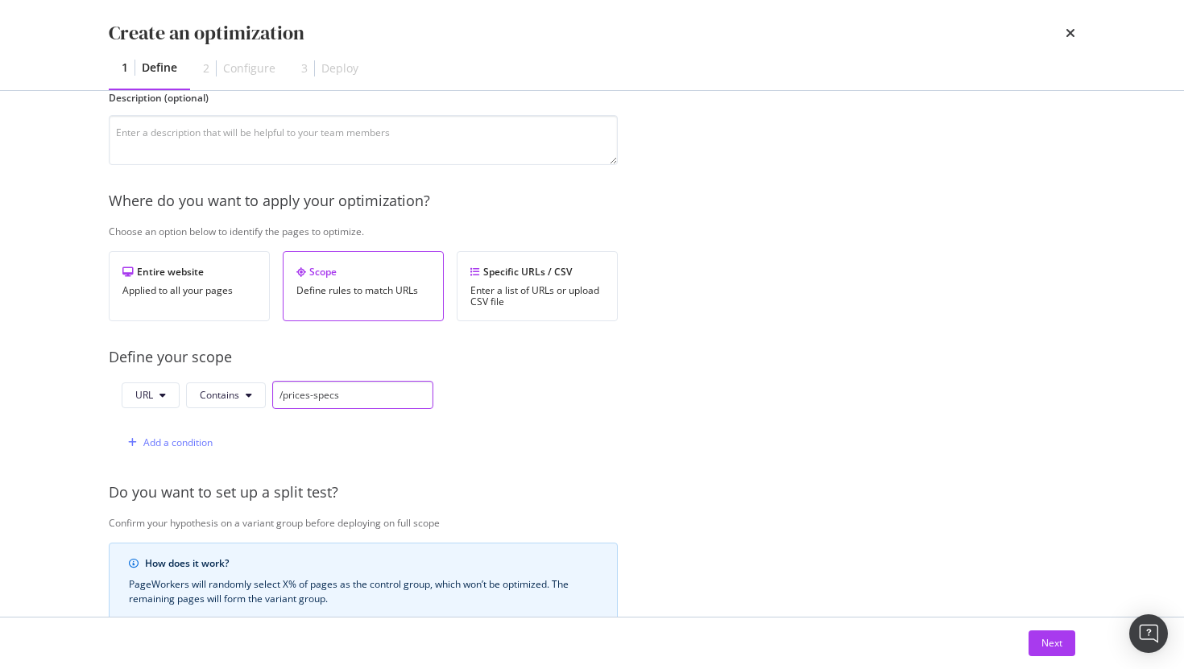
click at [378, 395] on input "/prices-specs" at bounding box center [352, 395] width 161 height 28
paste input "/"
type input "/prices-specs/"
click at [590, 399] on div "URL Contains /prices-specs/ Add a condition" at bounding box center [363, 419] width 509 height 76
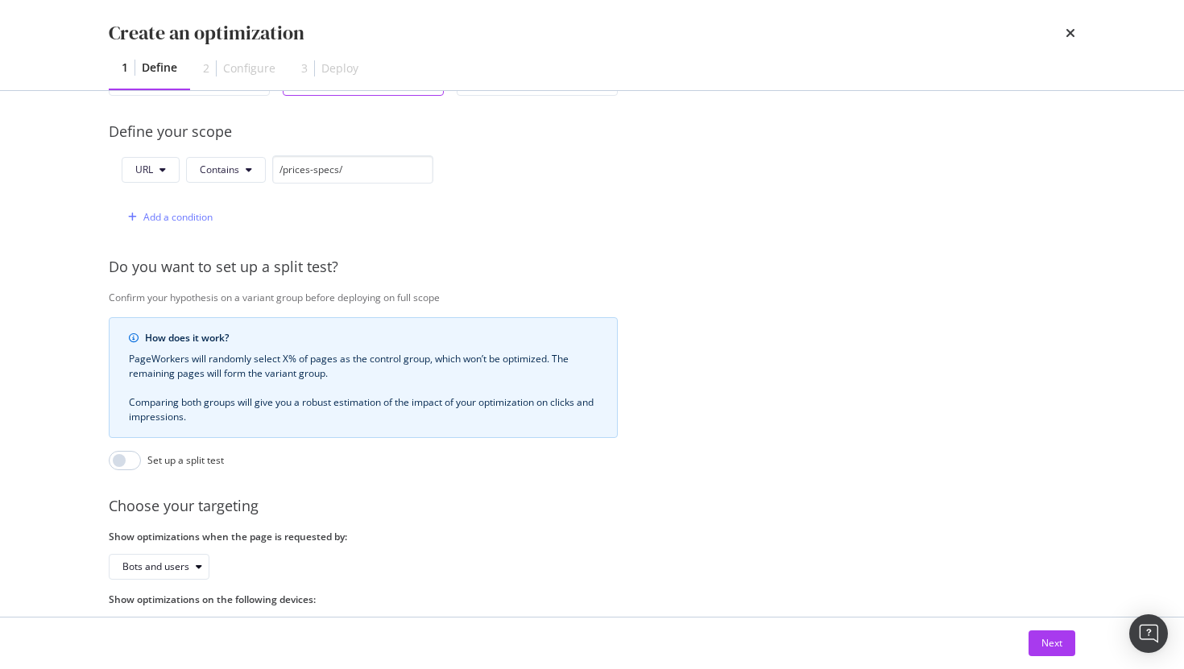
scroll to position [435, 0]
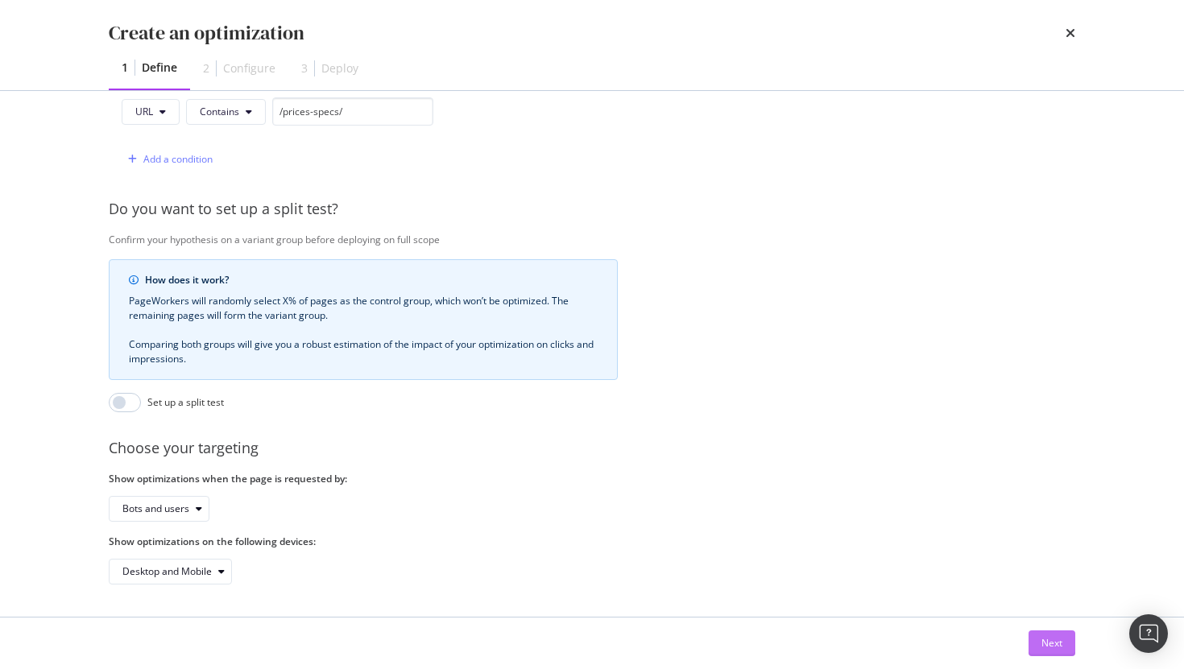
click at [1051, 645] on div "Next" at bounding box center [1051, 643] width 21 height 14
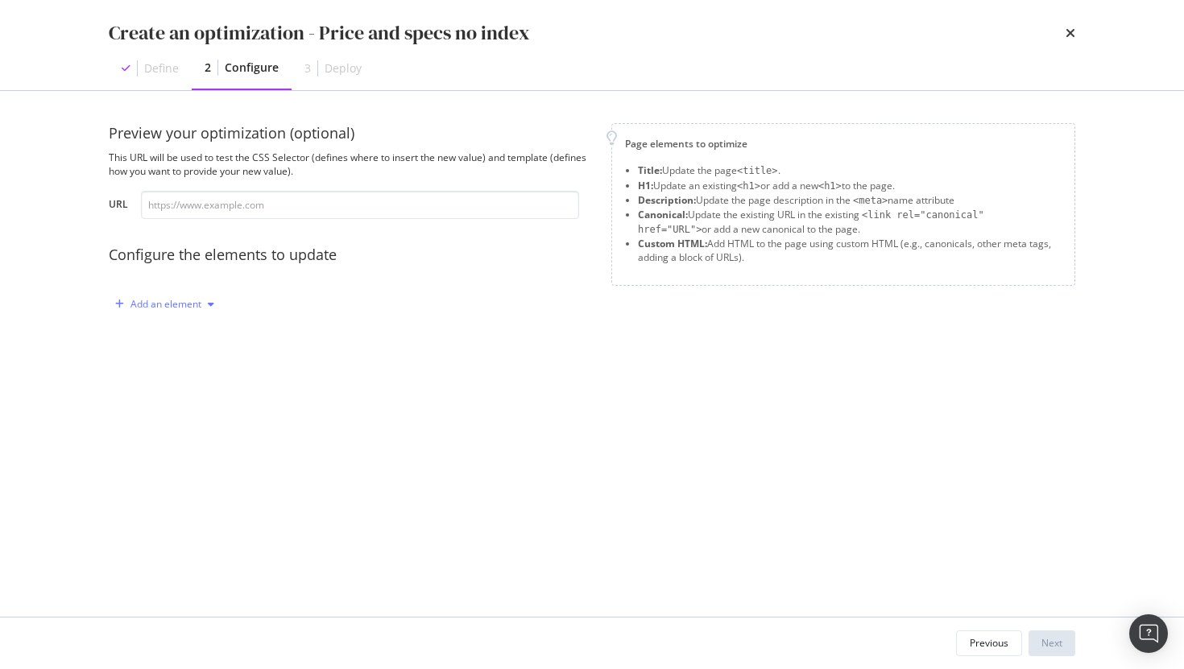
click at [181, 306] on div "Add an element" at bounding box center [165, 305] width 71 height 10
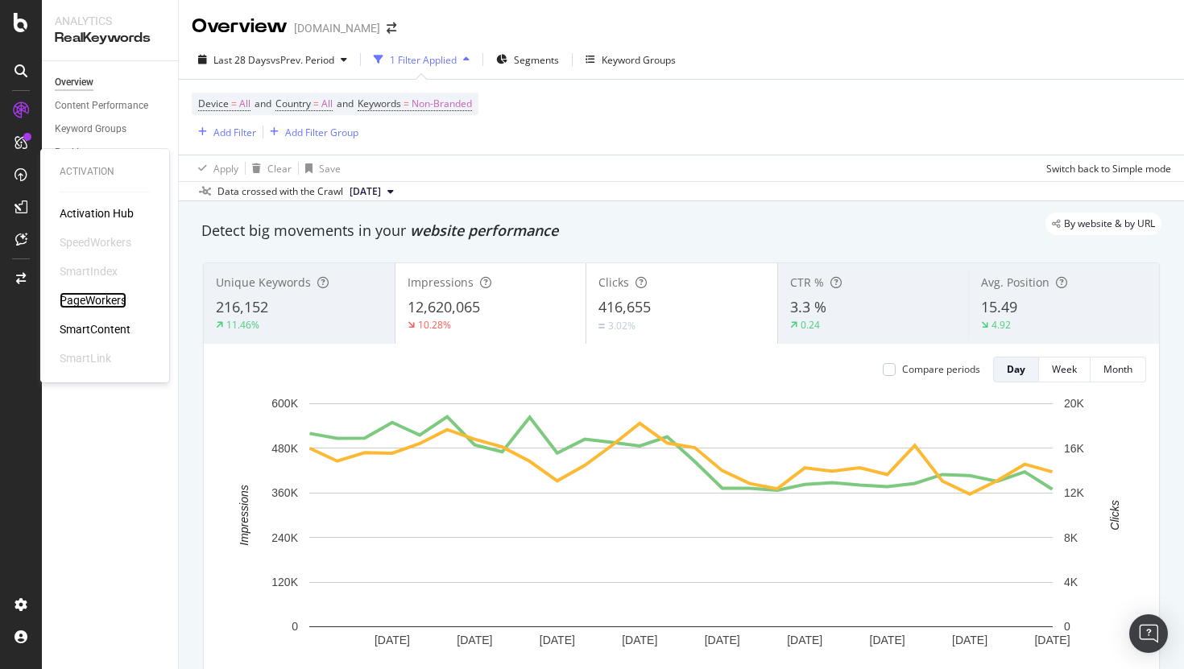
click at [103, 304] on div "PageWorkers" at bounding box center [93, 300] width 67 height 16
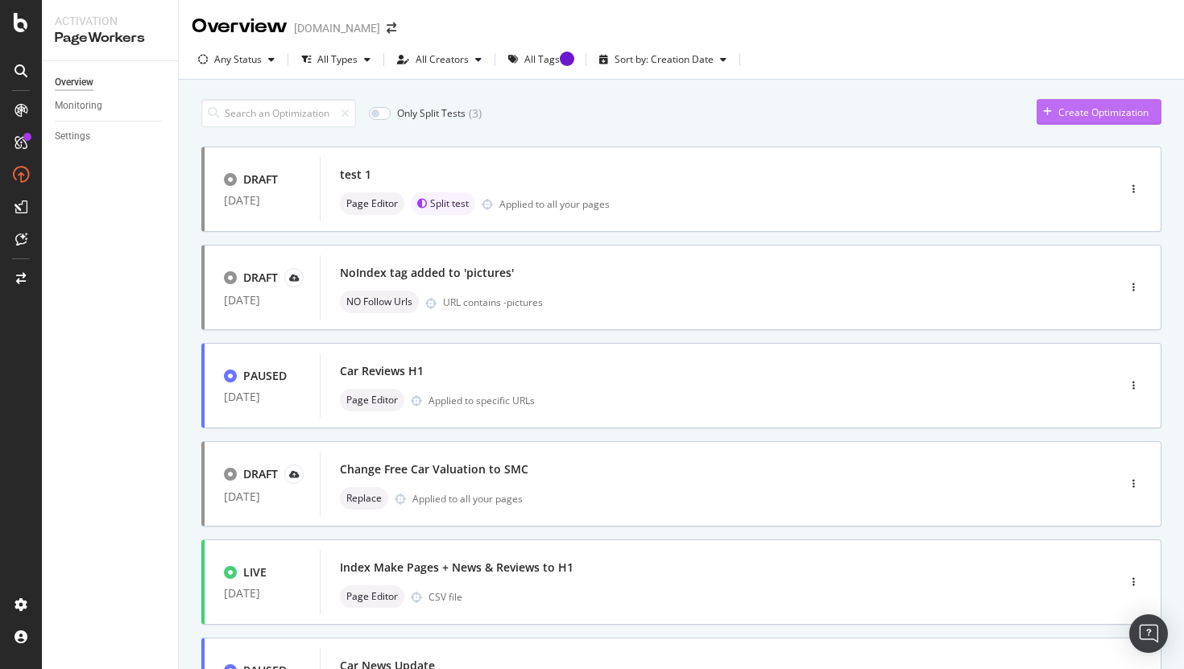
click at [1079, 114] on div "Create Optimization" at bounding box center [1103, 112] width 90 height 14
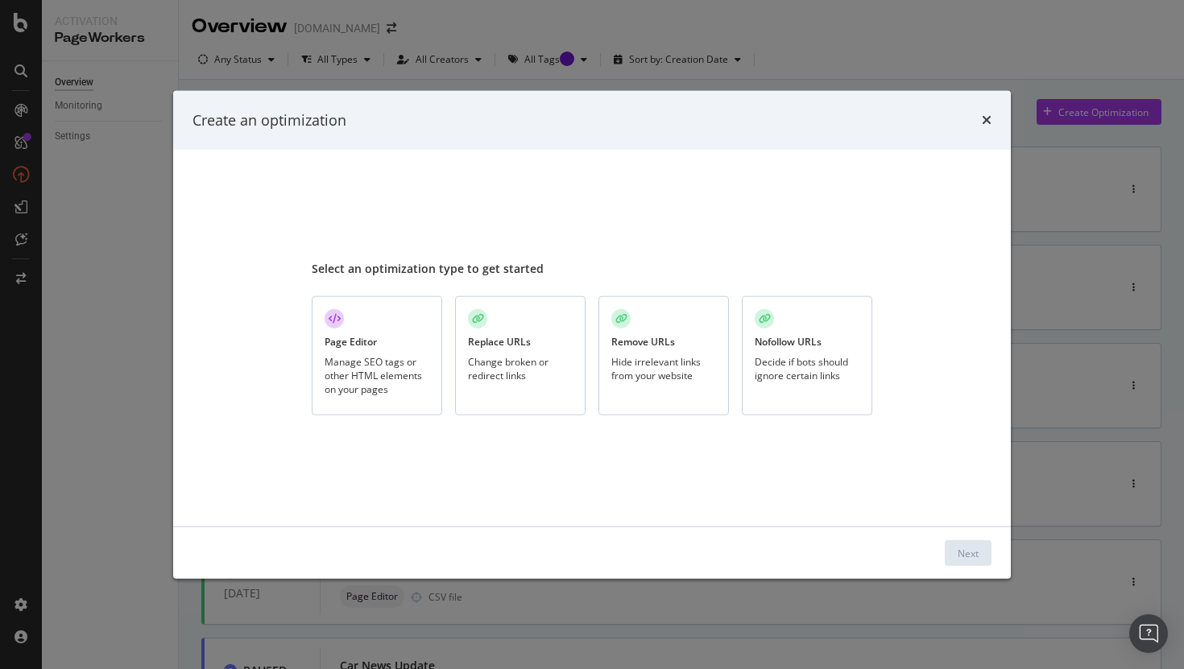
click at [767, 392] on div "Nofollow URLs Decide if bots should ignore certain links" at bounding box center [807, 356] width 130 height 120
click at [637, 359] on div "Hide irrelevant links from your website" at bounding box center [663, 368] width 105 height 27
click at [967, 559] on div "Next" at bounding box center [967, 553] width 21 height 14
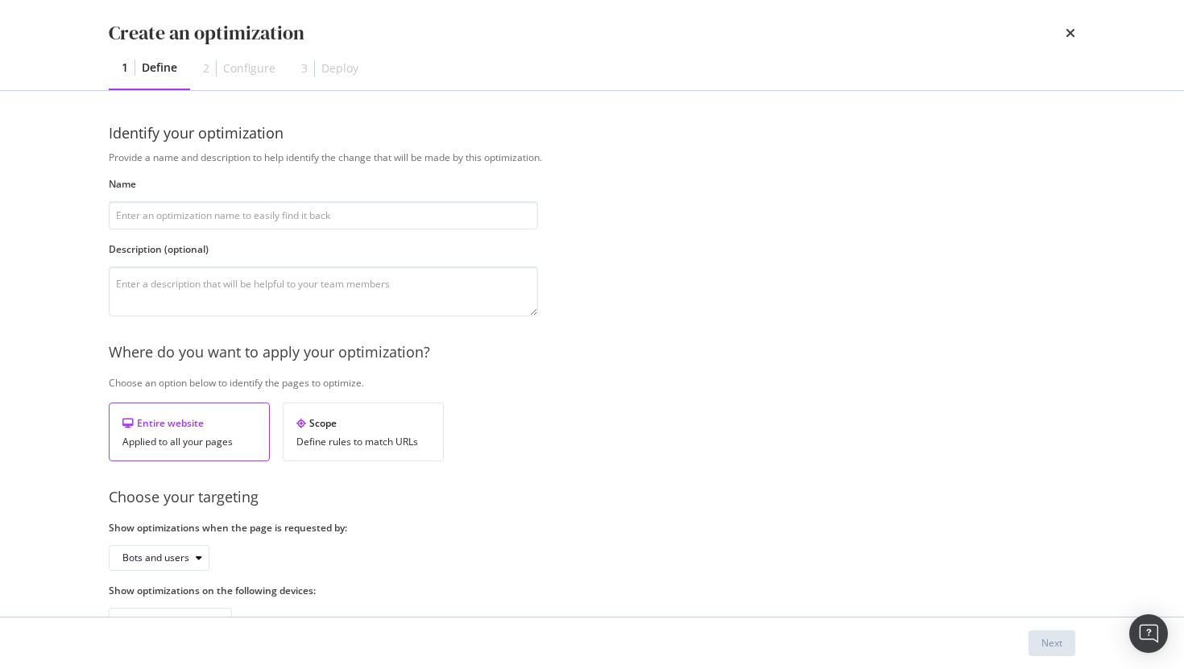
scroll to position [49, 0]
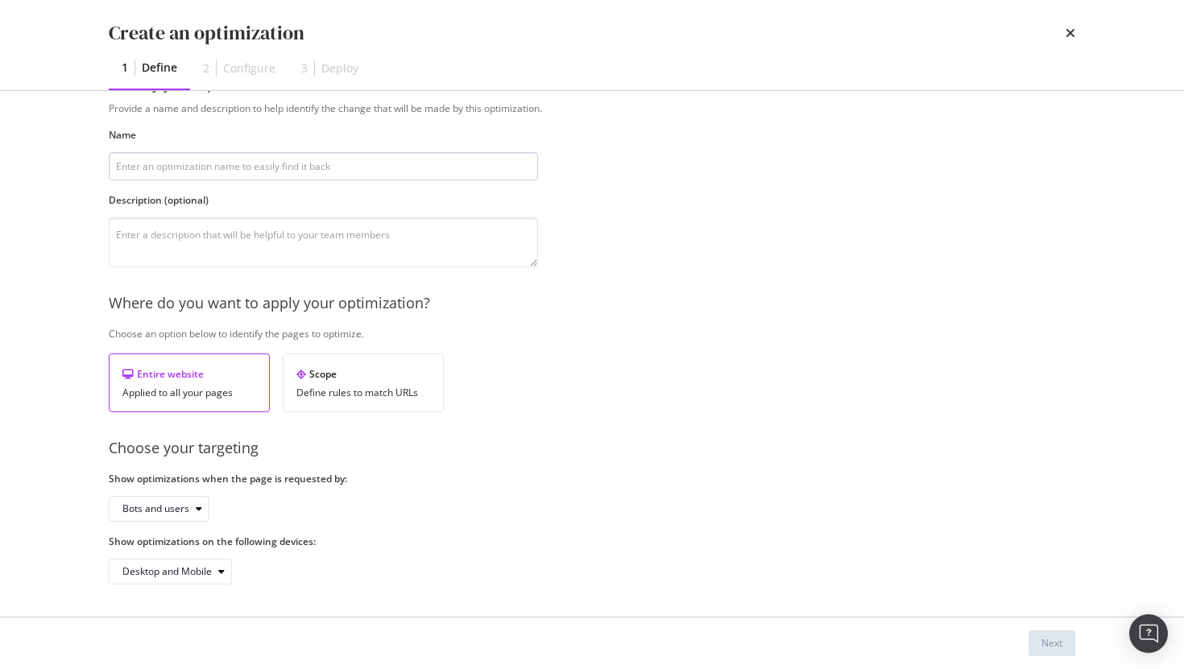
click at [227, 157] on input "modal" at bounding box center [323, 166] width 429 height 28
click at [358, 395] on div "Define rules to match URLs" at bounding box center [363, 392] width 134 height 11
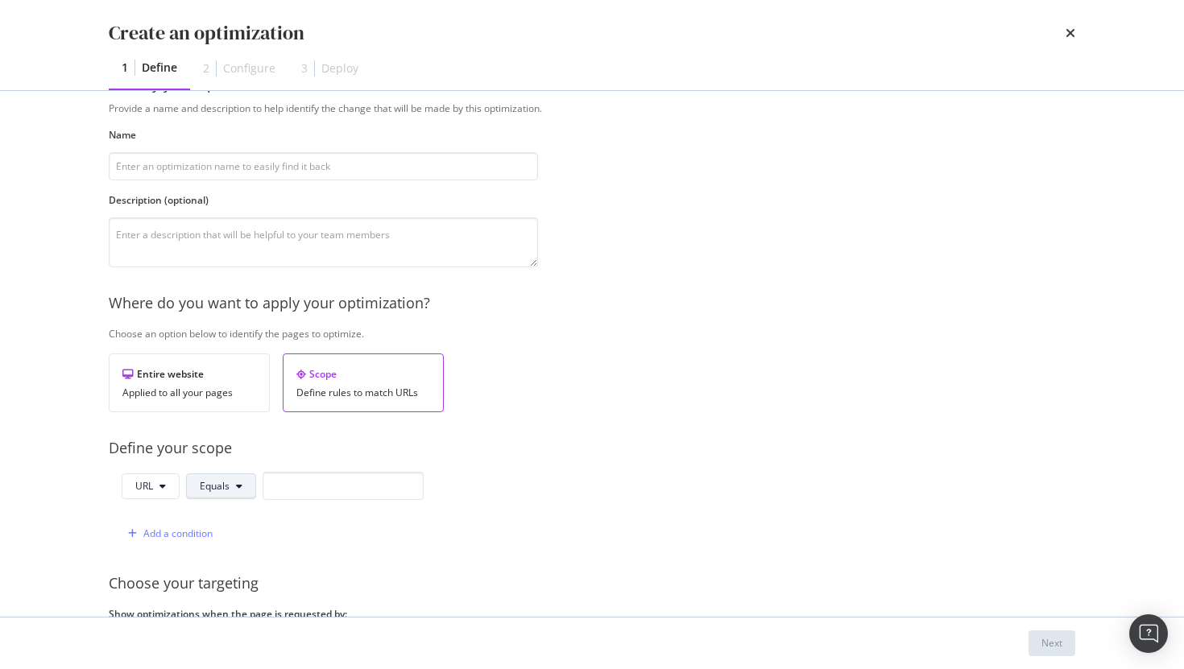
click at [251, 484] on button "Equals" at bounding box center [221, 486] width 70 height 26
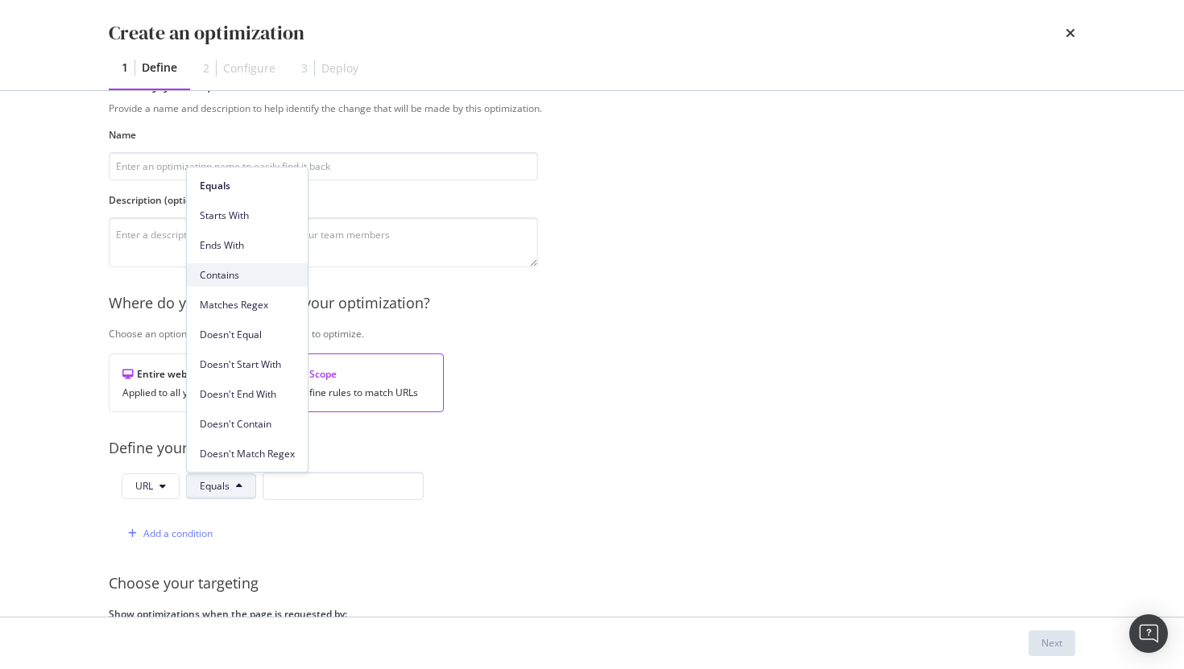
click at [238, 280] on span "Contains" at bounding box center [247, 275] width 95 height 14
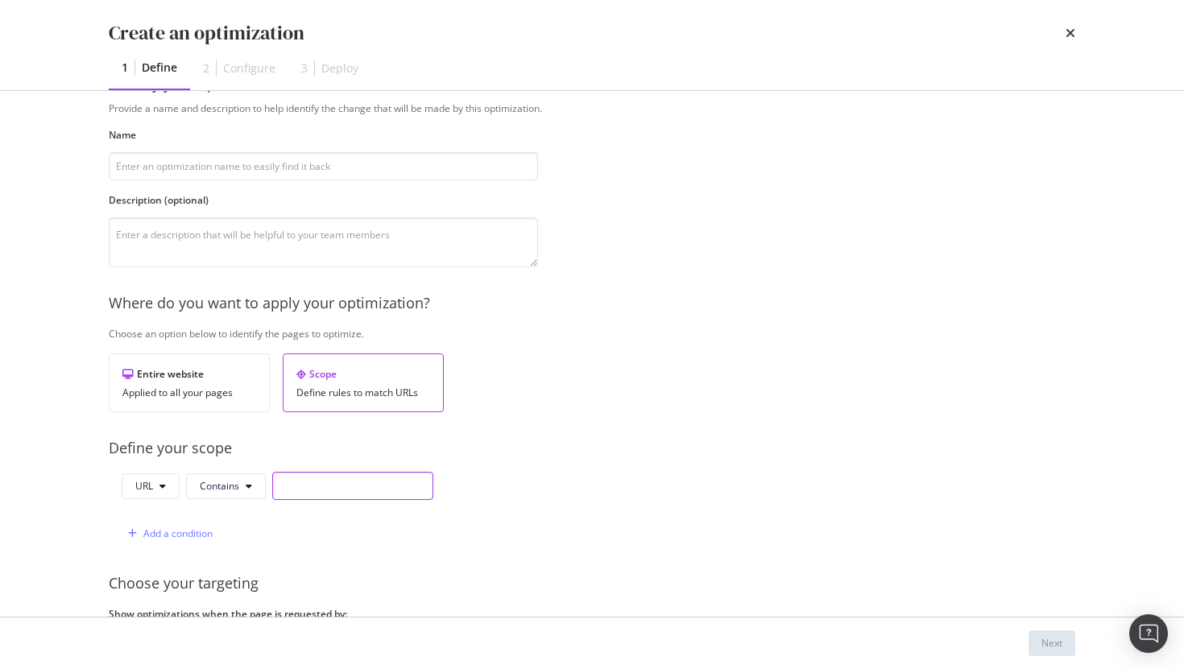
click at [330, 486] on input "modal" at bounding box center [352, 486] width 161 height 28
paste input "/prices-specs/"
type input "/prices-specs/"
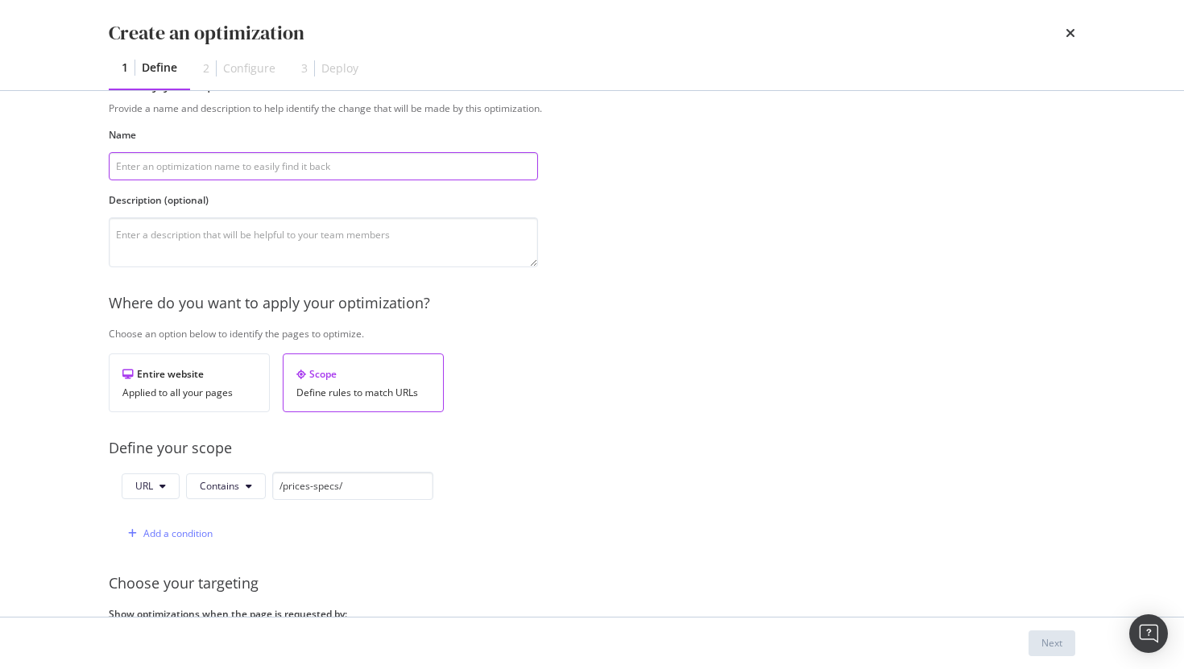
click at [176, 168] on input "modal" at bounding box center [323, 166] width 429 height 28
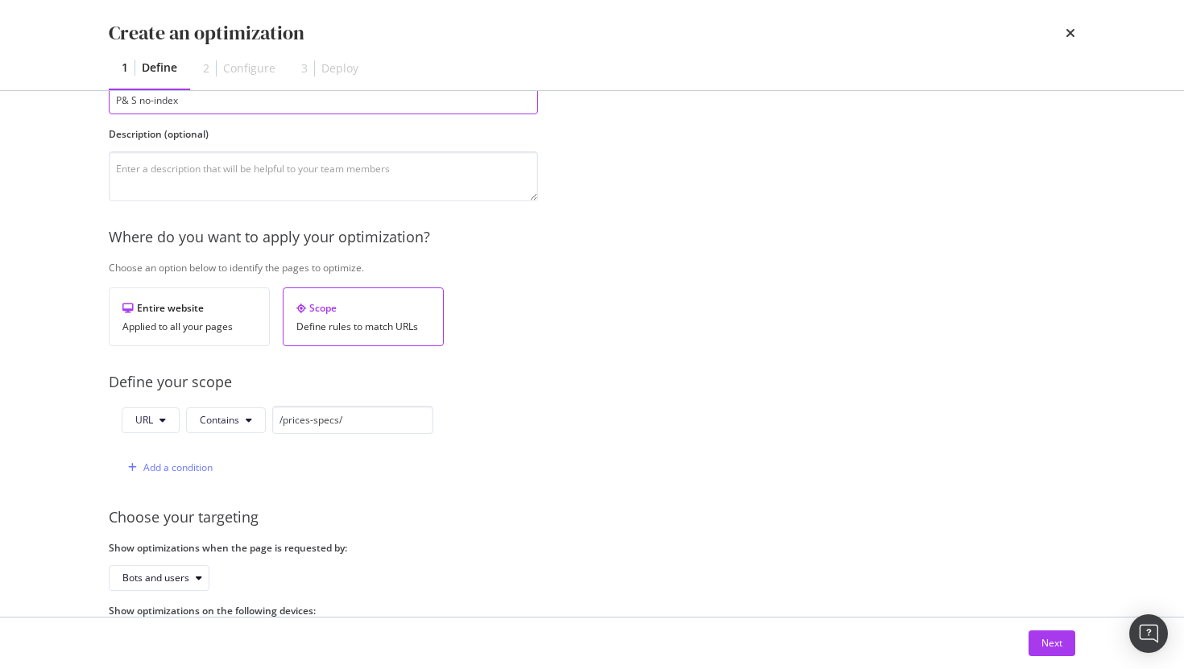
scroll to position [184, 0]
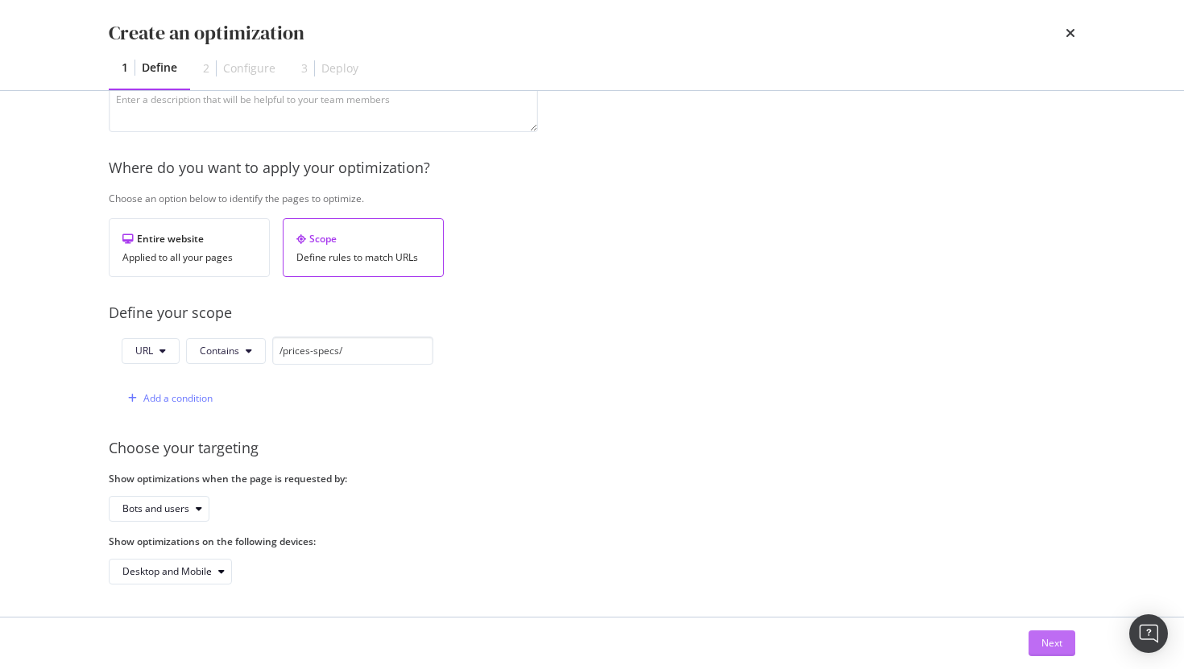
type input "P& S no-index"
click at [1050, 650] on div "Next" at bounding box center [1051, 643] width 21 height 24
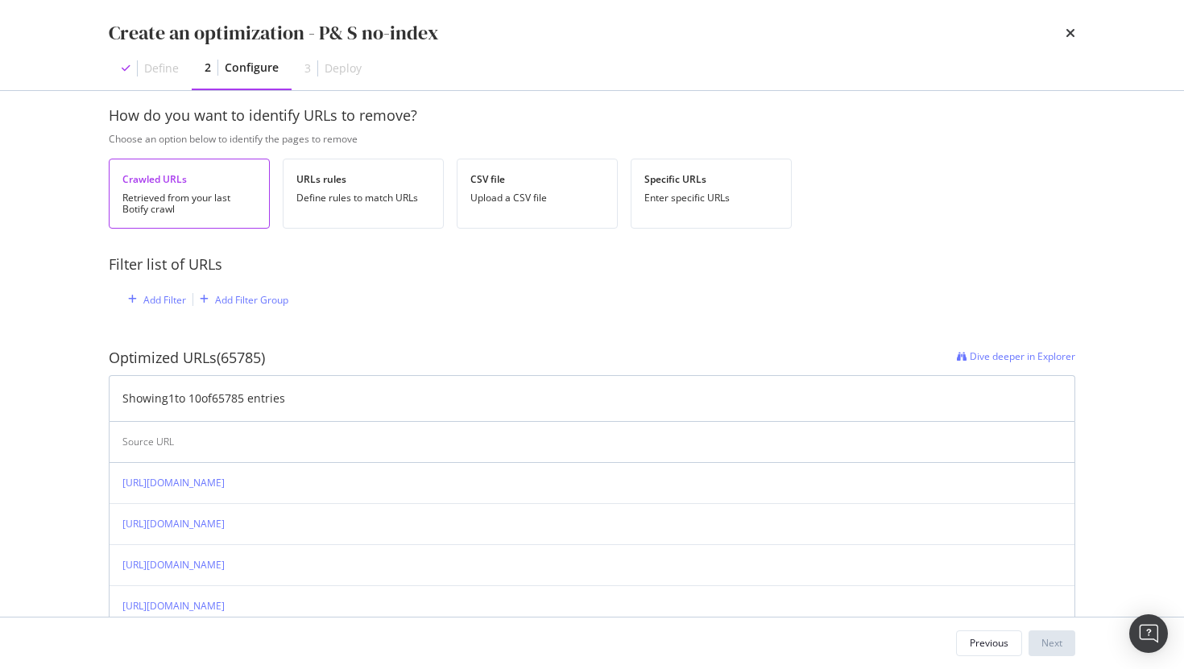
scroll to position [20, 0]
click at [152, 291] on div "Add Filter" at bounding box center [164, 298] width 43 height 14
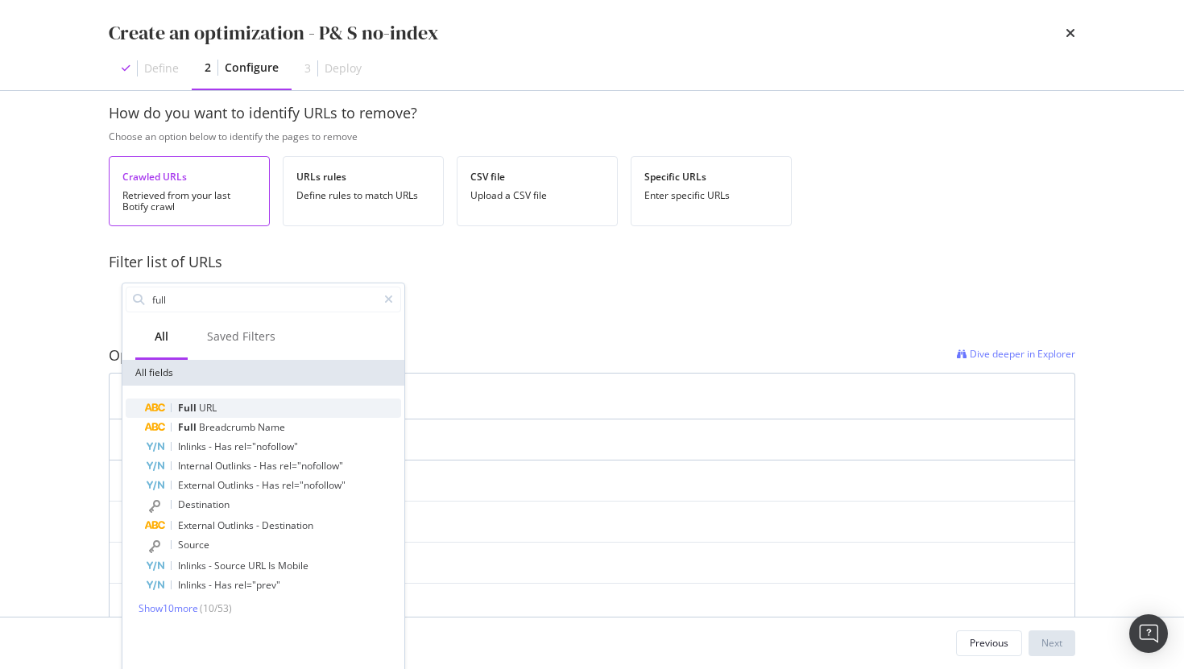
type input "full"
click at [233, 403] on div "Full URL" at bounding box center [273, 408] width 256 height 19
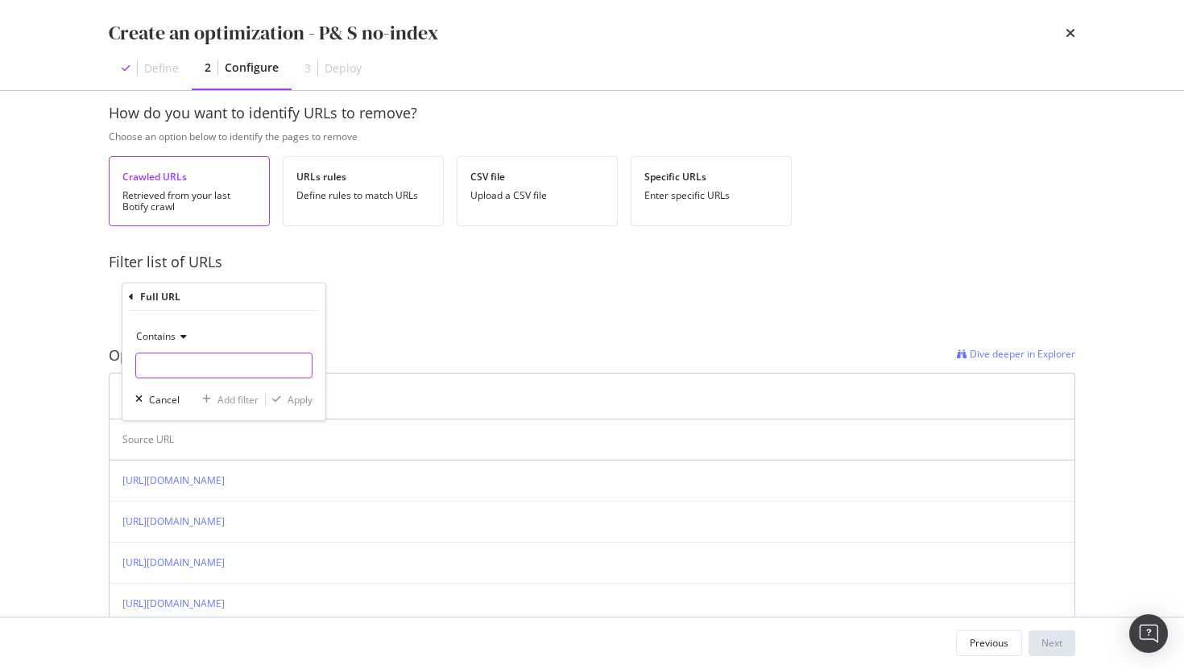
click at [180, 364] on input "modal" at bounding box center [224, 366] width 176 height 26
type input "/prices-specs/"
click at [287, 397] on div "Apply" at bounding box center [299, 400] width 25 height 14
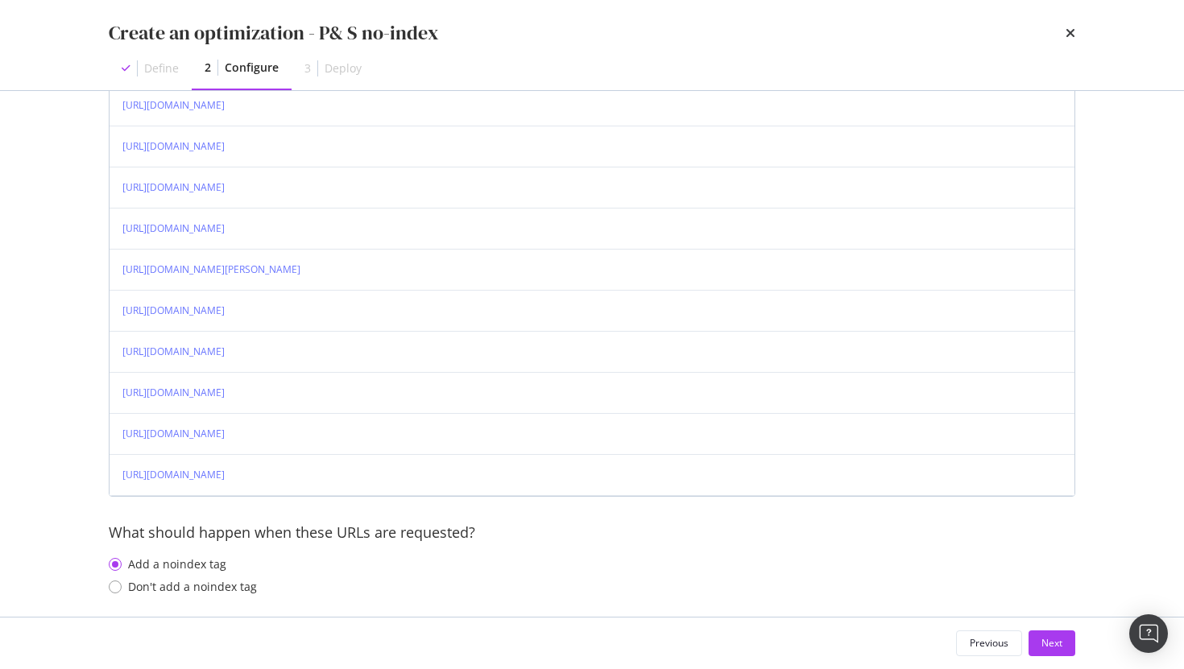
scroll to position [407, 0]
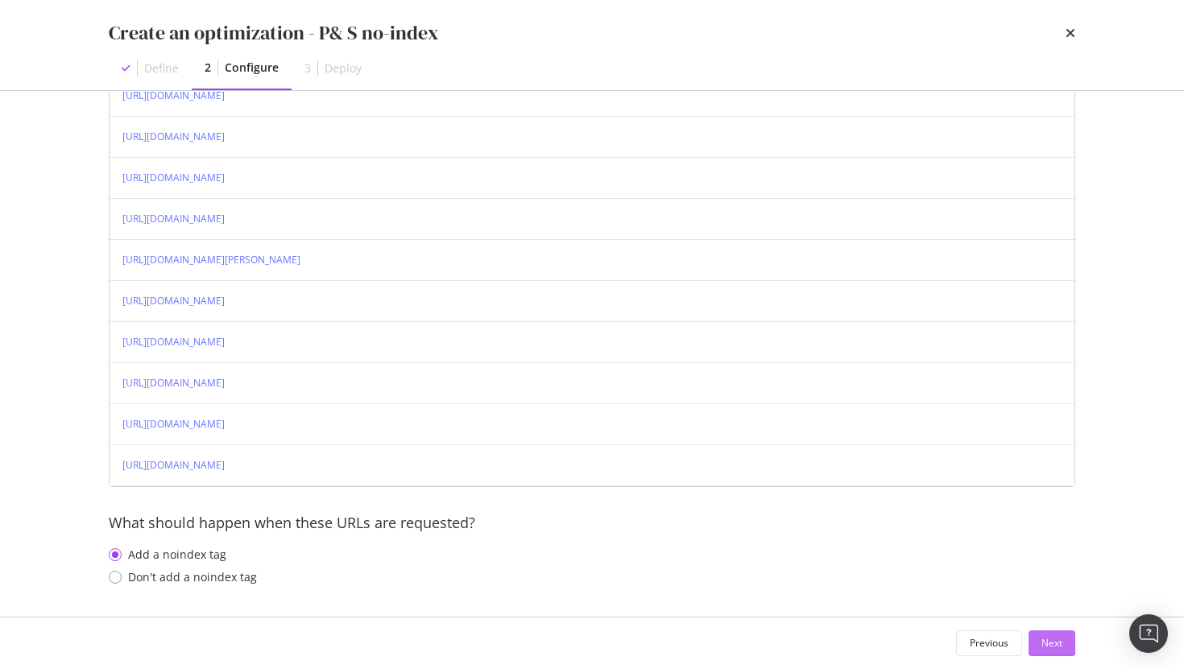
click at [1058, 643] on div "Next" at bounding box center [1051, 643] width 21 height 14
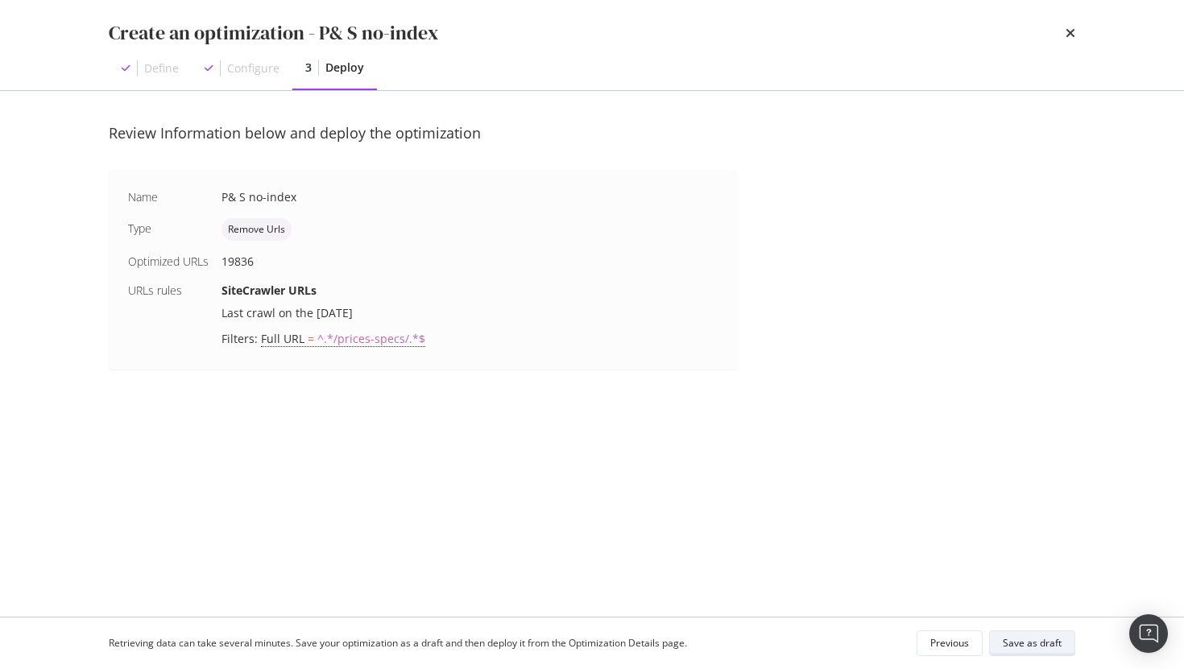
click at [1043, 641] on div "Save as draft" at bounding box center [1031, 643] width 59 height 14
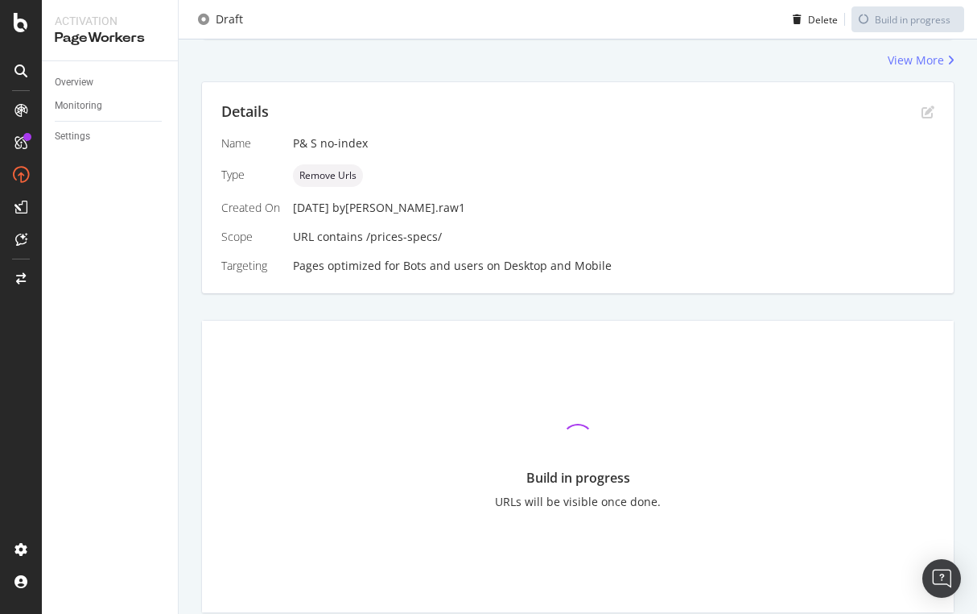
scroll to position [267, 0]
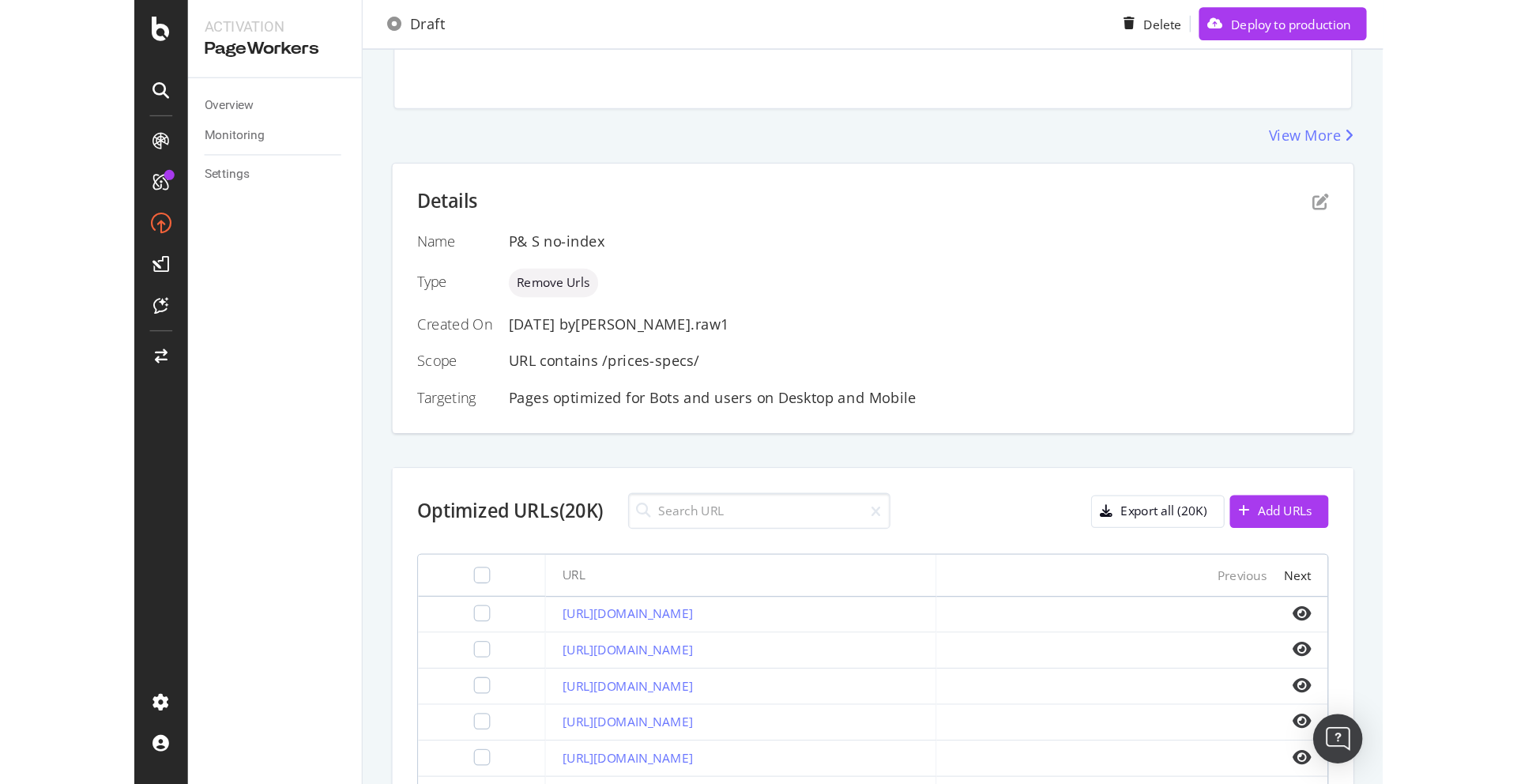
scroll to position [274, 0]
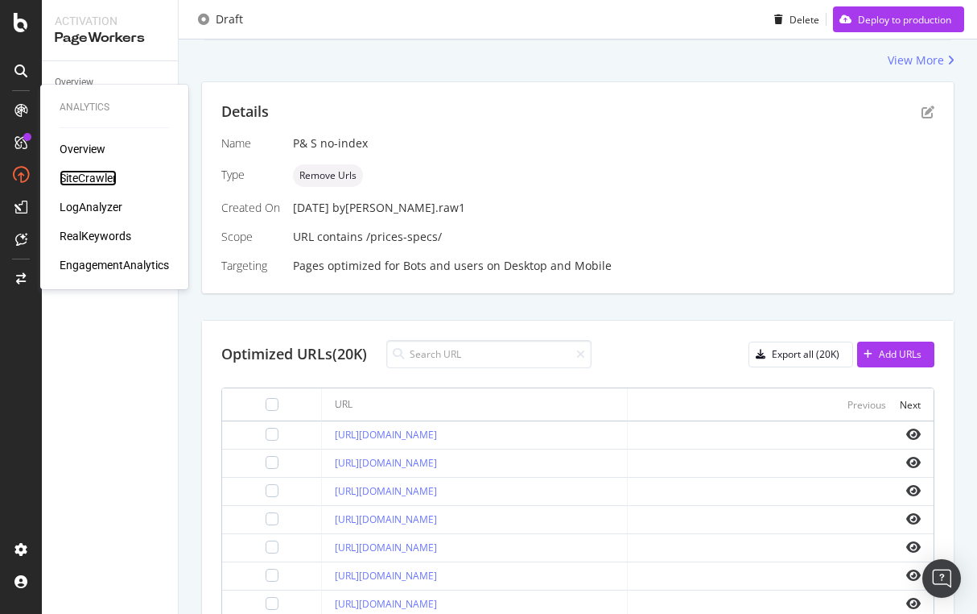
click at [88, 176] on div "SiteCrawler" at bounding box center [88, 178] width 57 height 16
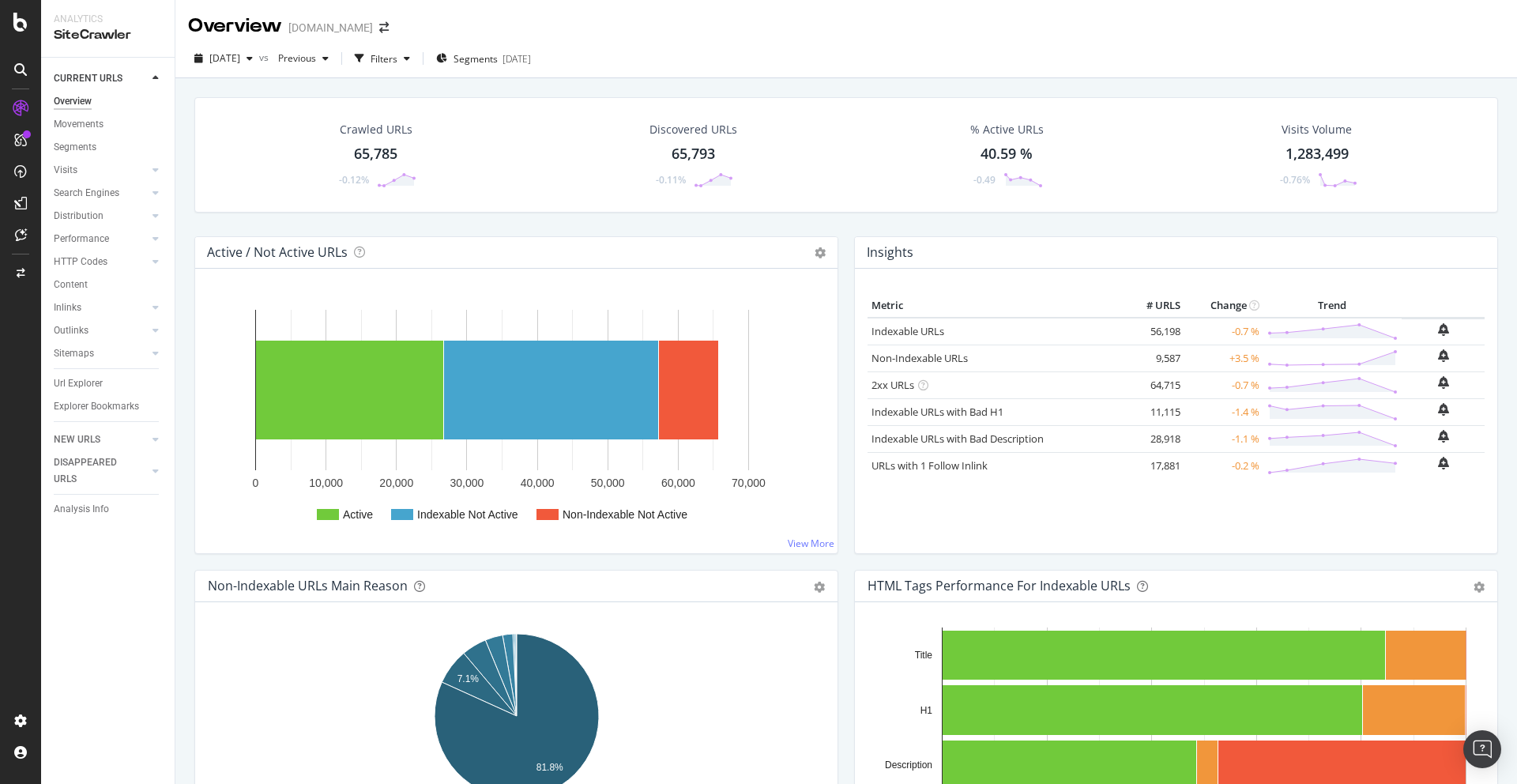
scroll to position [384, 0]
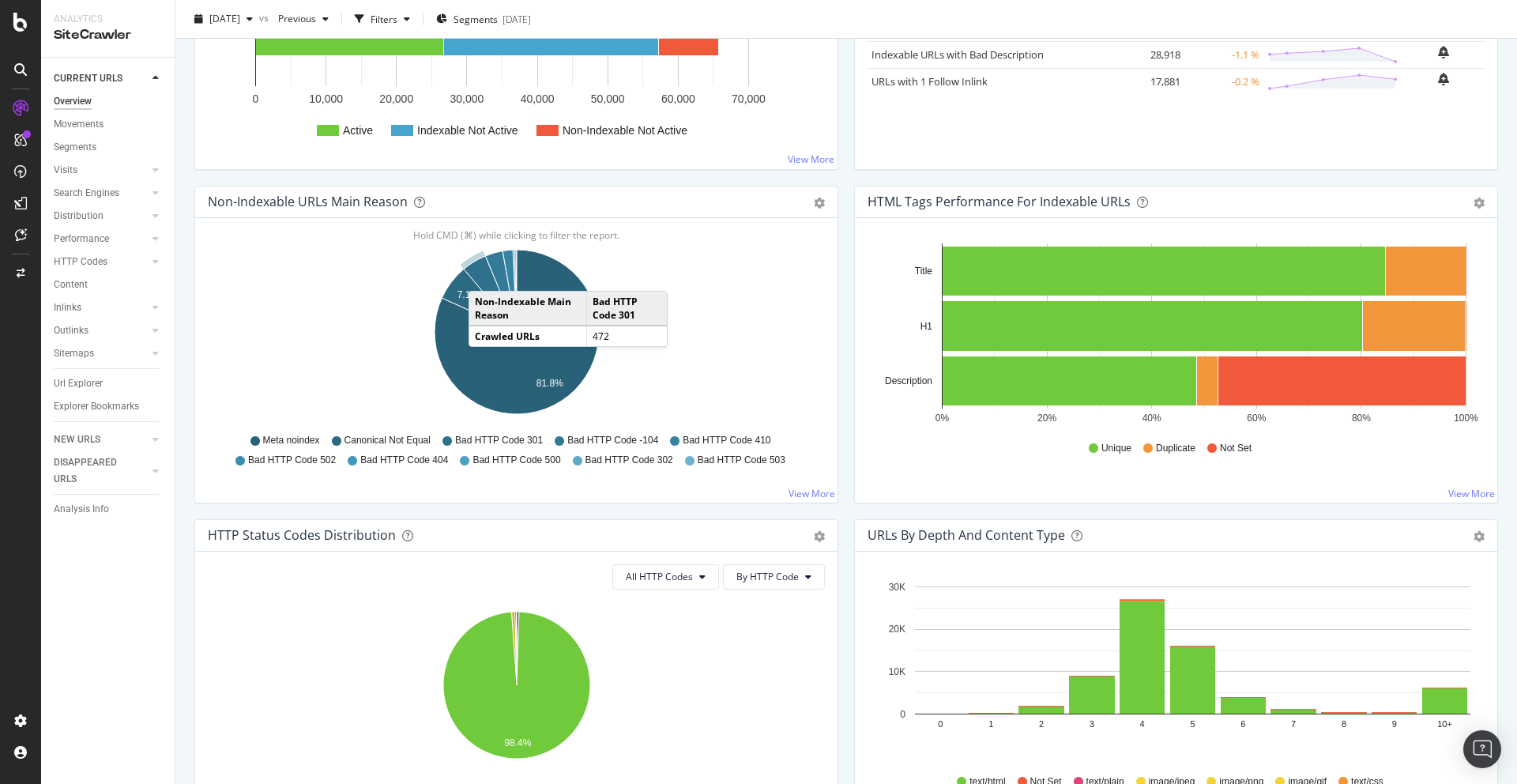
click at [485, 275] on icon "A chart." at bounding box center [491, 293] width 53 height 76
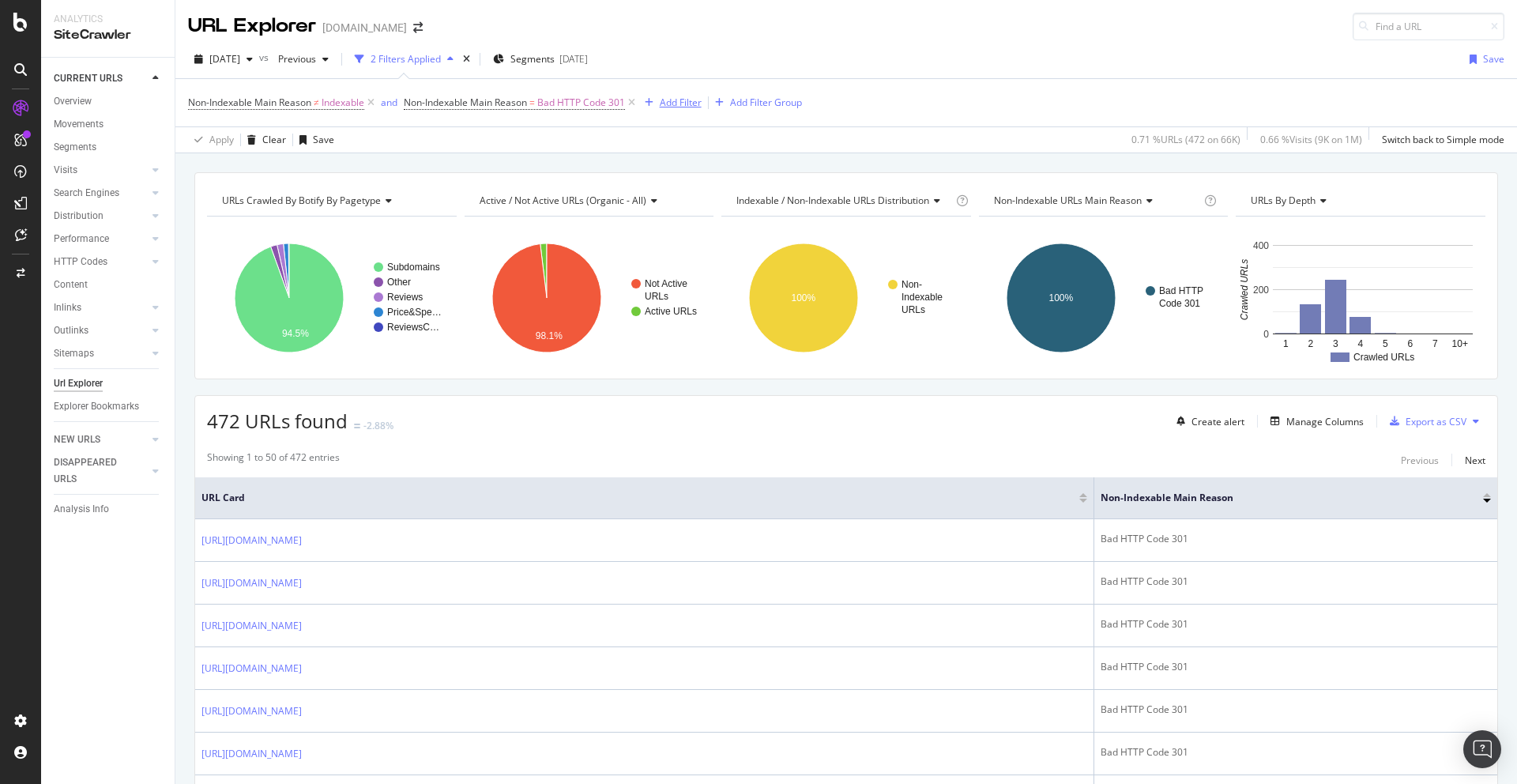
click at [682, 101] on div "Add Filter" at bounding box center [680, 102] width 42 height 14
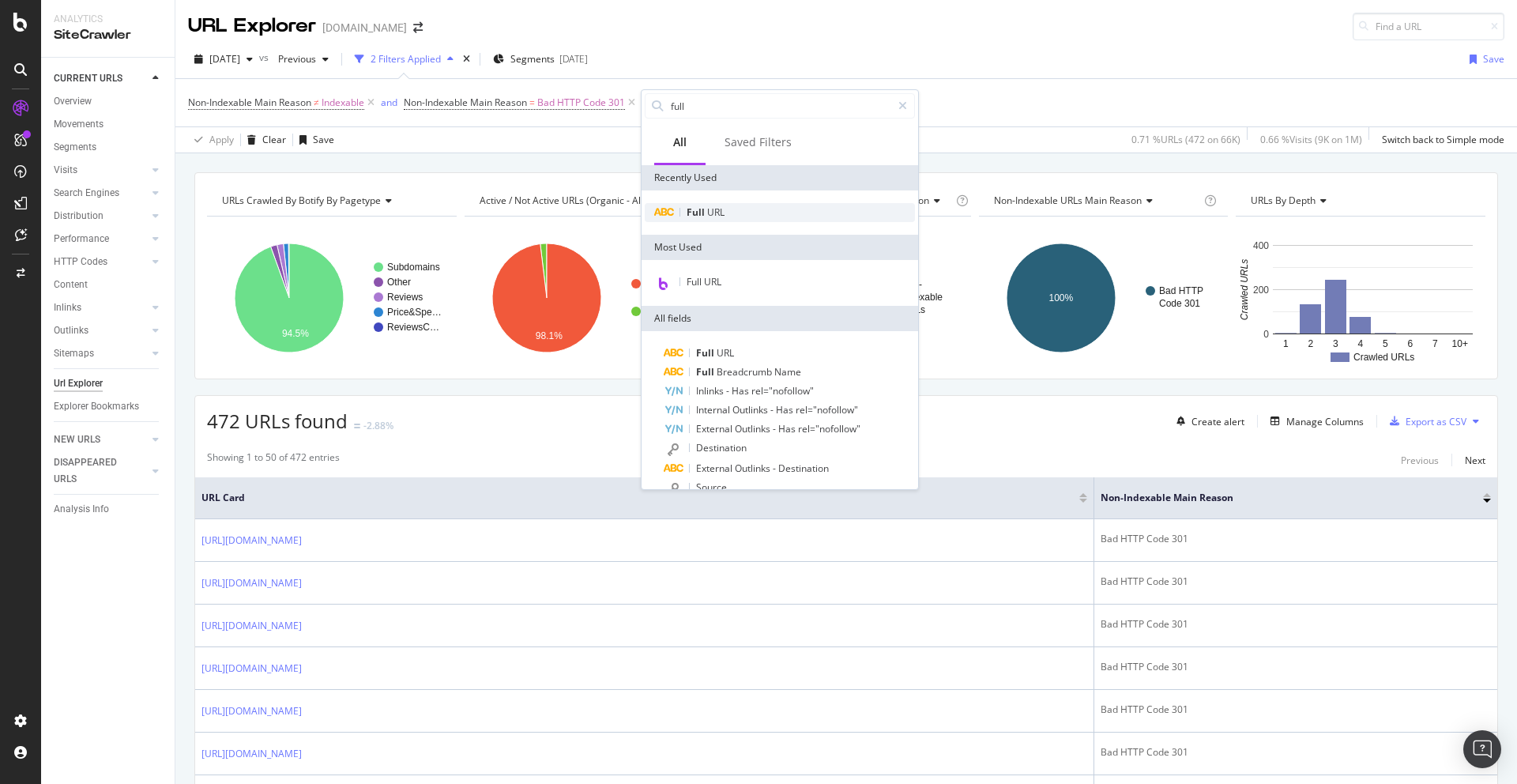
type input "full"
click at [704, 207] on span "Full" at bounding box center [697, 212] width 21 height 14
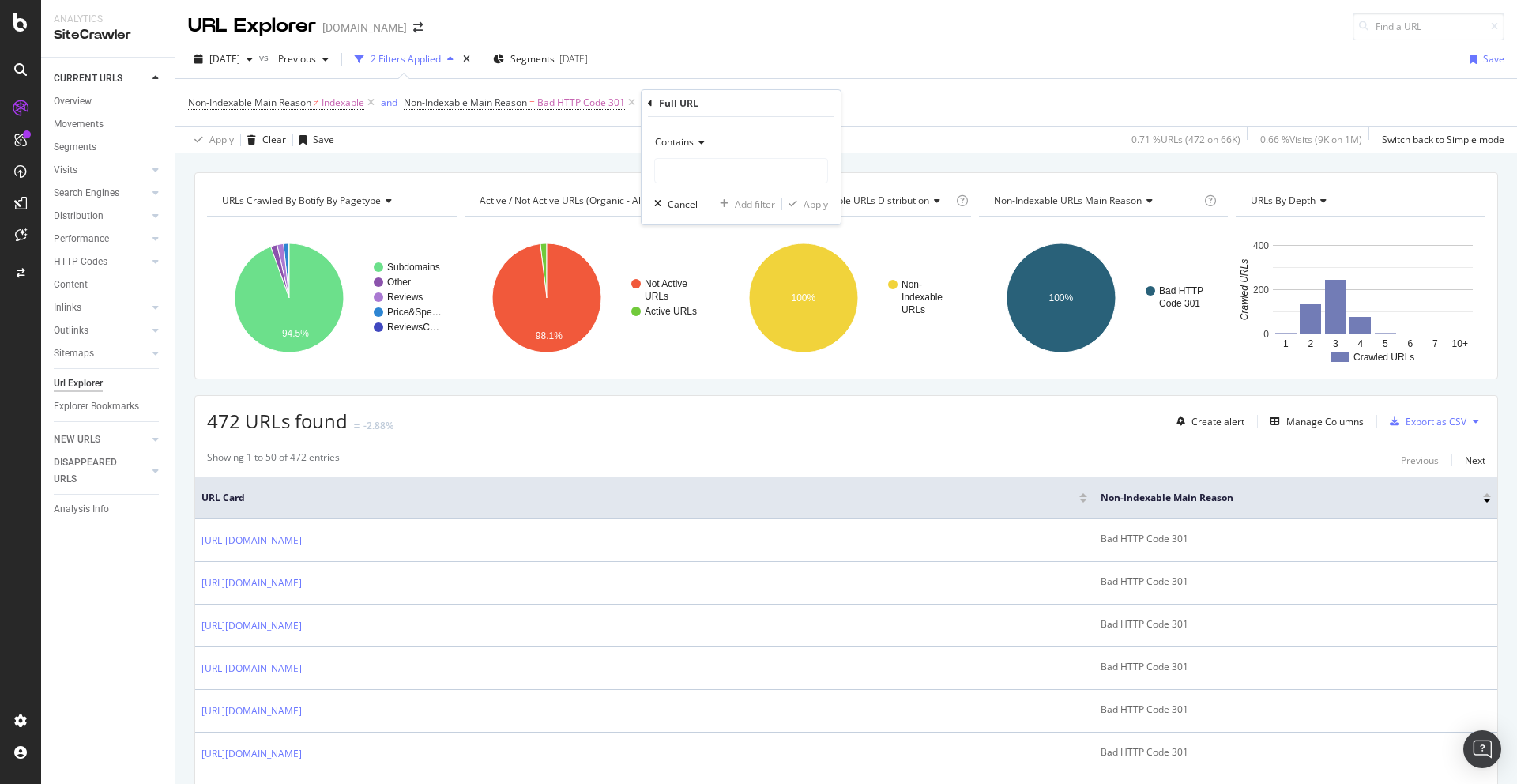
click at [679, 140] on span "Contains" at bounding box center [673, 142] width 38 height 14
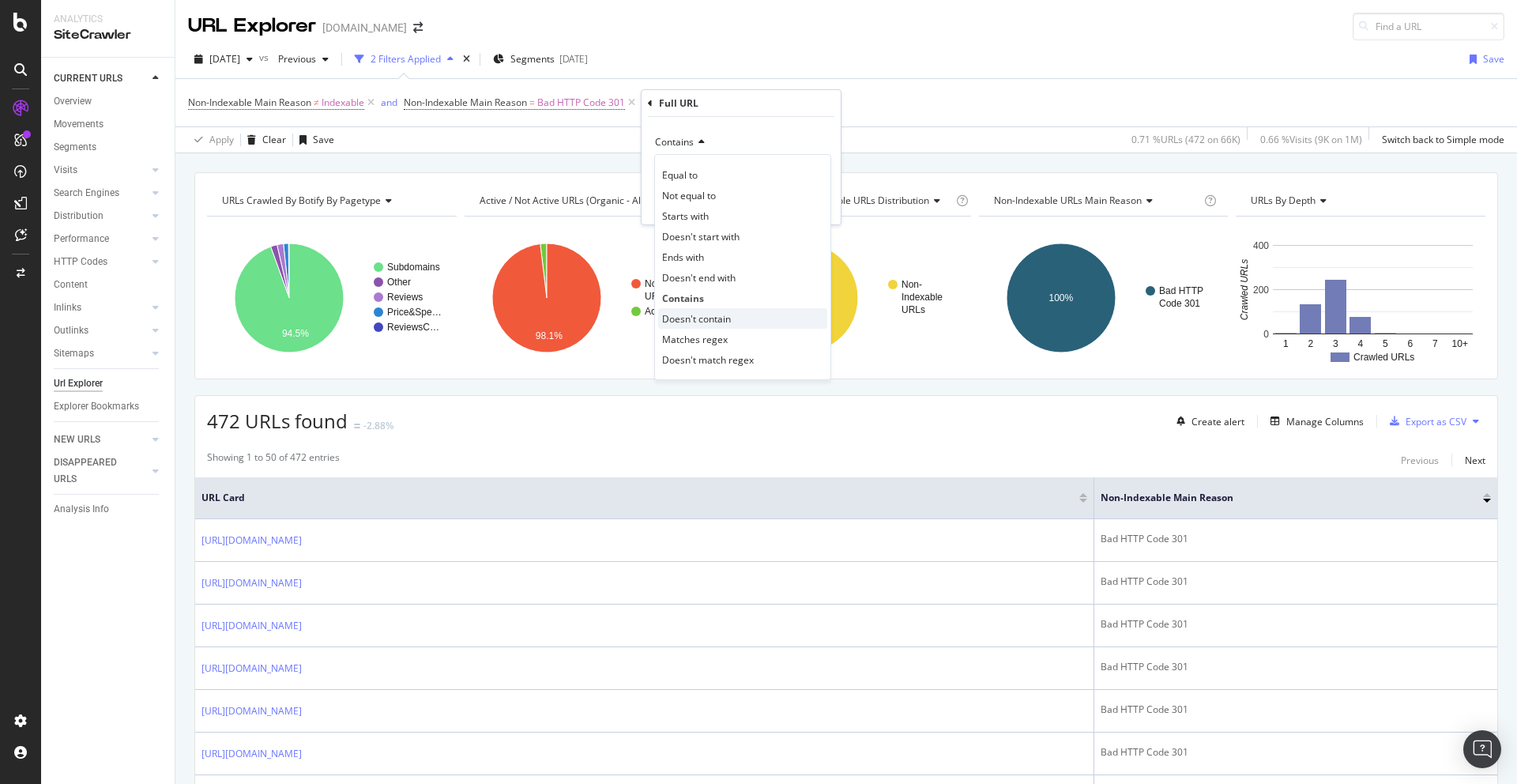
click at [720, 324] on span "Doesn't contain" at bounding box center [697, 319] width 69 height 14
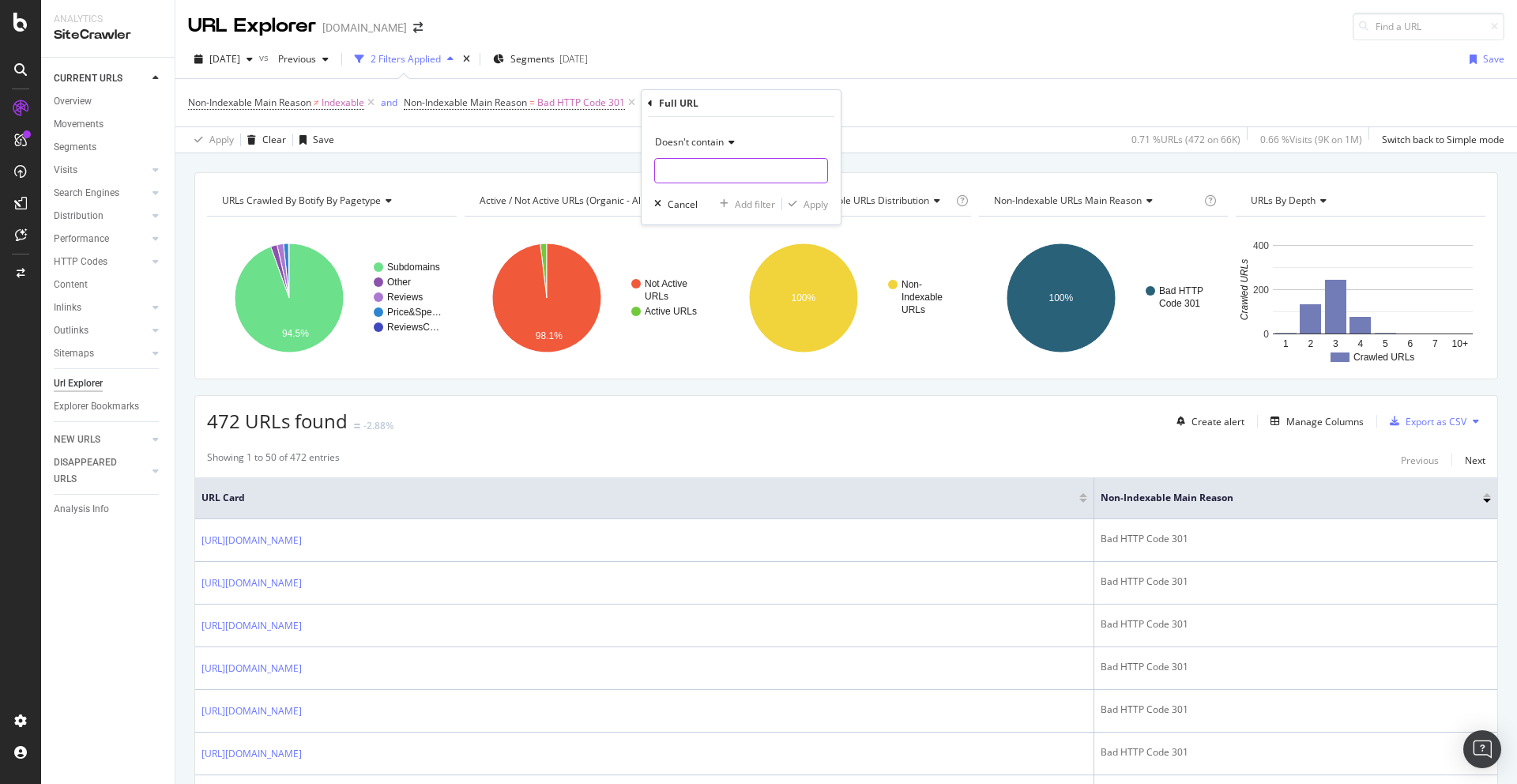
click at [680, 173] on input "text" at bounding box center [741, 171] width 173 height 26
type input "marketplace.auto"
click at [814, 208] on div "Apply" at bounding box center [815, 204] width 25 height 14
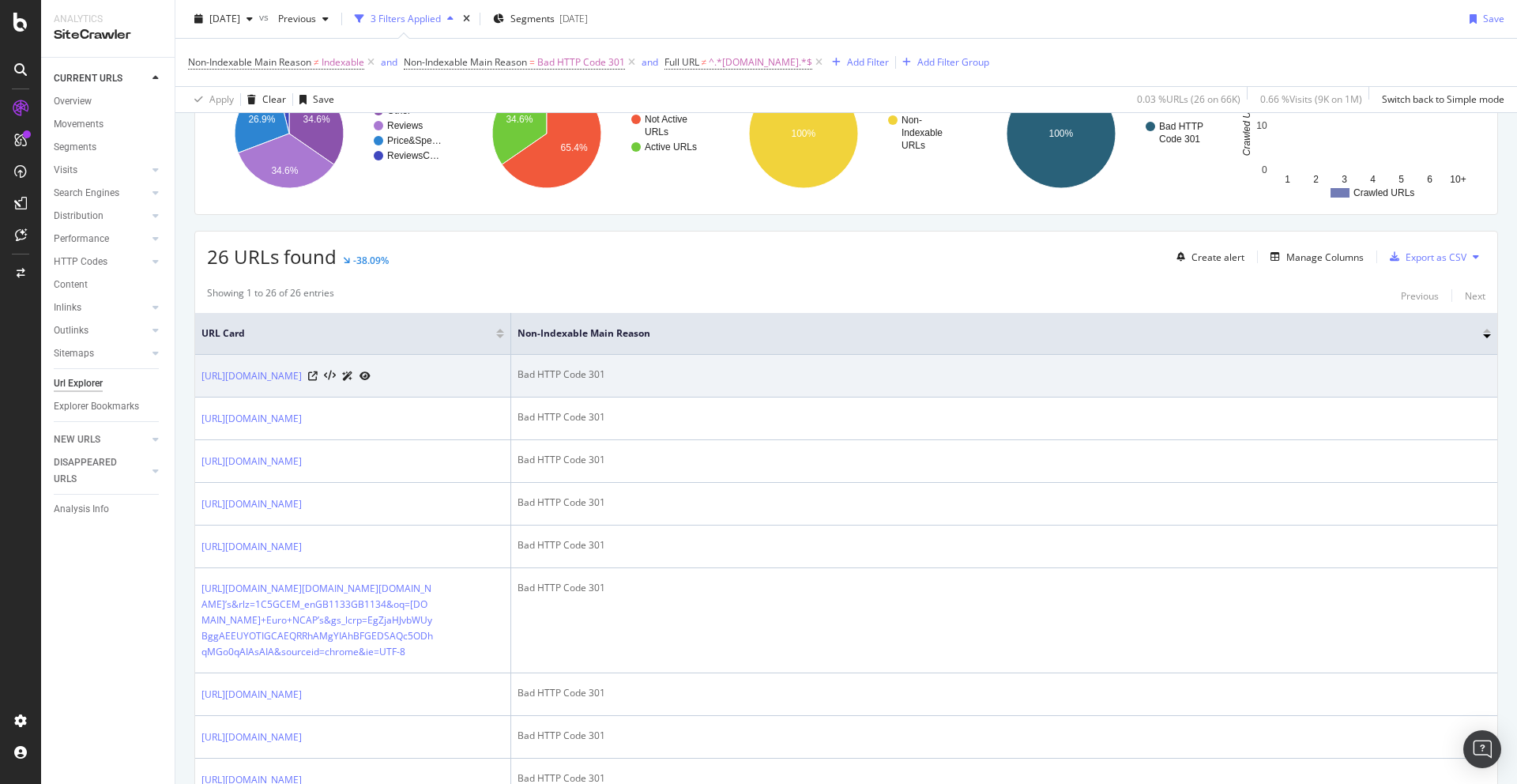
scroll to position [164, 0]
drag, startPoint x: 384, startPoint y: 401, endPoint x: 343, endPoint y: 370, distance: 51.4
click at [343, 370] on td "https://www.autoexpress.co.uk/accessories-tyres/94563/type-s-pda-holder" at bounding box center [353, 376] width 316 height 42
copy link "accessories-tyres/94563/type-s-pda-holder"
click at [318, 380] on icon at bounding box center [313, 377] width 10 height 10
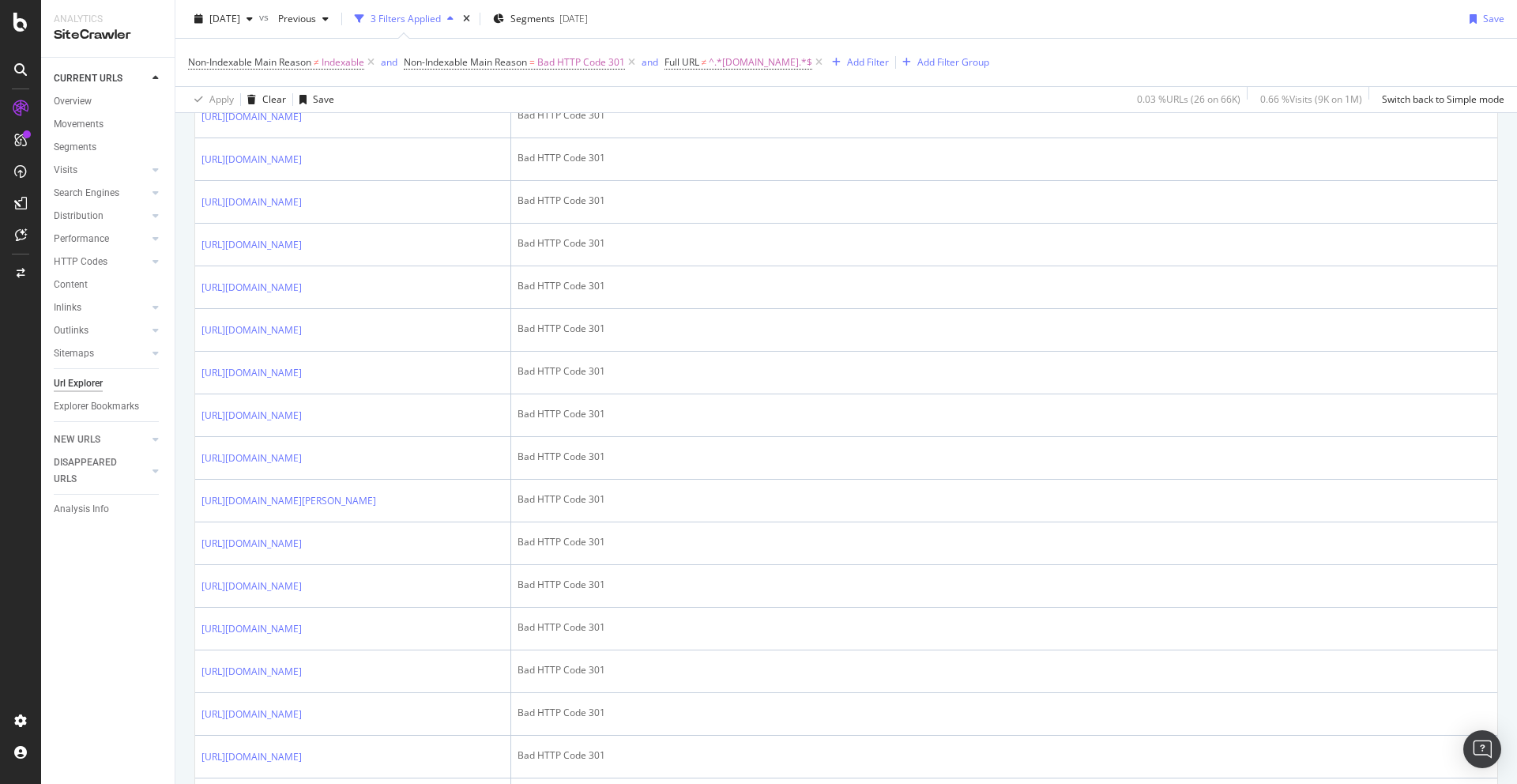
scroll to position [0, 0]
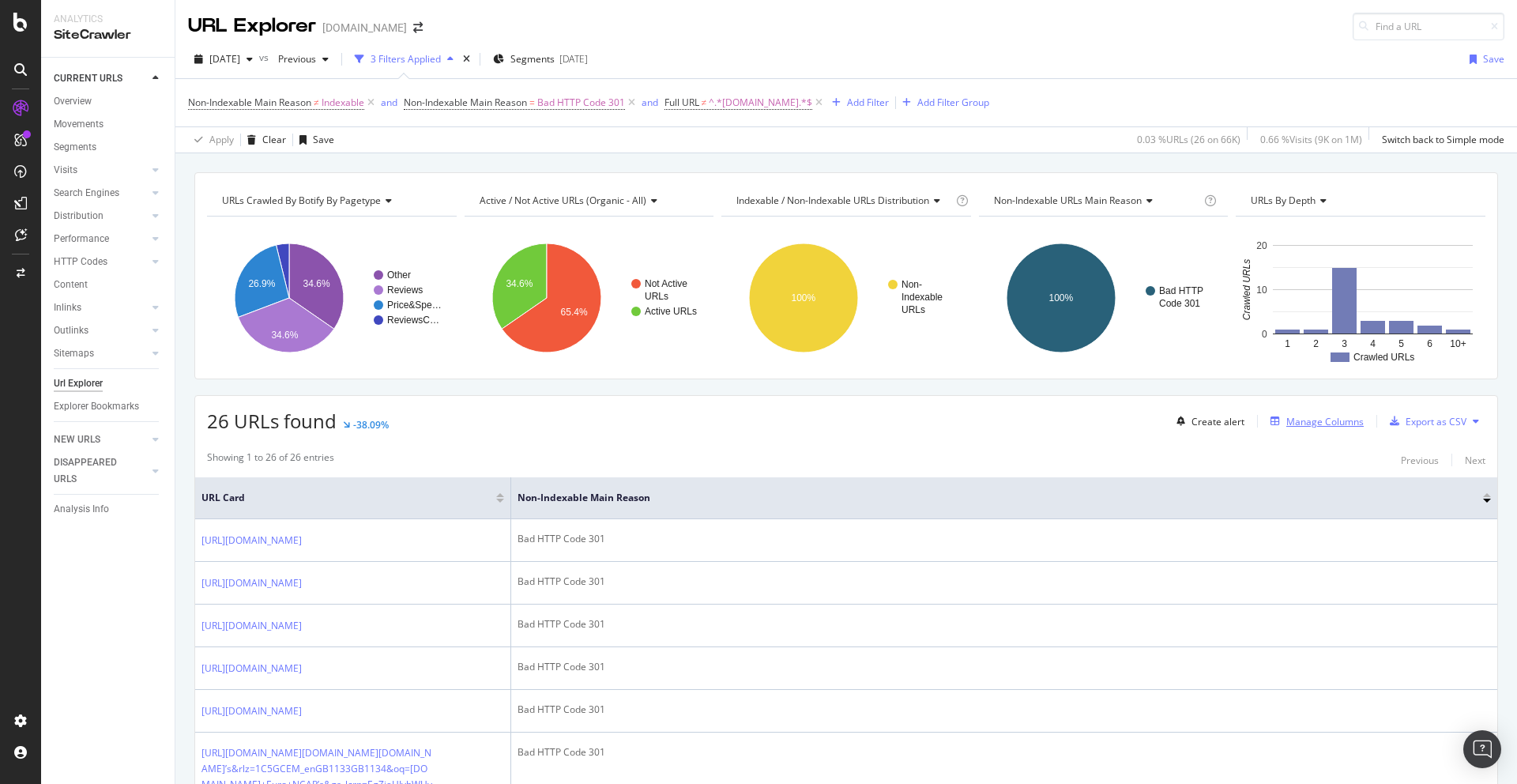
click at [1161, 424] on div "Manage Columns" at bounding box center [1325, 422] width 78 height 14
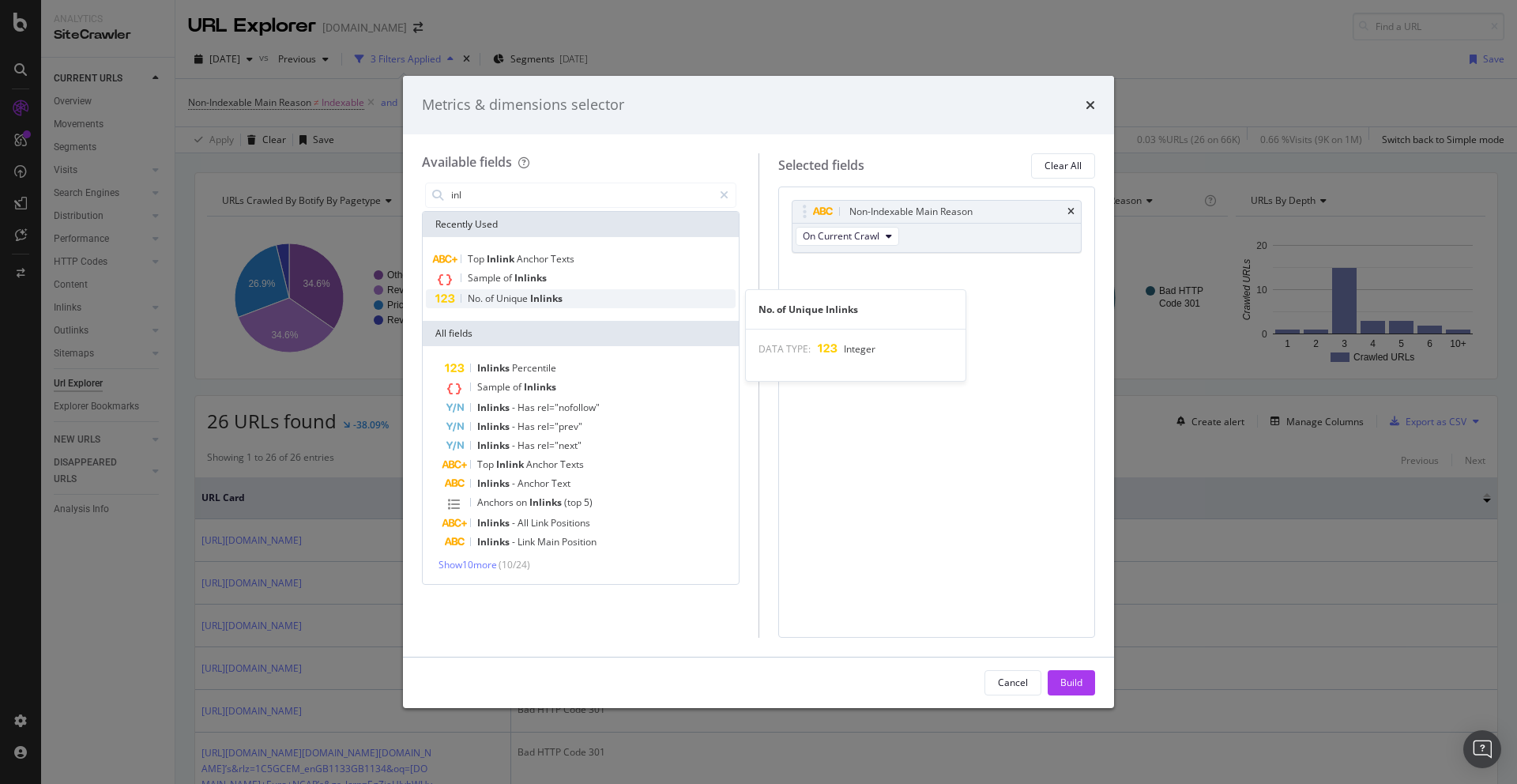
type input "inl"
click at [610, 293] on div "No. of Unique Inlinks" at bounding box center [581, 298] width 310 height 19
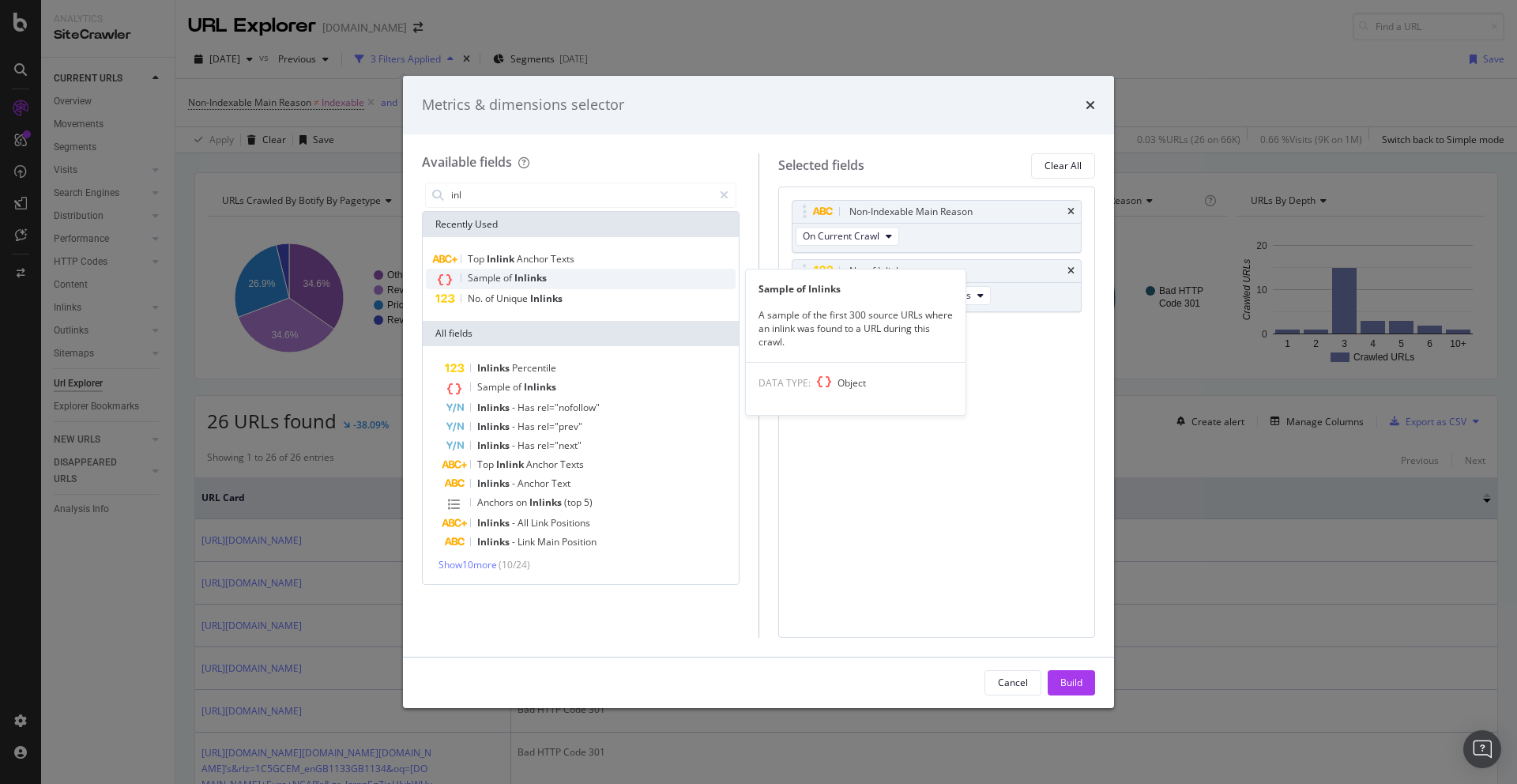
click at [578, 276] on div "Sample of Inlinks" at bounding box center [581, 279] width 310 height 21
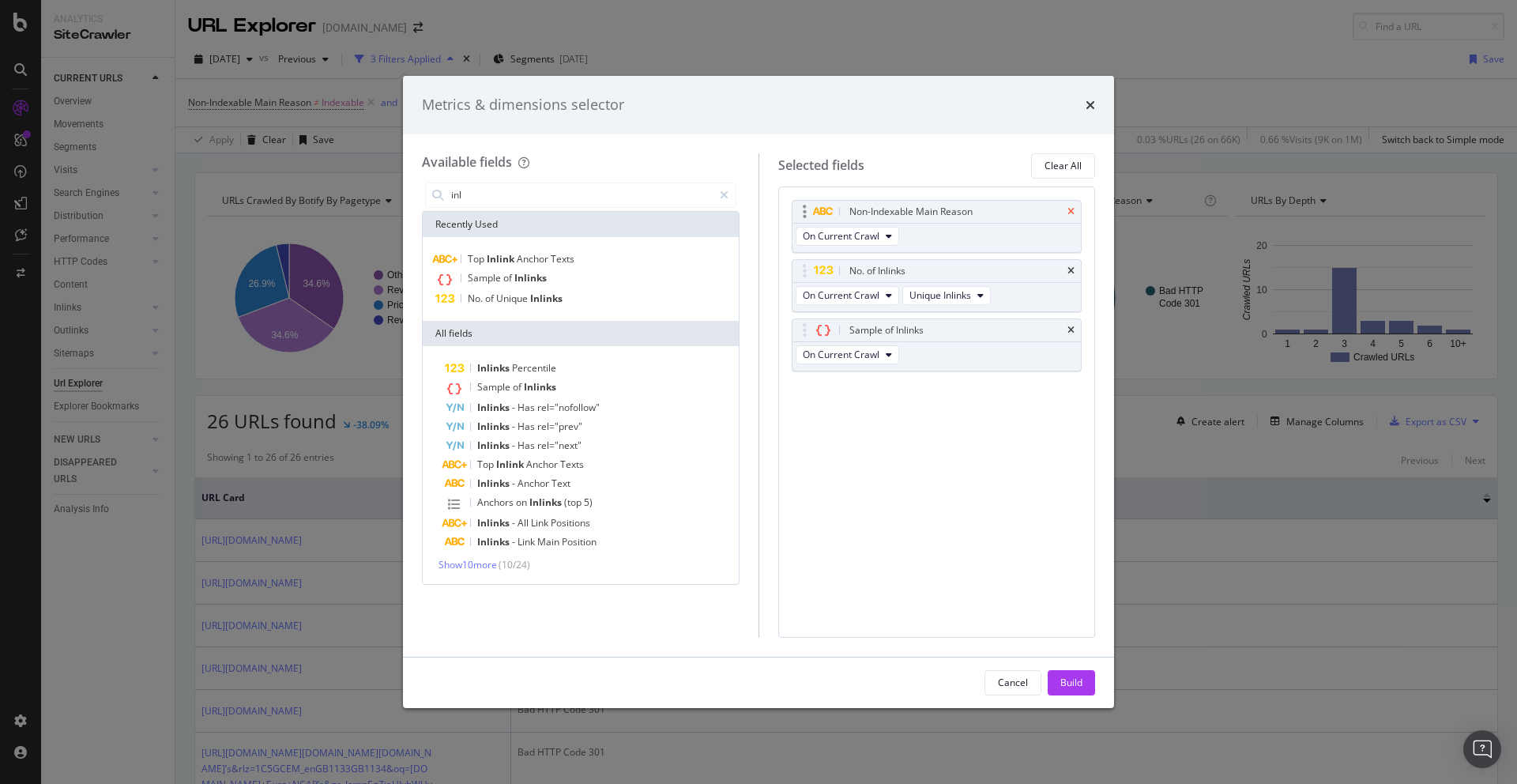
click at [1069, 211] on icon "times" at bounding box center [1071, 212] width 7 height 10
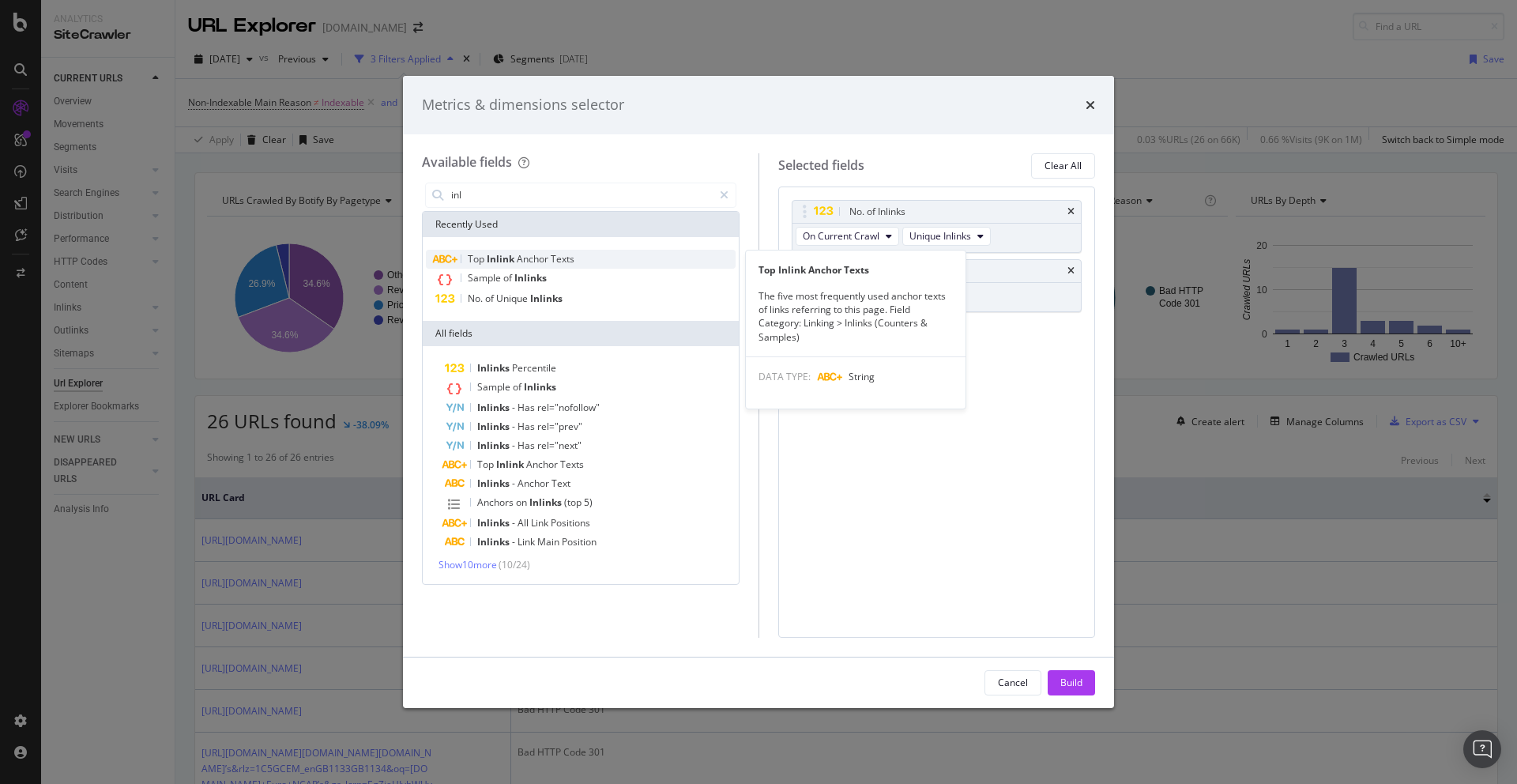
click at [590, 253] on div "Top Inlink Anchor Texts" at bounding box center [581, 258] width 310 height 19
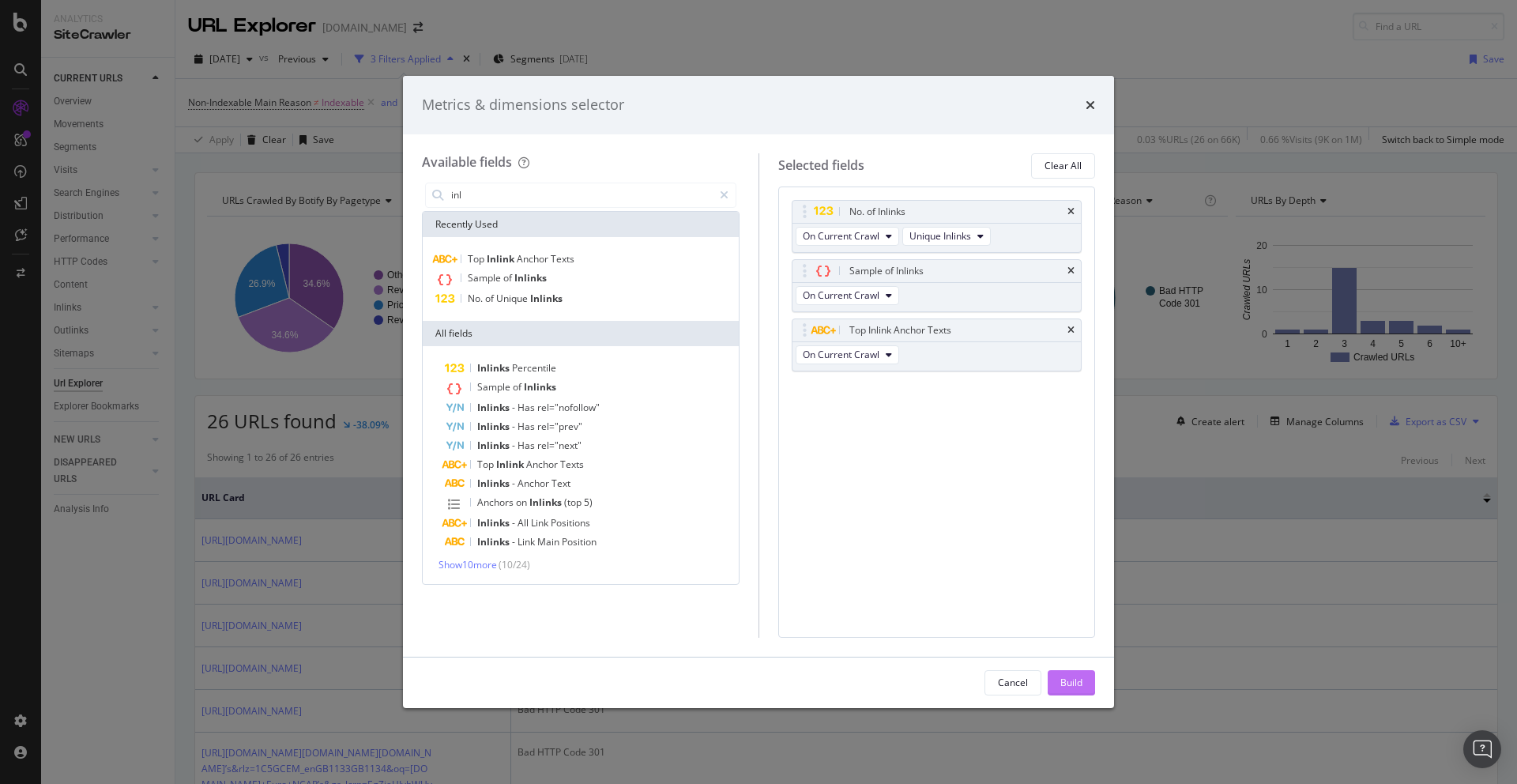
click at [1065, 655] on div "Build" at bounding box center [1072, 682] width 23 height 14
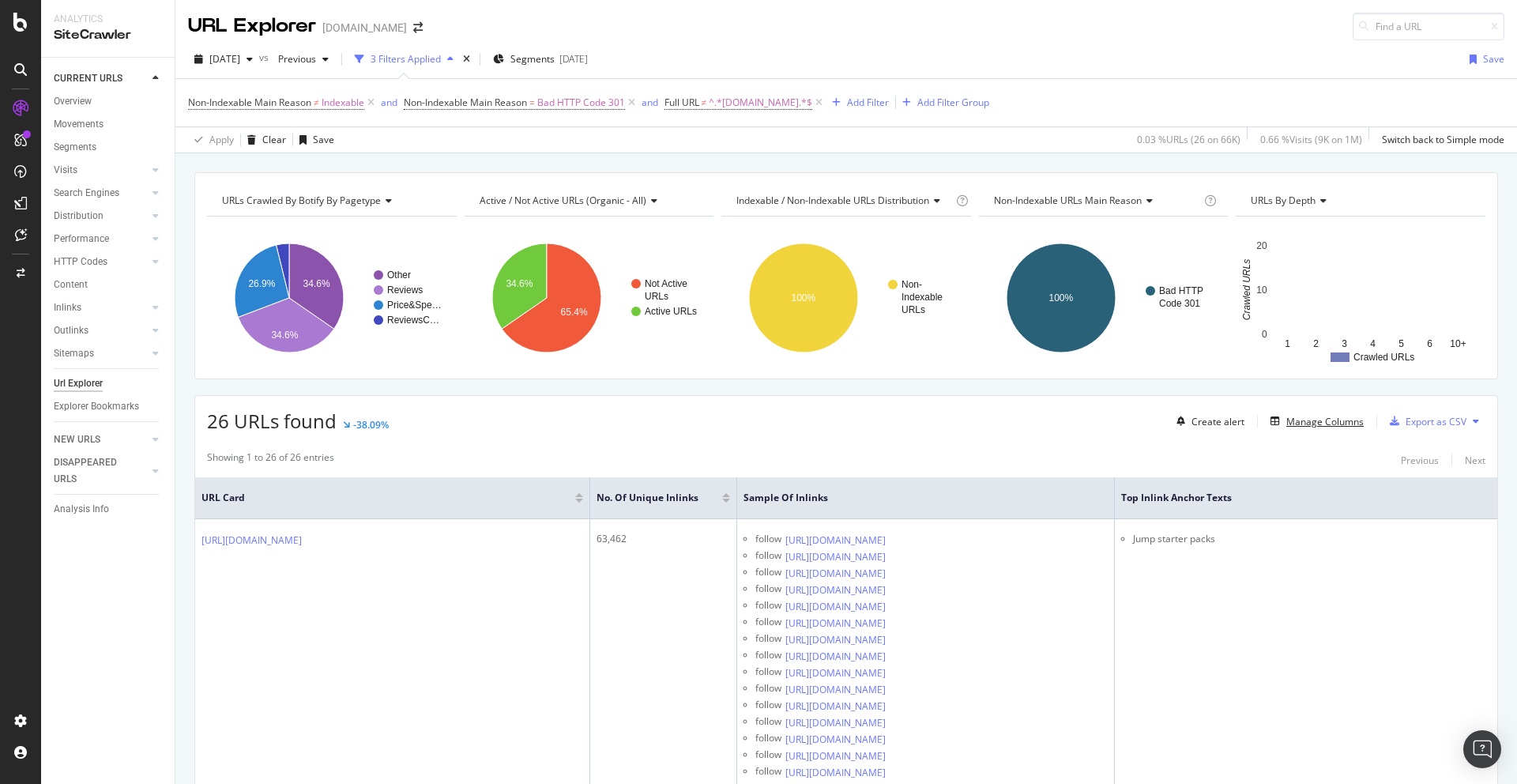
scroll to position [230, 0]
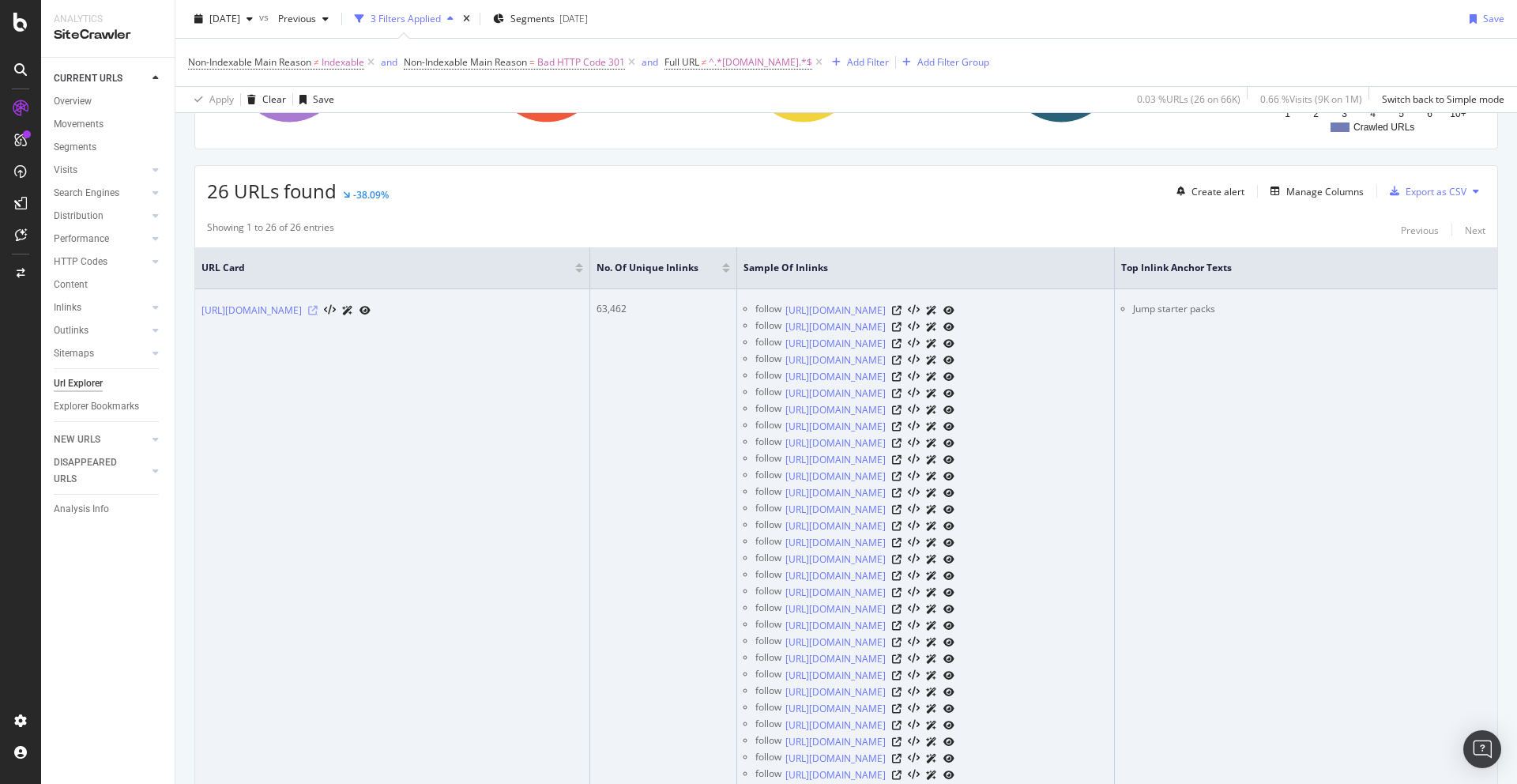
click at [318, 315] on icon at bounding box center [313, 311] width 10 height 10
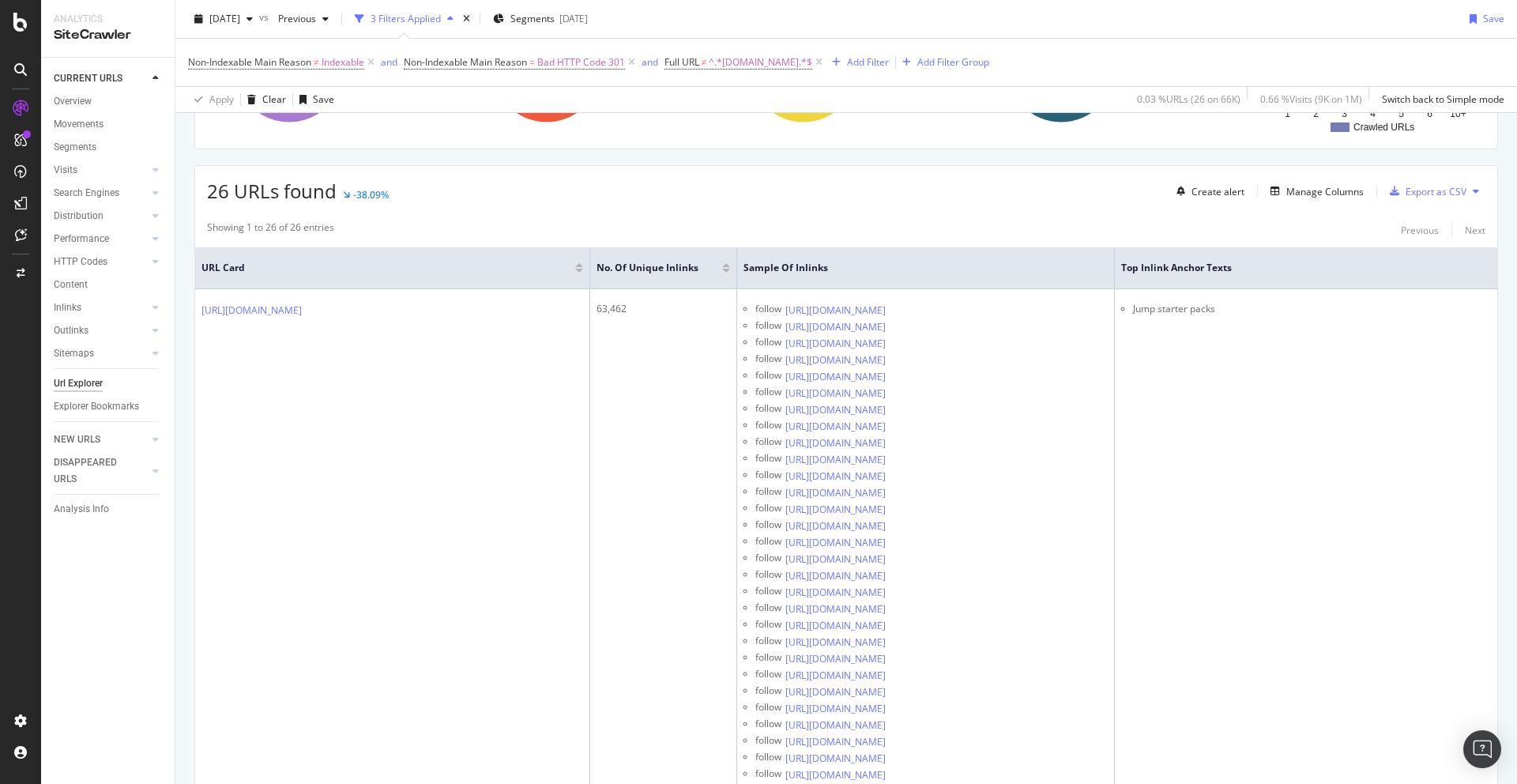
click at [725, 265] on div at bounding box center [726, 265] width 8 height 4
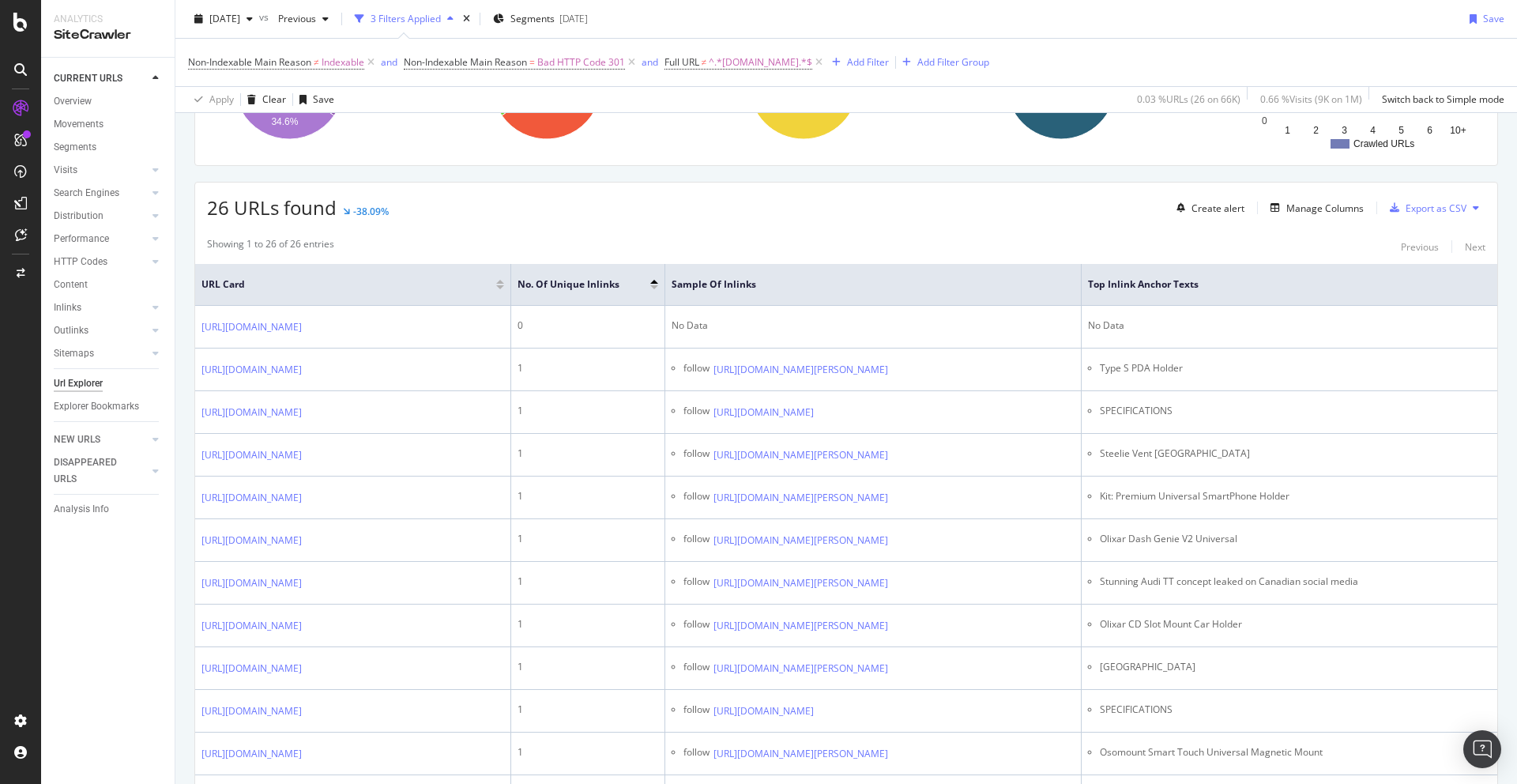
scroll to position [208, 0]
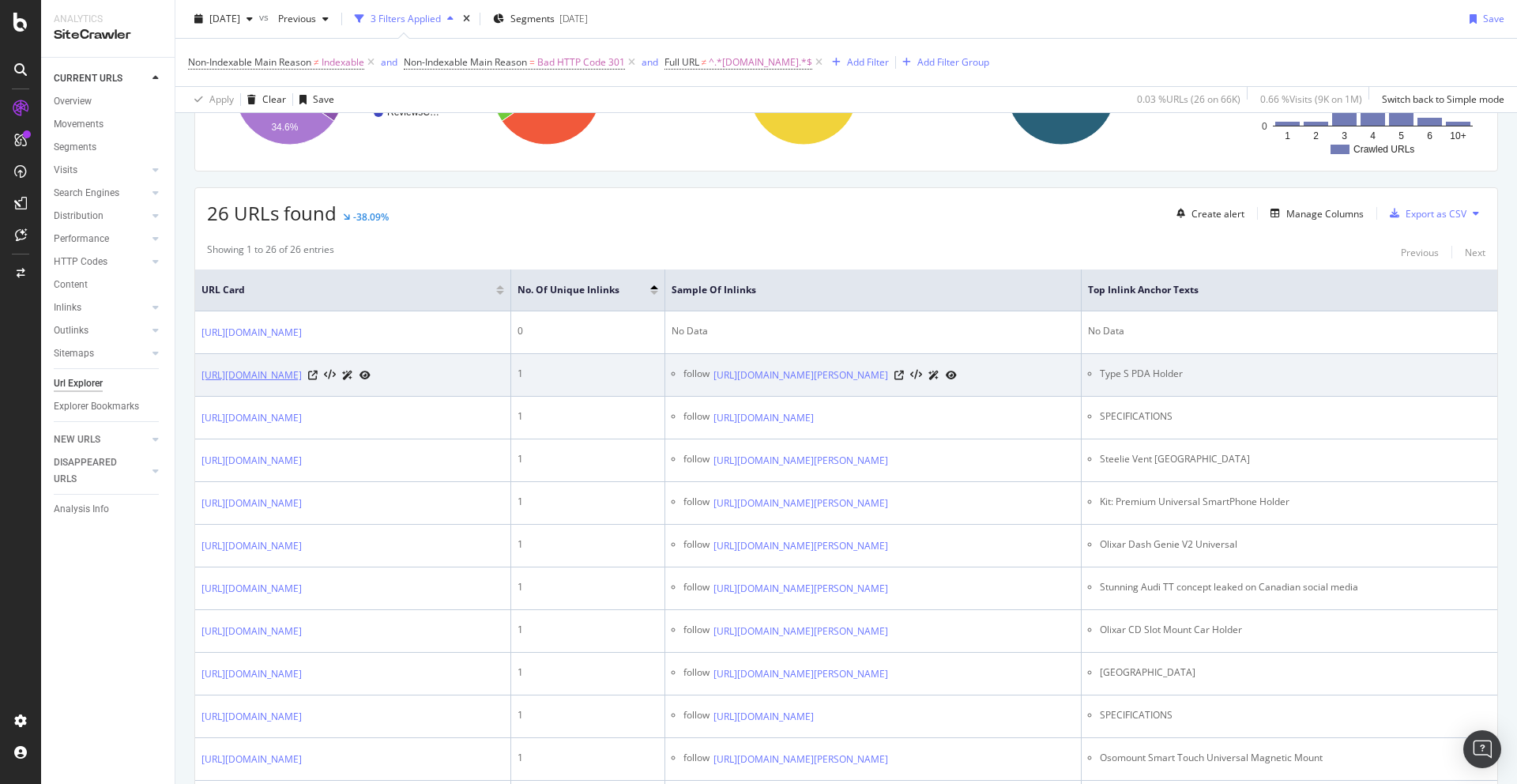
drag, startPoint x: 334, startPoint y: 432, endPoint x: 343, endPoint y: 405, distance: 28.5
click at [343, 396] on td "https://www.autoexpress.co.uk/accessories-tyres/94563/type-s-pda-holder" at bounding box center [353, 375] width 316 height 42
copy link "accessories-tyres/94563/type-s-pda-holder"
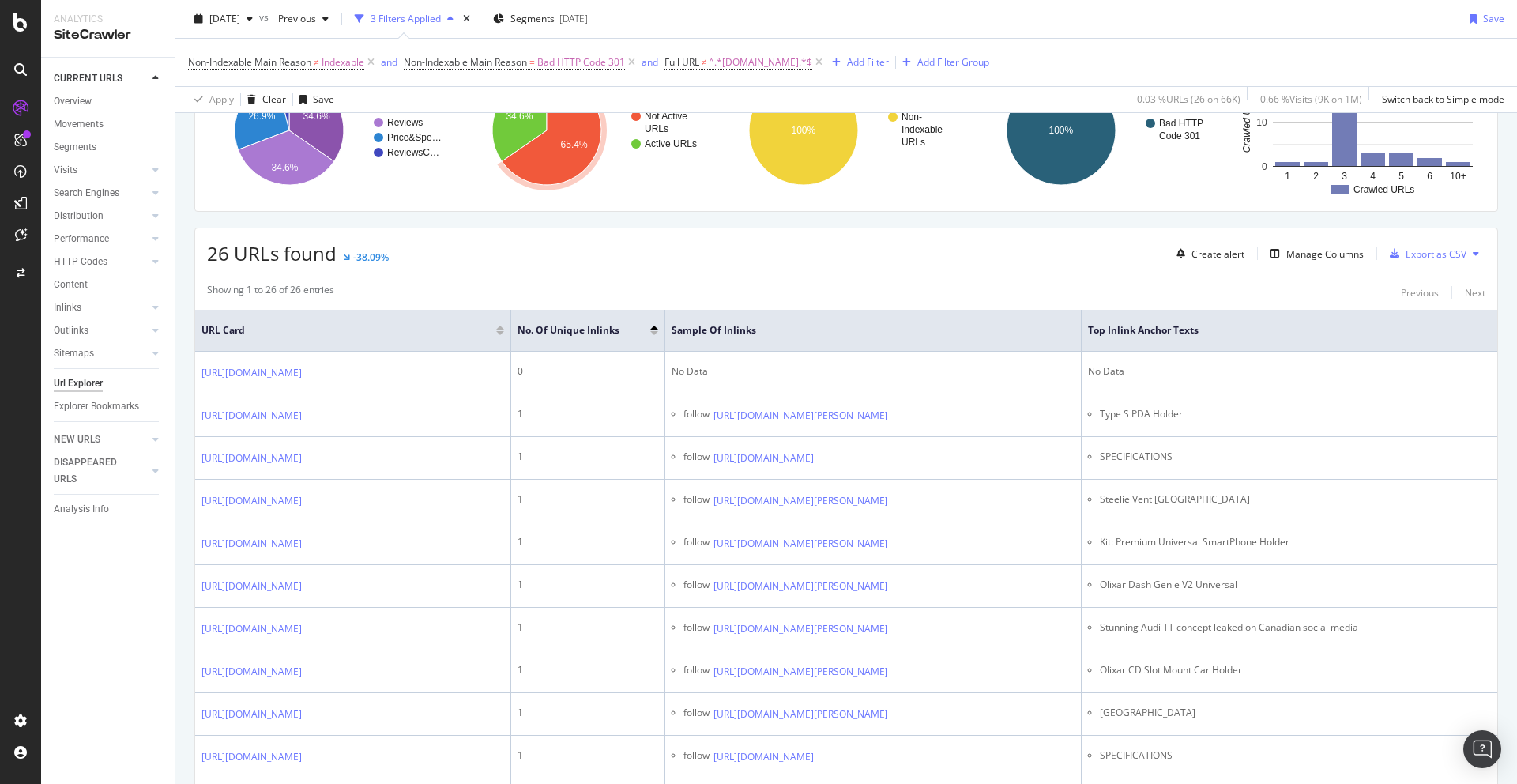
scroll to position [209, 0]
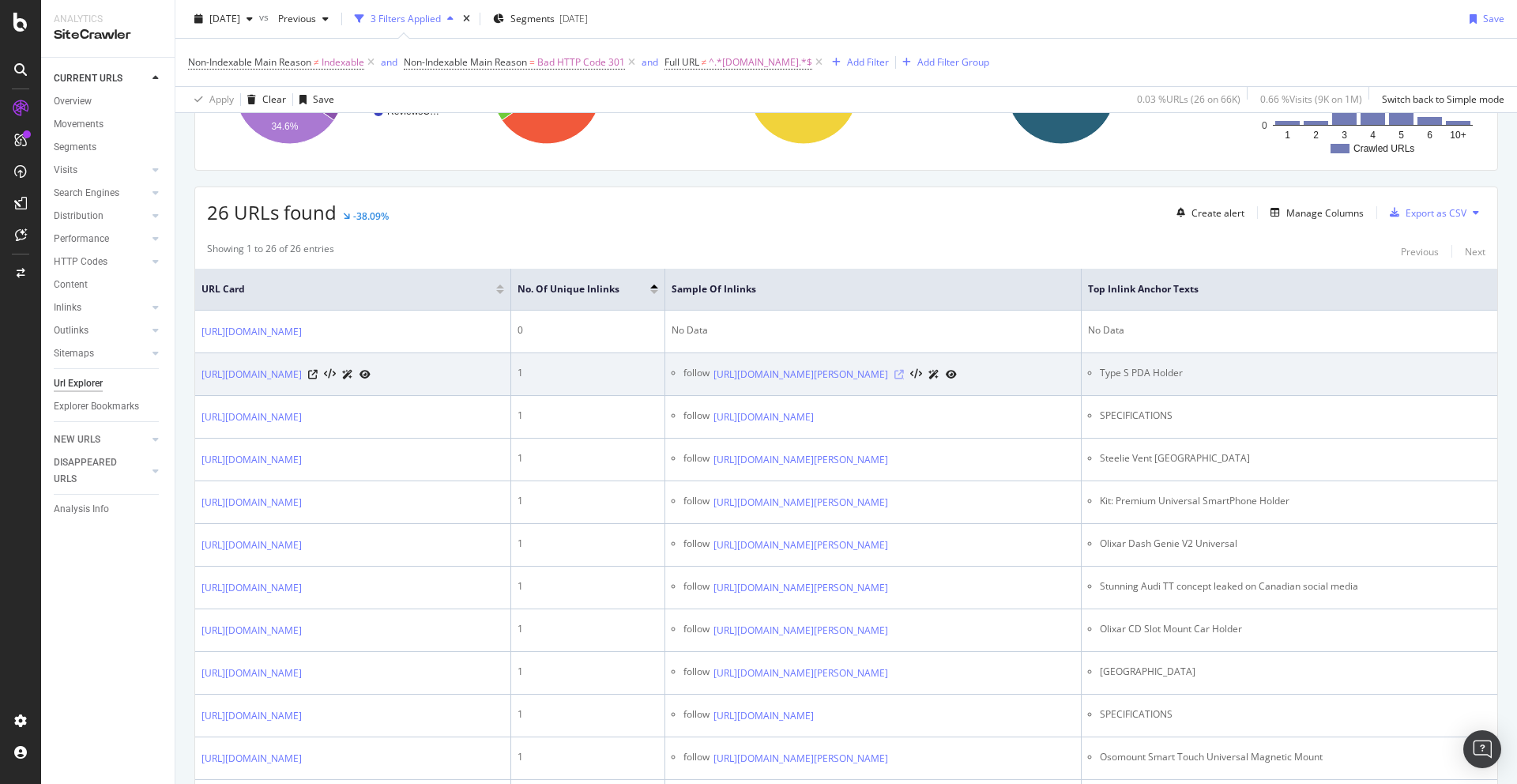
click at [904, 379] on icon at bounding box center [899, 375] width 10 height 10
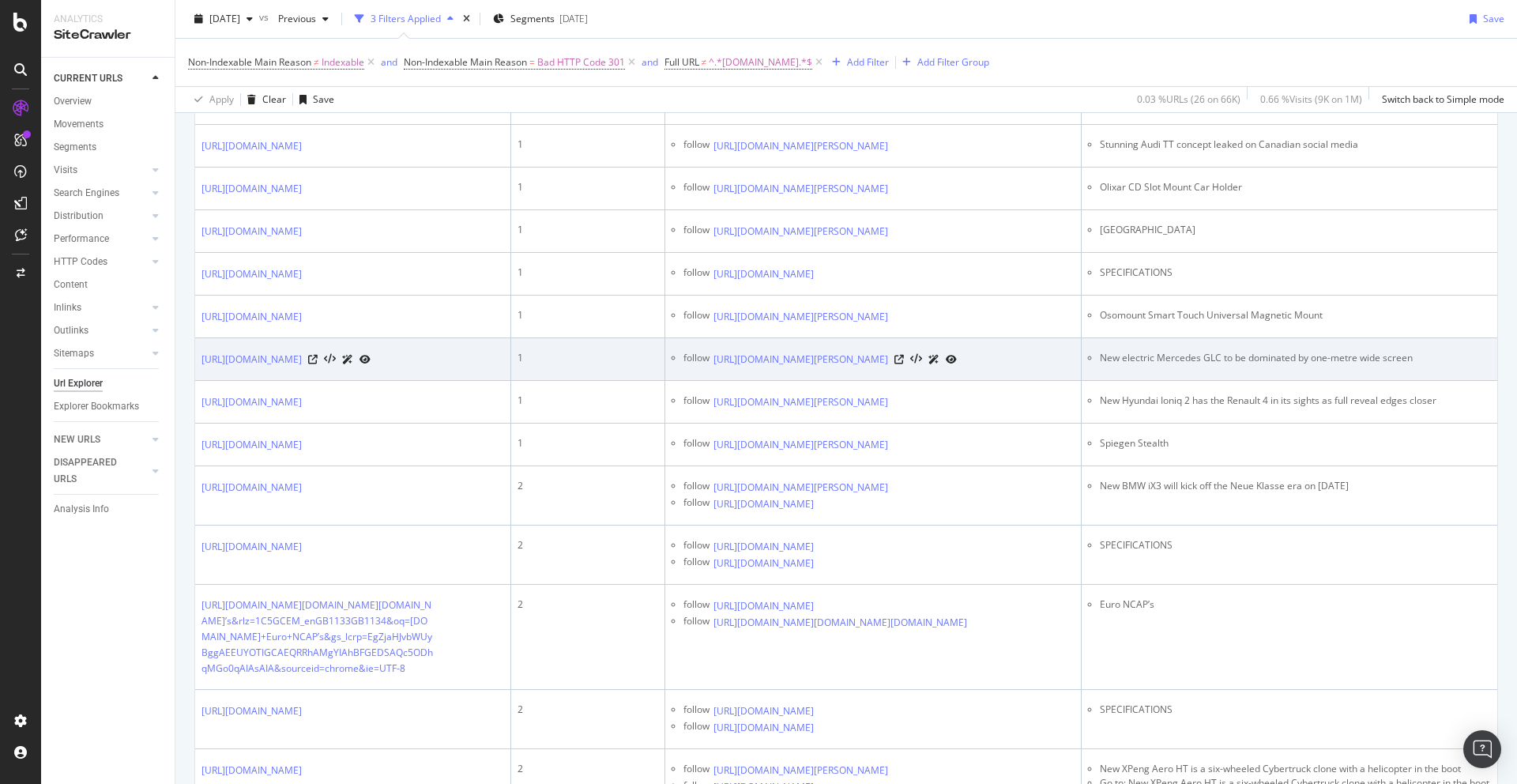
scroll to position [0, 0]
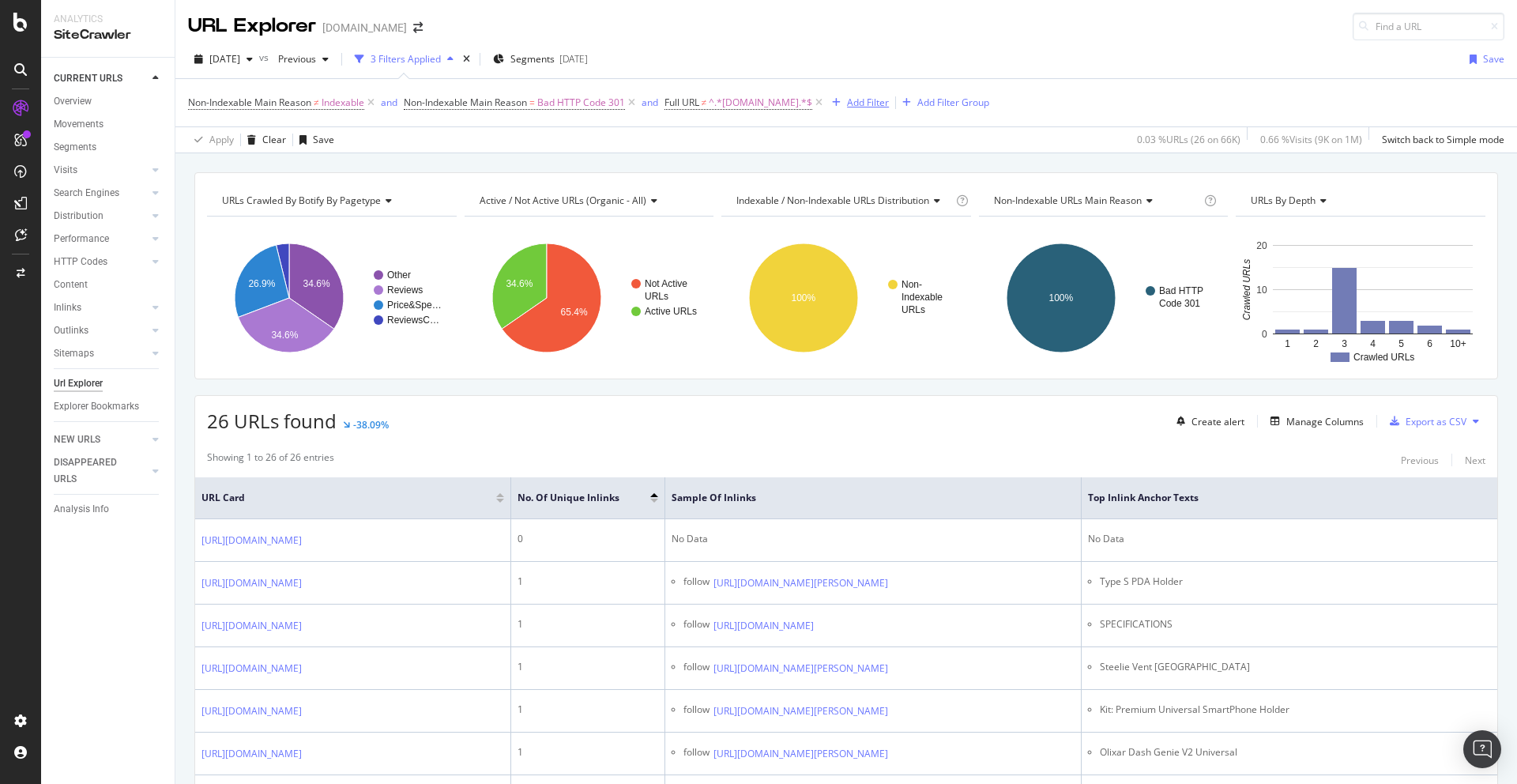
click at [874, 99] on div "Add Filter" at bounding box center [867, 102] width 42 height 14
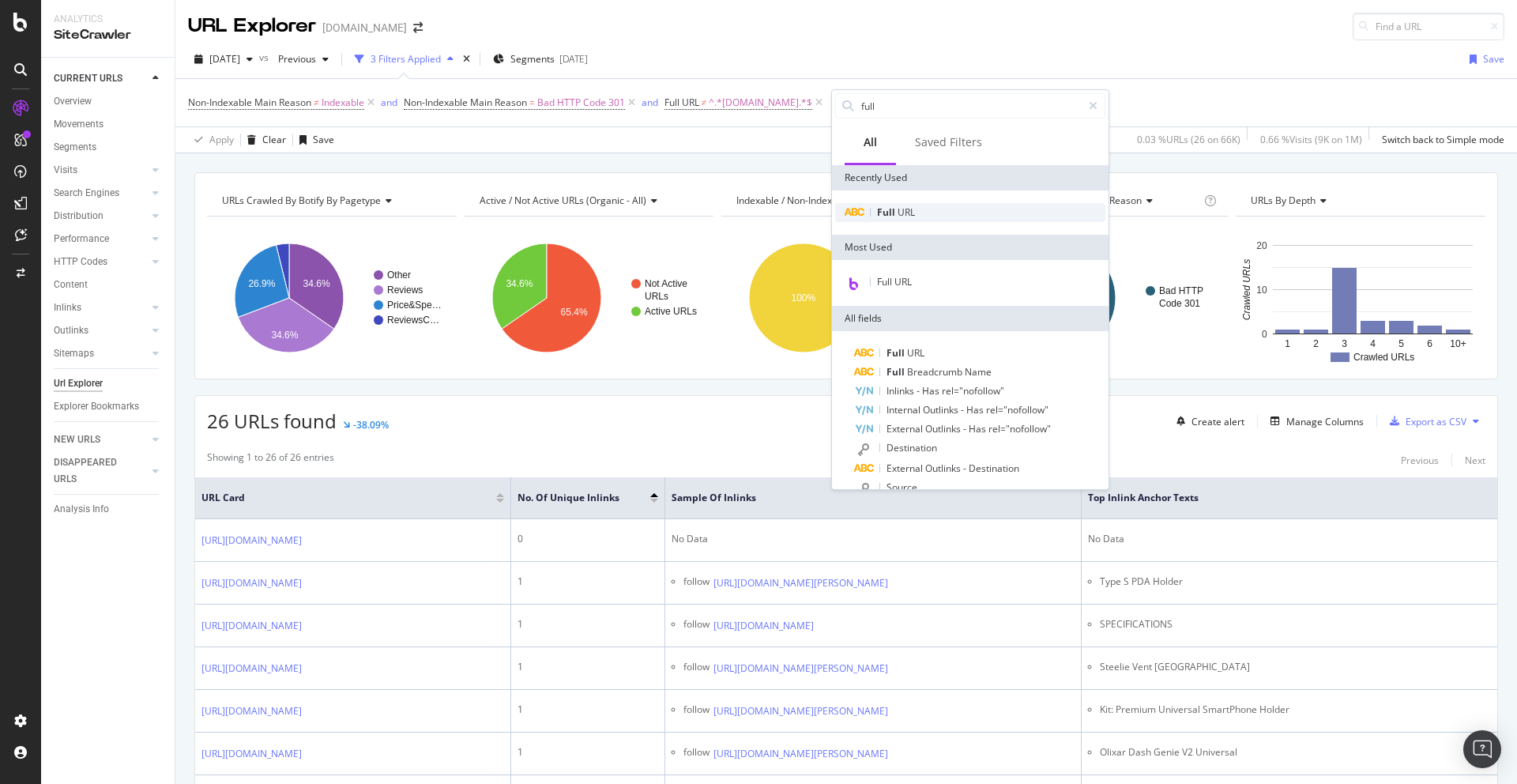
click at [915, 213] on span "URL" at bounding box center [907, 212] width 18 height 14
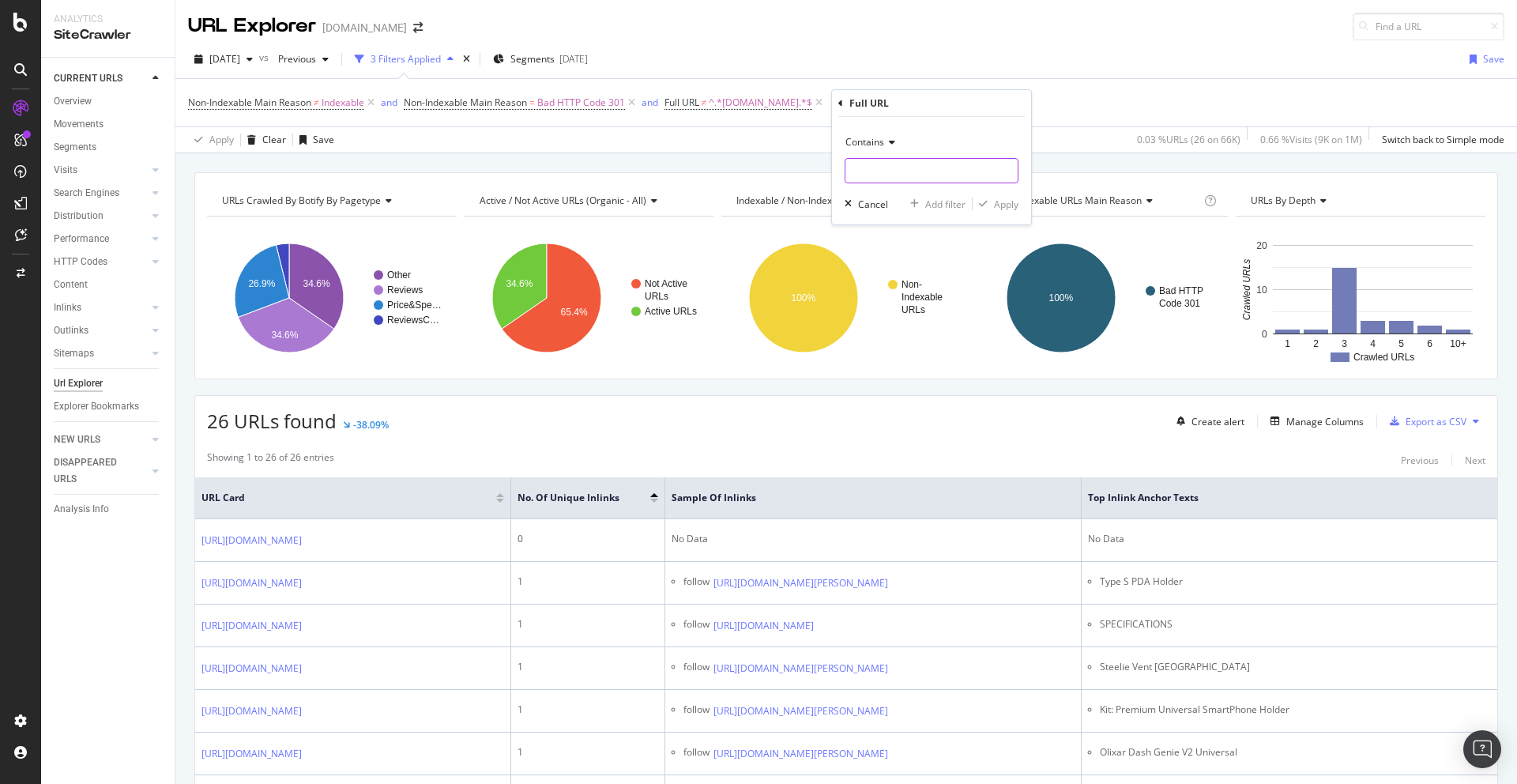
click at [873, 169] on input "text" at bounding box center [932, 171] width 173 height 26
type input "/authors/"
click at [1012, 203] on div "Apply" at bounding box center [1006, 204] width 25 height 14
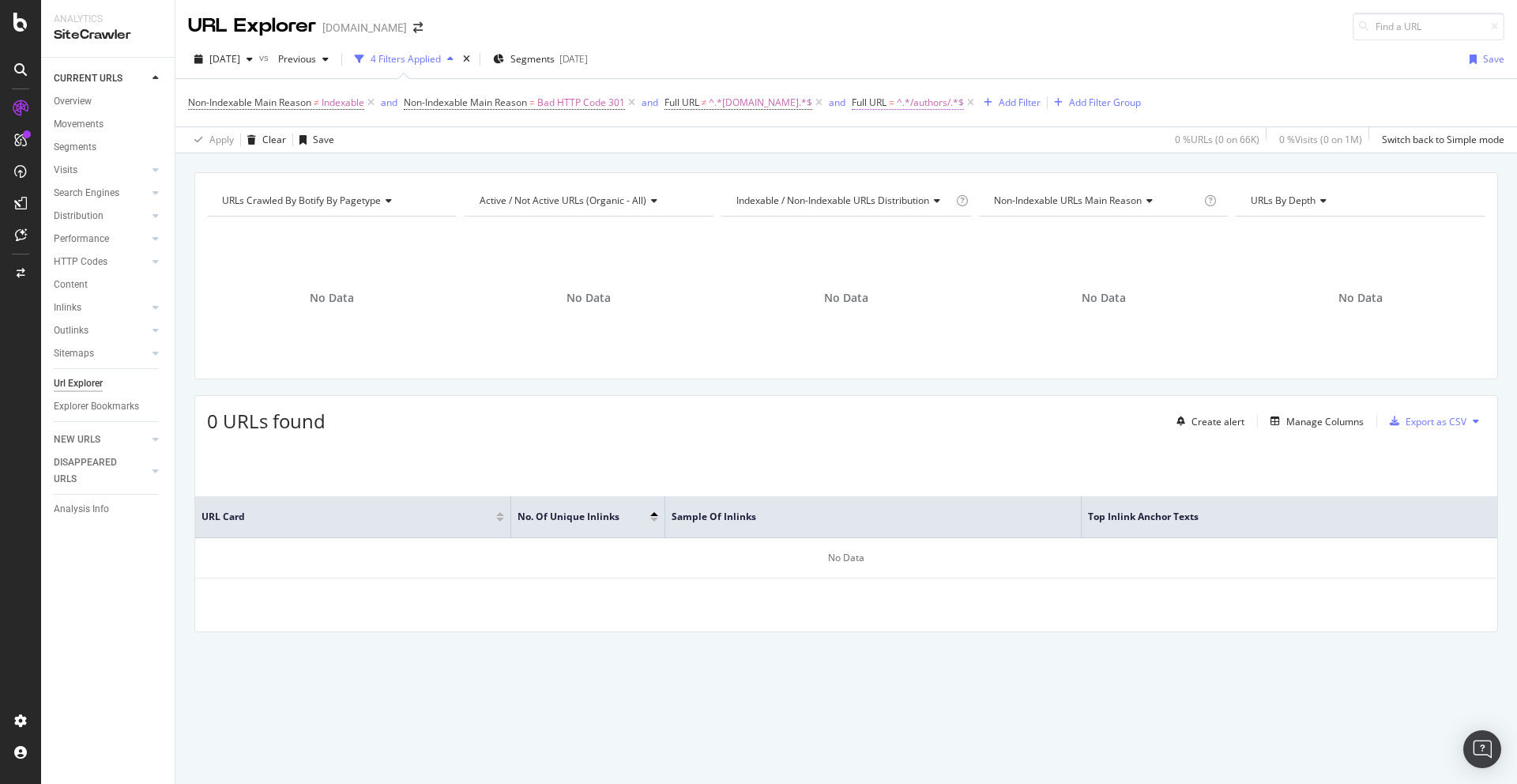
click at [881, 101] on span "Full URL" at bounding box center [868, 102] width 34 height 14
click at [878, 163] on input "/authors/" at bounding box center [946, 169] width 149 height 26
click at [885, 205] on div "Cancel" at bounding box center [899, 202] width 30 height 14
click at [977, 102] on icon at bounding box center [970, 103] width 14 height 16
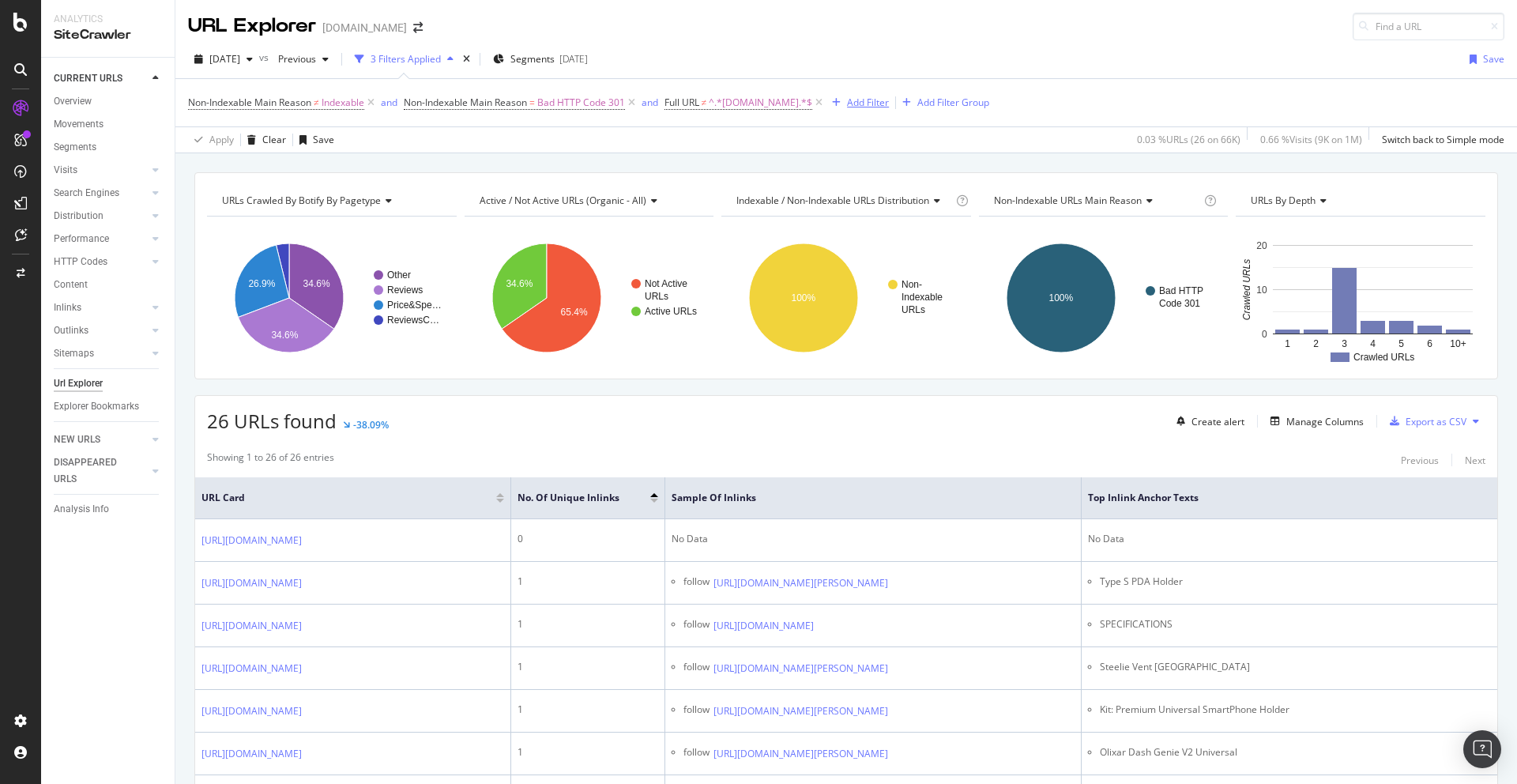
click at [864, 107] on div "Add Filter" at bounding box center [867, 102] width 42 height 14
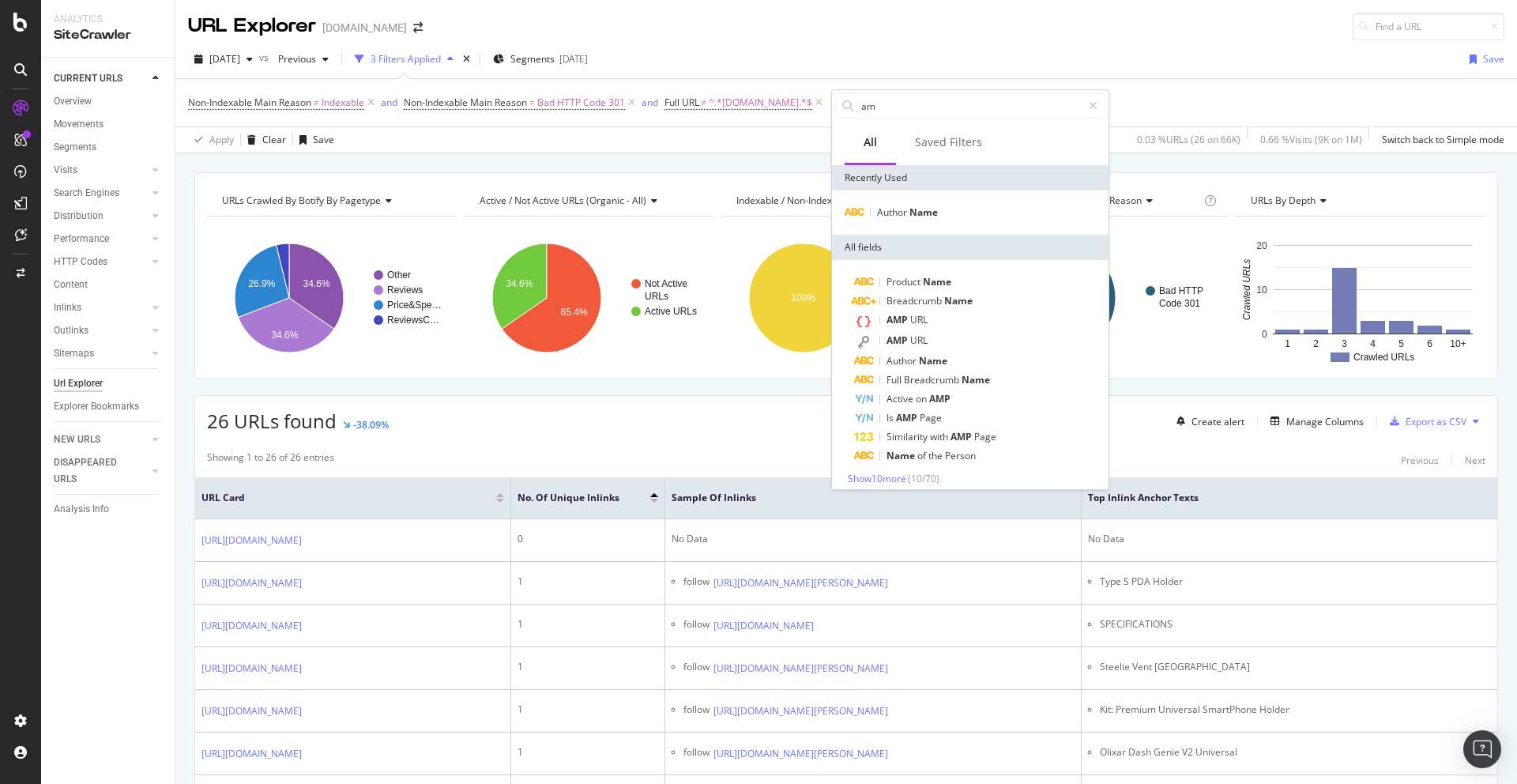
type input "a"
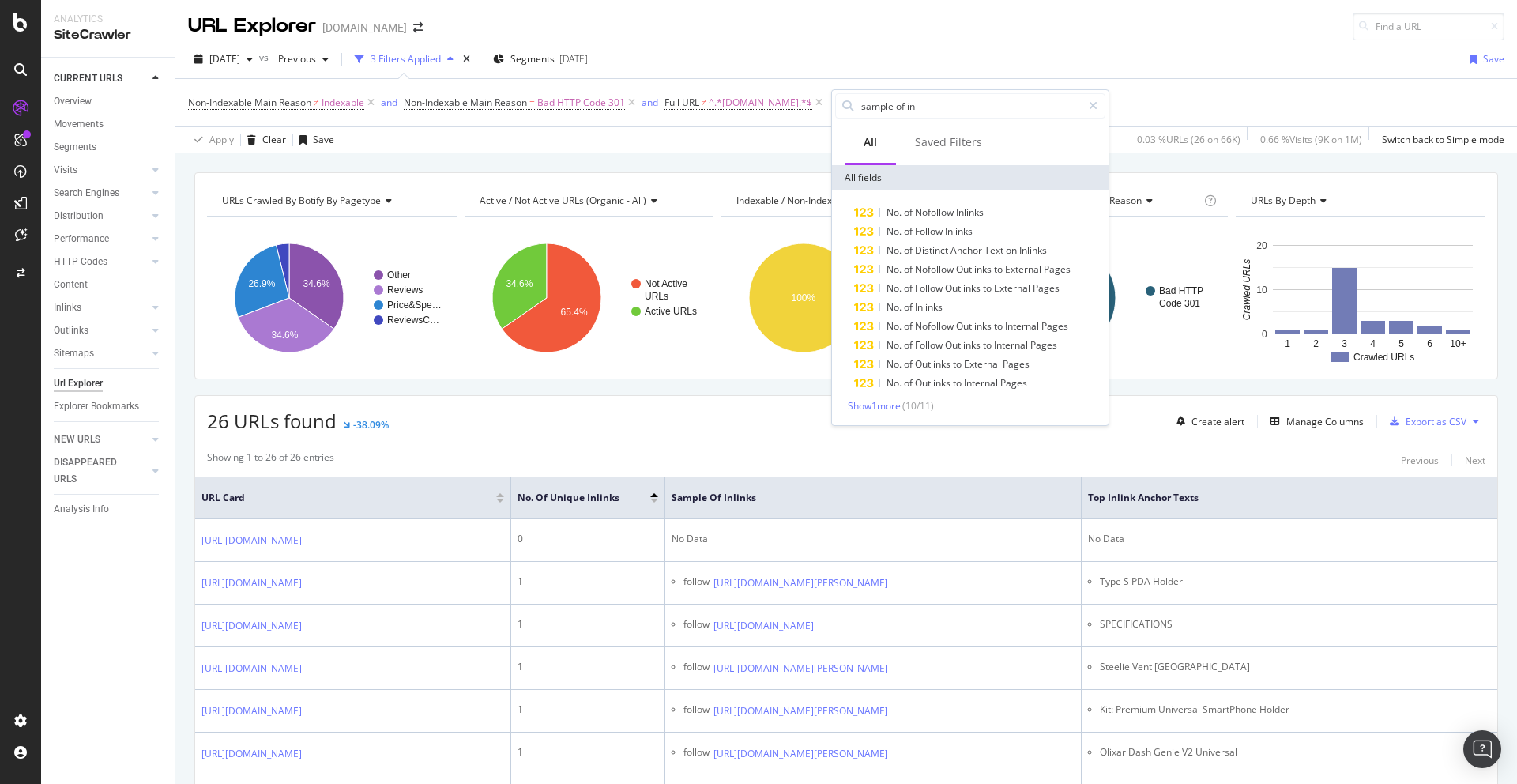
type input "sample of inl"
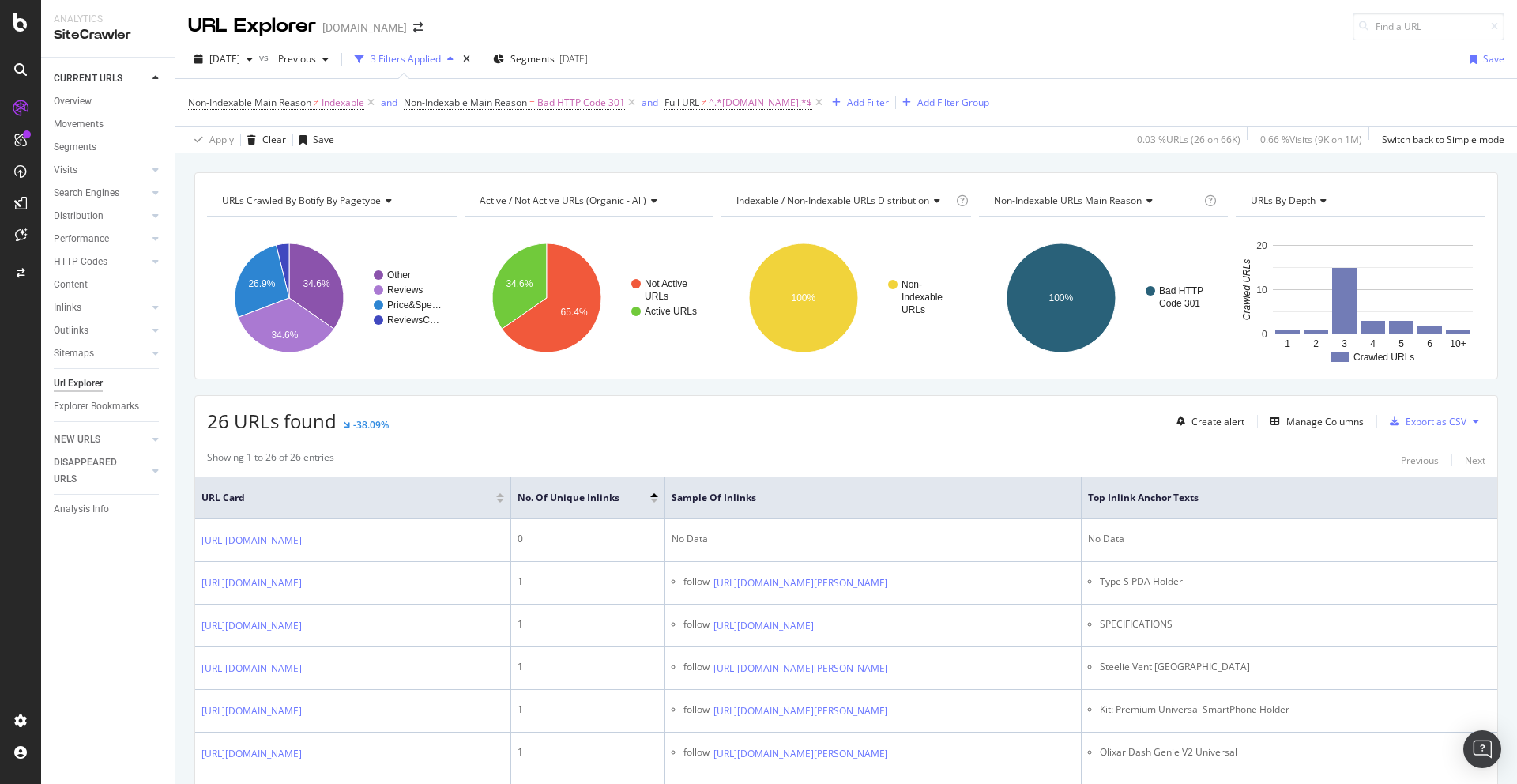
click at [1161, 155] on div "URLs Crawled By Botify By pagetype Chart (by Value) Table Expand Export as CSV …" at bounding box center [846, 172] width 1341 height 38
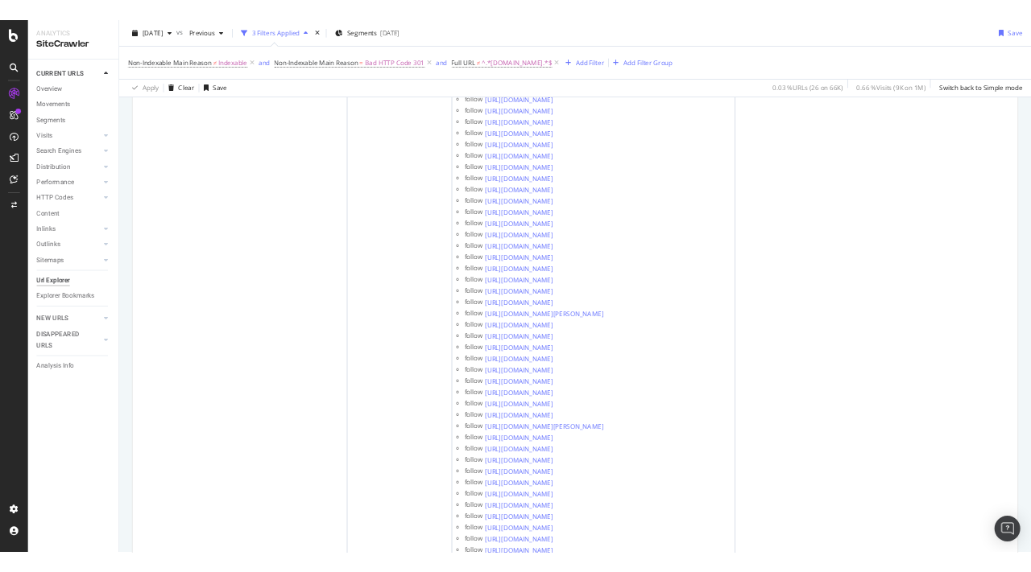
scroll to position [4184, 0]
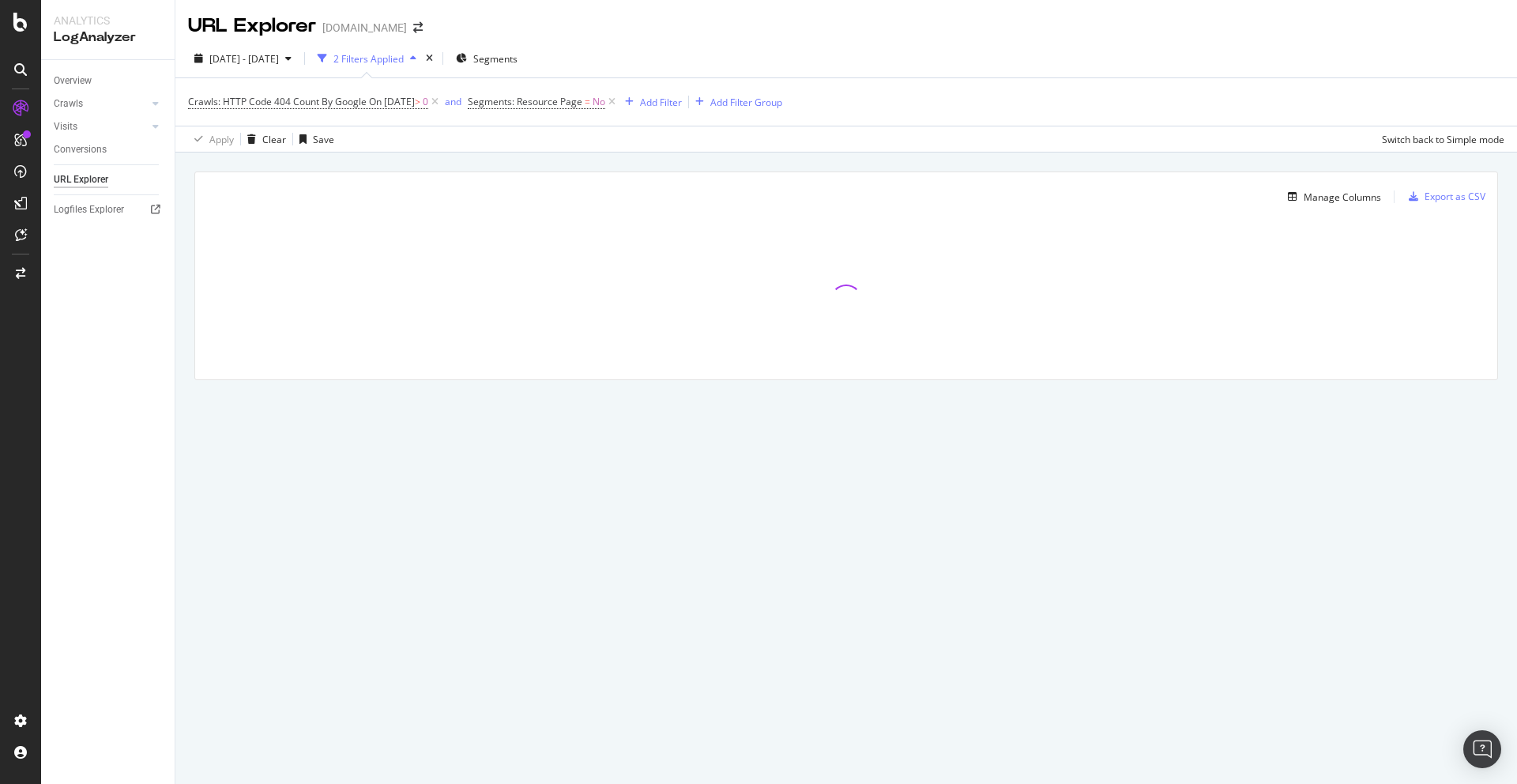
click at [1514, 254] on div "Manage Columns Export as CSV Full URL Crawls: HTTP Code 404 Count By Google" at bounding box center [846, 293] width 1341 height 283
